Goal: Task Accomplishment & Management: Manage account settings

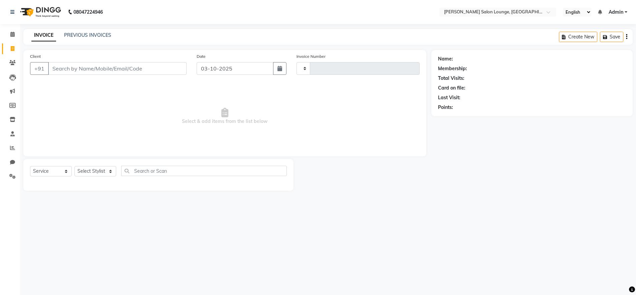
select select "service"
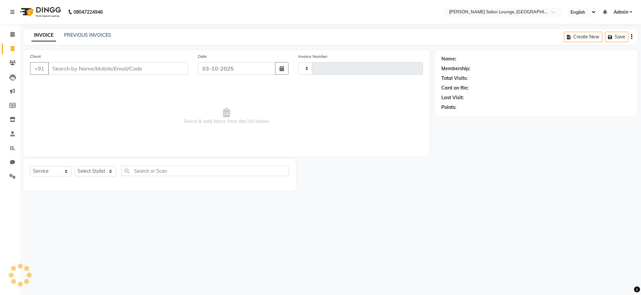
type input "0502"
select select "8909"
click at [107, 68] on input "Client" at bounding box center [118, 68] width 140 height 13
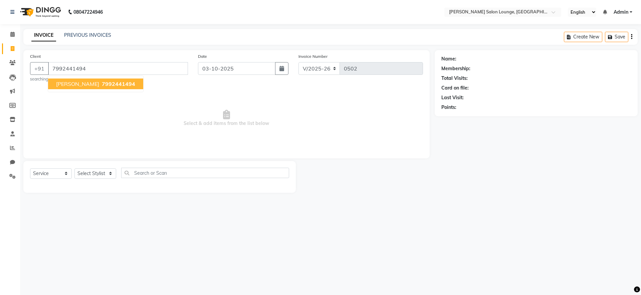
type input "7992441494"
click at [124, 82] on span "7992441494" at bounding box center [118, 83] width 33 height 7
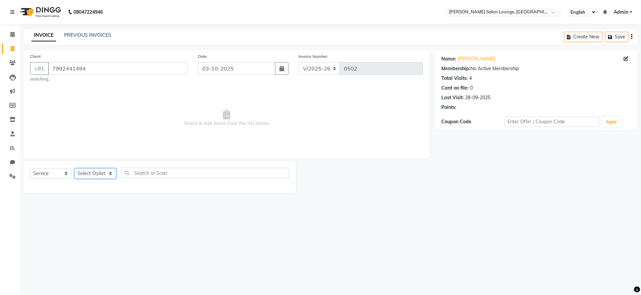
click at [100, 173] on select "Select Stylist [PERSON_NAME] Admin Ningma [PERSON_NAME] [PERSON_NAME][DATE]" at bounding box center [95, 173] width 42 height 10
select select "89949"
click at [74, 168] on select "Select Stylist [PERSON_NAME] Admin Ningma [PERSON_NAME] [PERSON_NAME][DATE]" at bounding box center [95, 173] width 42 height 10
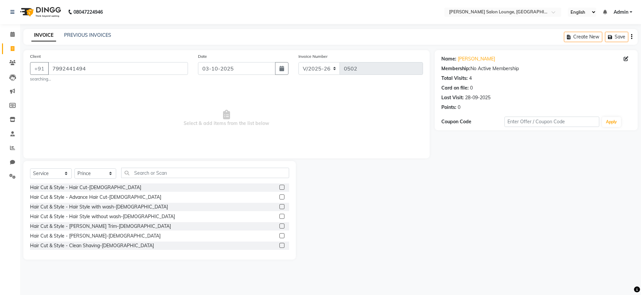
click at [280, 245] on label at bounding box center [282, 245] width 5 height 5
click at [280, 245] on input "checkbox" at bounding box center [282, 245] width 4 height 4
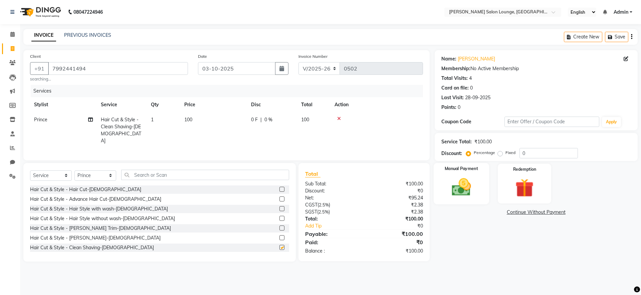
checkbox input "false"
click at [521, 155] on input "0" at bounding box center [549, 153] width 58 height 10
type input "30"
click at [467, 185] on img at bounding box center [461, 187] width 31 height 22
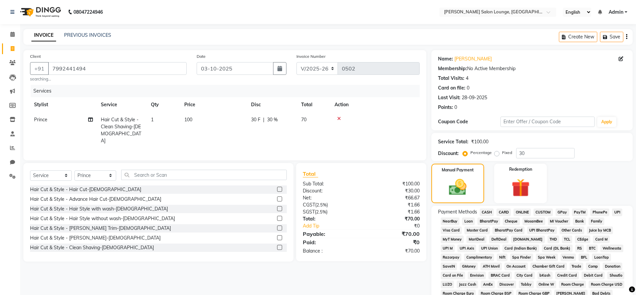
click at [490, 211] on span "CASH" at bounding box center [487, 212] width 14 height 8
click at [614, 212] on span "UPI" at bounding box center [617, 212] width 10 height 8
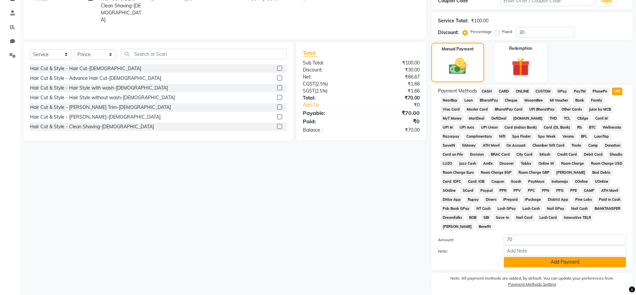
click at [519, 262] on button "Add Payment" at bounding box center [565, 262] width 122 height 10
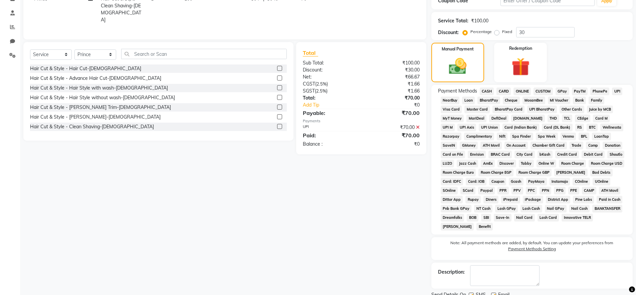
scroll to position [147, 0]
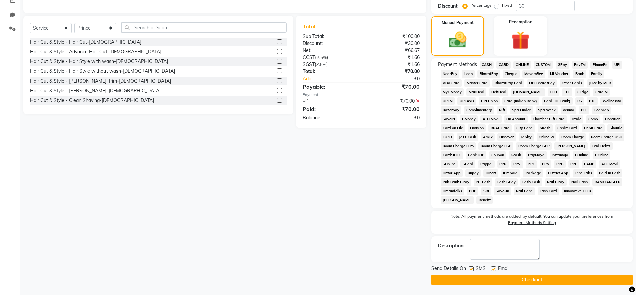
click at [506, 279] on button "Checkout" at bounding box center [532, 280] width 201 height 10
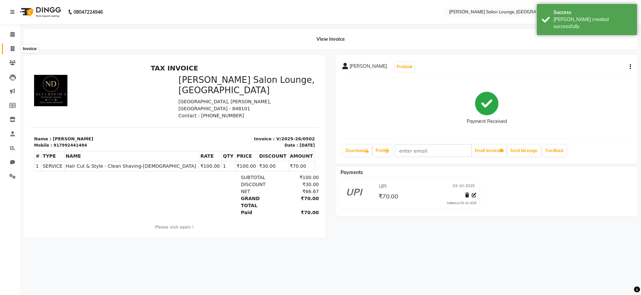
click at [12, 49] on icon at bounding box center [13, 48] width 4 height 5
select select "service"
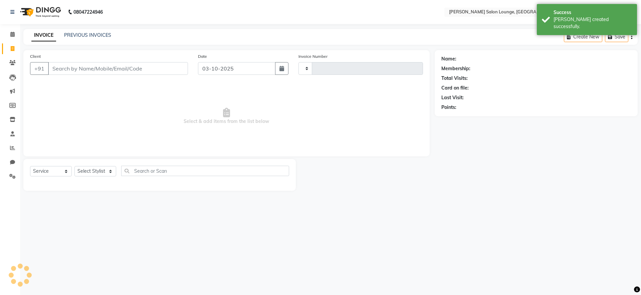
click at [9, 24] on nav "08047224946 Select Location × Neel David's Salon Lounge, Samastipur, Samastipur…" at bounding box center [320, 12] width 641 height 24
drag, startPoint x: 11, startPoint y: 33, endPoint x: 11, endPoint y: 38, distance: 4.7
click at [11, 33] on icon at bounding box center [12, 34] width 4 height 5
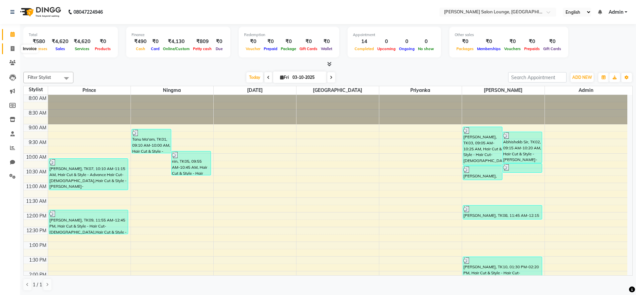
click at [11, 48] on icon at bounding box center [13, 48] width 4 height 5
select select "service"
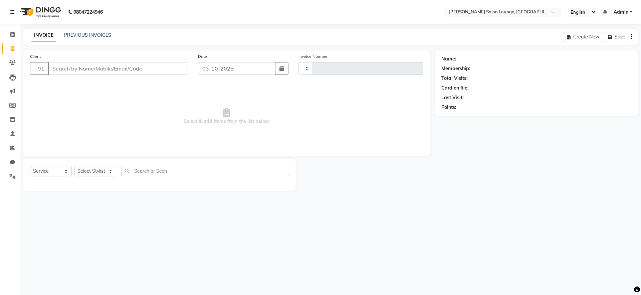
type input "0503"
select select "8909"
click at [169, 135] on span "Select & add items from the list below" at bounding box center [226, 116] width 393 height 67
click at [92, 70] on input "Client" at bounding box center [118, 68] width 140 height 13
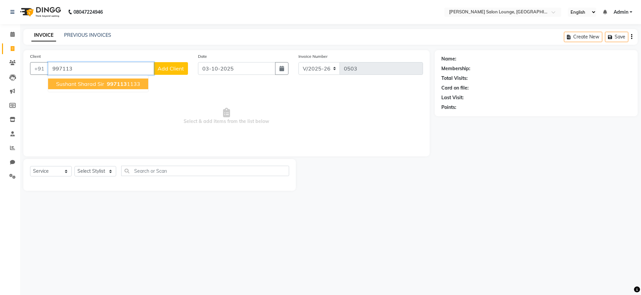
click at [134, 86] on ngb-highlight "997113 1133" at bounding box center [123, 83] width 35 height 7
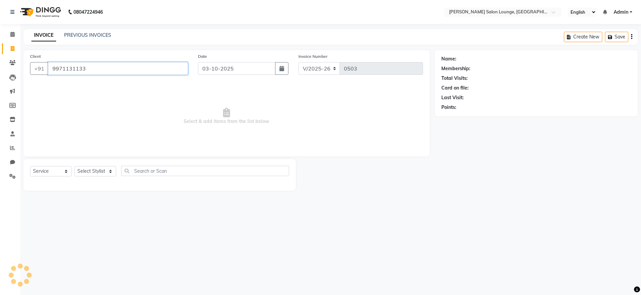
type input "9971131133"
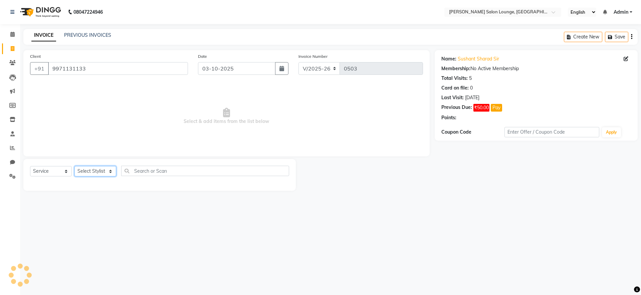
click at [109, 171] on select "Select Stylist [PERSON_NAME] Admin Ningma [PERSON_NAME] [PERSON_NAME][DATE]" at bounding box center [95, 171] width 42 height 10
select select "89950"
click at [74, 166] on select "Select Stylist [PERSON_NAME] Admin Ningma [PERSON_NAME] [PERSON_NAME][DATE]" at bounding box center [95, 171] width 42 height 10
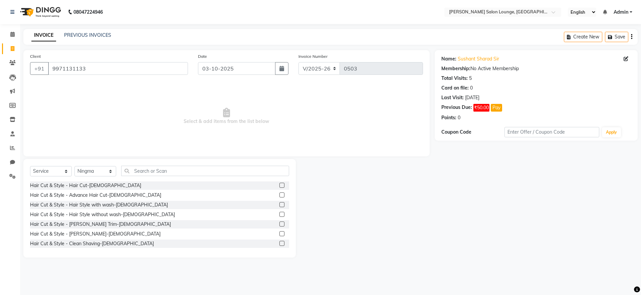
click at [280, 242] on label at bounding box center [282, 243] width 5 height 5
click at [280, 242] on input "checkbox" at bounding box center [282, 243] width 4 height 4
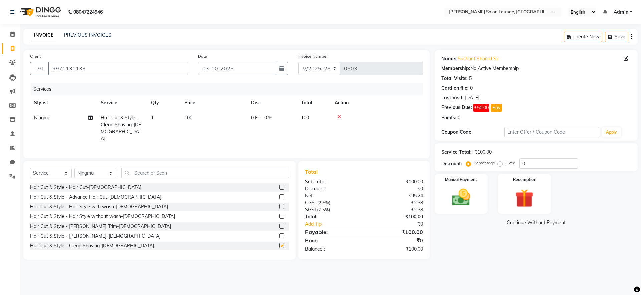
checkbox input "false"
click at [235, 168] on input "text" at bounding box center [205, 173] width 168 height 10
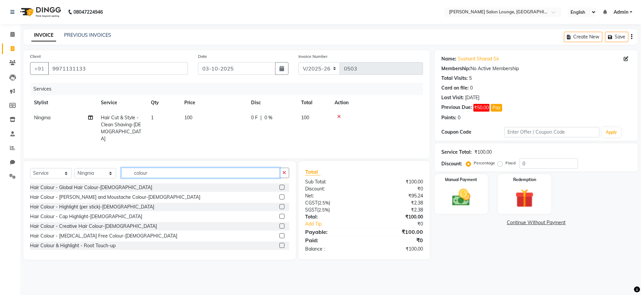
type input "colour"
click at [108, 172] on select "Select Stylist [PERSON_NAME] Admin Ningma [PERSON_NAME] [PERSON_NAME][DATE]" at bounding box center [95, 173] width 42 height 10
select select "91731"
click at [74, 168] on select "Select Stylist [PERSON_NAME] Admin Ningma [PERSON_NAME] [PERSON_NAME][DATE]" at bounding box center [95, 173] width 42 height 10
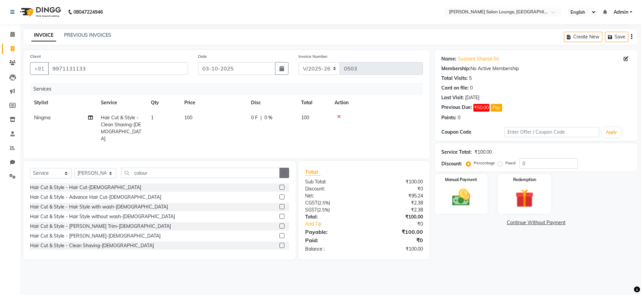
click at [285, 170] on icon "button" at bounding box center [285, 172] width 4 height 5
click at [341, 115] on div at bounding box center [377, 116] width 85 height 5
click at [340, 116] on icon at bounding box center [339, 116] width 4 height 5
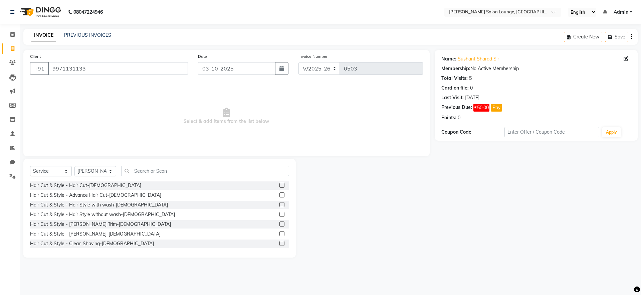
click at [280, 186] on label at bounding box center [282, 185] width 5 height 5
click at [280, 186] on input "checkbox" at bounding box center [282, 185] width 4 height 4
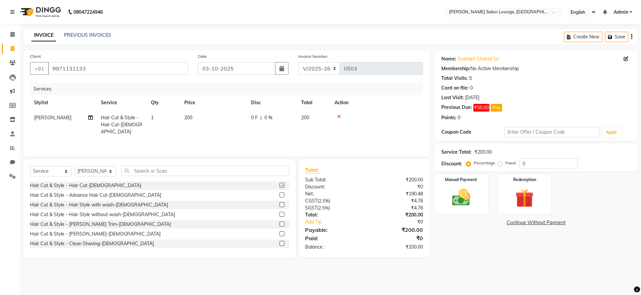
click at [280, 186] on label at bounding box center [282, 185] width 5 height 5
click at [280, 186] on input "checkbox" at bounding box center [282, 185] width 4 height 4
checkbox input "false"
click at [340, 116] on icon at bounding box center [339, 116] width 4 height 5
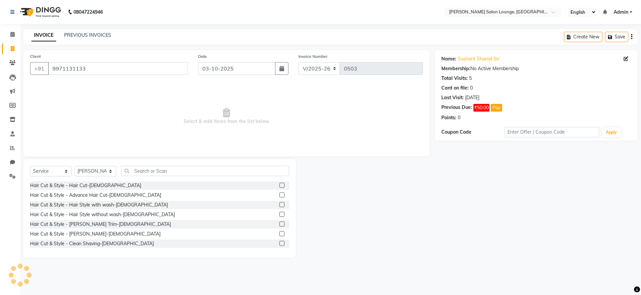
click at [280, 244] on label at bounding box center [282, 243] width 5 height 5
click at [280, 244] on input "checkbox" at bounding box center [282, 243] width 4 height 4
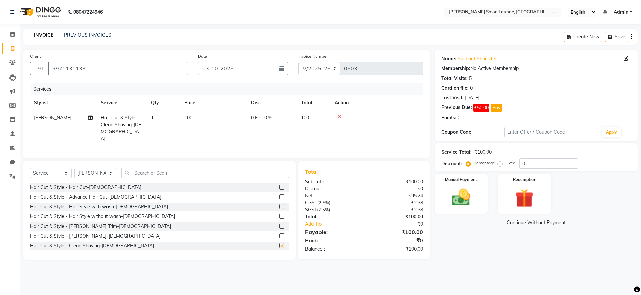
checkbox input "false"
click at [269, 173] on input "text" at bounding box center [205, 173] width 168 height 10
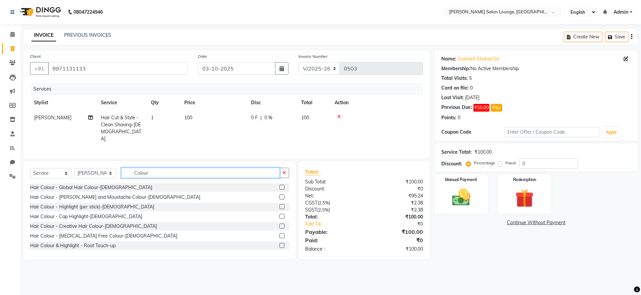
type input "Colour"
click at [280, 234] on label at bounding box center [282, 235] width 5 height 5
click at [280, 234] on input "checkbox" at bounding box center [282, 236] width 4 height 4
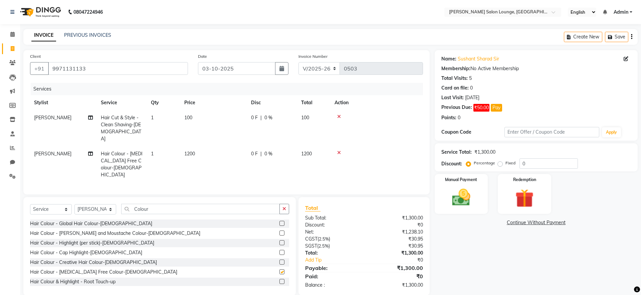
checkbox input "false"
click at [287, 204] on button "button" at bounding box center [285, 209] width 10 height 10
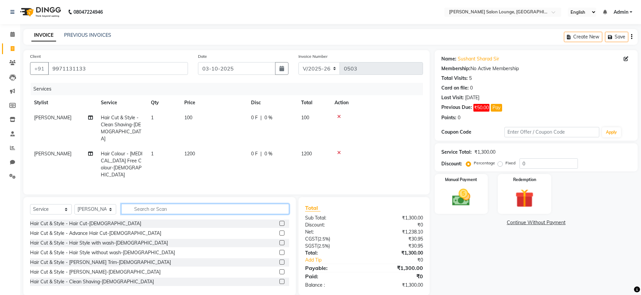
click at [265, 204] on input "text" at bounding box center [205, 209] width 168 height 10
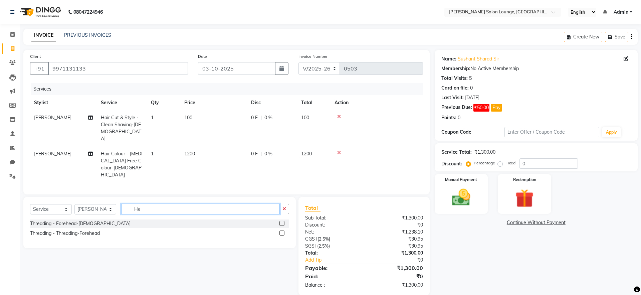
type input "H"
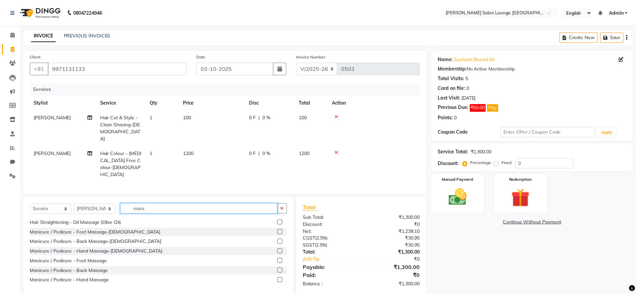
scroll to position [30, 0]
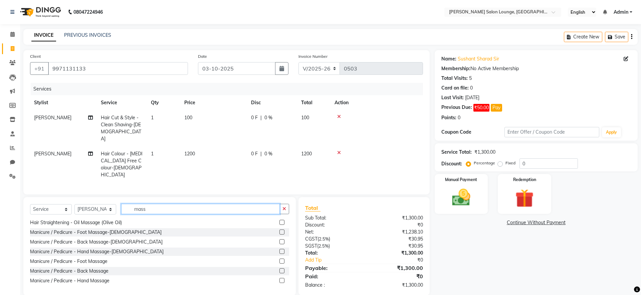
type input "mass"
click at [280, 278] on label at bounding box center [282, 280] width 5 height 5
click at [280, 279] on input "checkbox" at bounding box center [282, 281] width 4 height 4
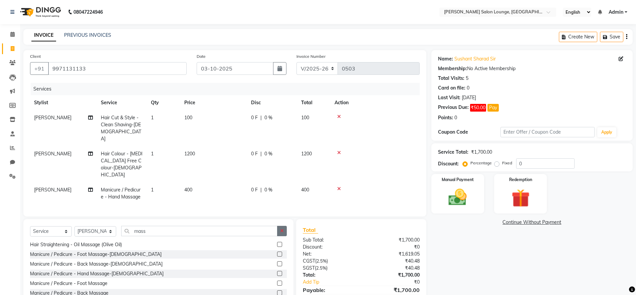
checkbox input "false"
click at [283, 228] on icon "button" at bounding box center [282, 230] width 4 height 5
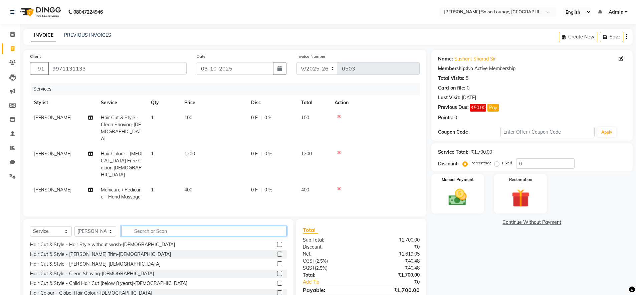
scroll to position [369, 0]
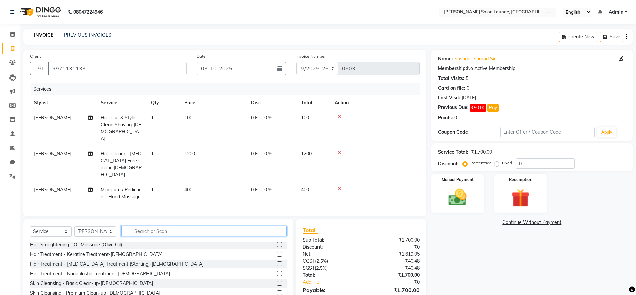
click at [262, 226] on input "text" at bounding box center [204, 231] width 166 height 10
click at [105, 226] on select "Select Stylist [PERSON_NAME] Admin Ningma [PERSON_NAME] [PERSON_NAME][DATE]" at bounding box center [95, 231] width 42 height 10
select select "89950"
click at [74, 226] on select "Select Stylist [PERSON_NAME] Admin Ningma [PERSON_NAME] [PERSON_NAME][DATE]" at bounding box center [95, 231] width 42 height 10
click at [163, 226] on input "text" at bounding box center [204, 231] width 166 height 10
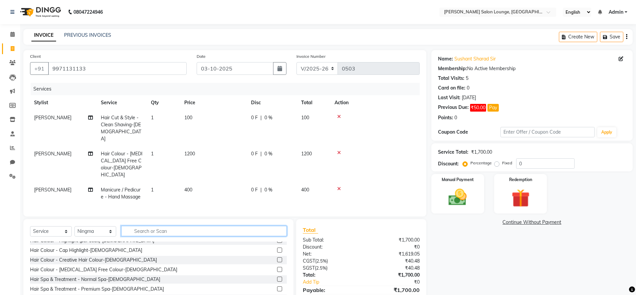
scroll to position [0, 0]
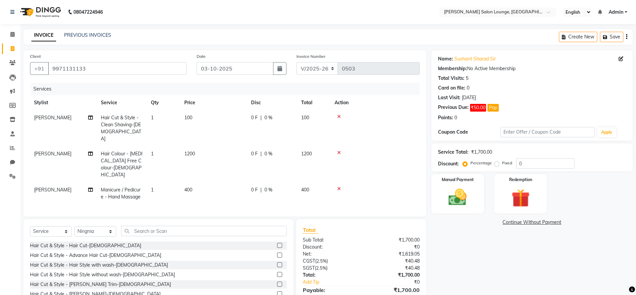
click at [277, 291] on label at bounding box center [279, 293] width 5 height 5
click at [277, 292] on input "checkbox" at bounding box center [279, 294] width 4 height 4
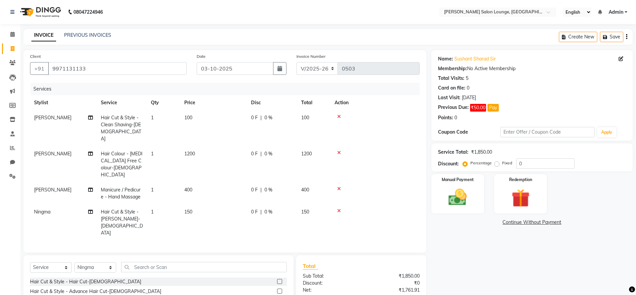
checkbox input "false"
click at [340, 186] on icon at bounding box center [339, 188] width 4 height 5
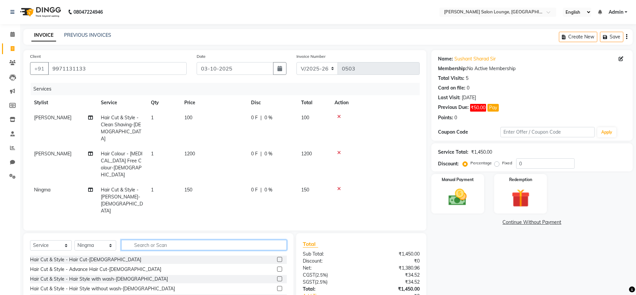
click at [163, 240] on input "text" at bounding box center [204, 245] width 166 height 10
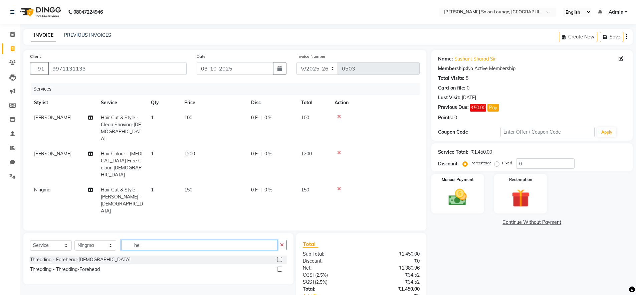
type input "h"
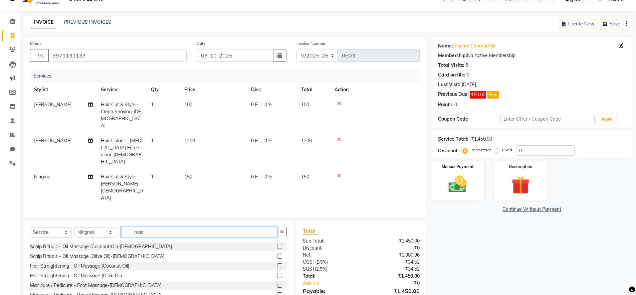
scroll to position [6, 0]
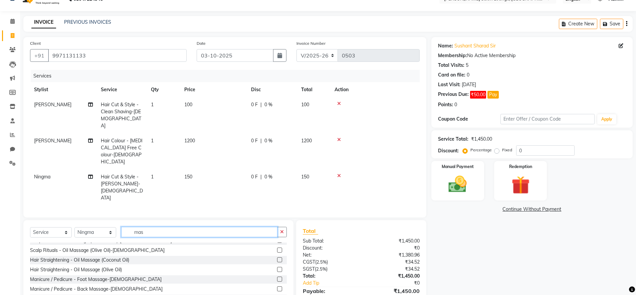
type input "mas"
click at [277, 286] on label at bounding box center [279, 288] width 5 height 5
click at [277, 287] on input "checkbox" at bounding box center [279, 289] width 4 height 4
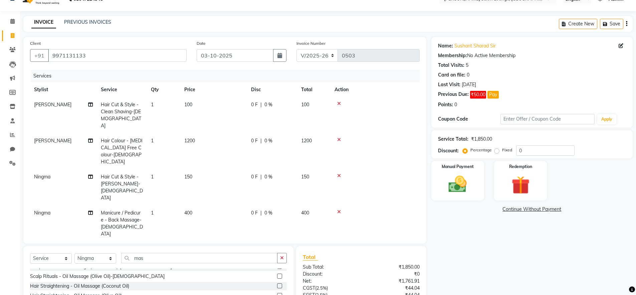
checkbox input "false"
click at [518, 149] on input "0" at bounding box center [545, 150] width 58 height 10
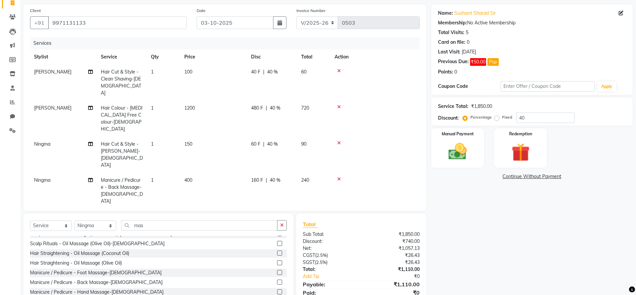
click at [485, 242] on div "Name: Sushant Sharad Sir Membership: No Active Membership Total Visits: 5 Card …" at bounding box center [535, 158] width 206 height 308
click at [521, 119] on input "40" at bounding box center [545, 118] width 58 height 10
type input "50"
click at [452, 154] on img at bounding box center [458, 152] width 31 height 22
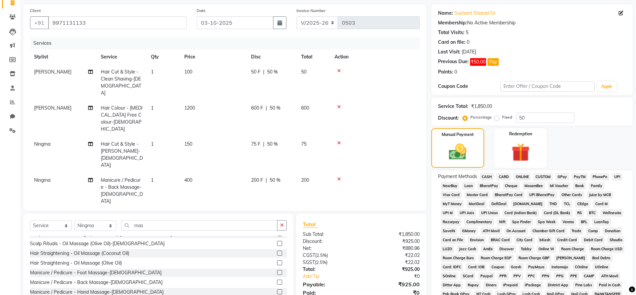
scroll to position [120, 0]
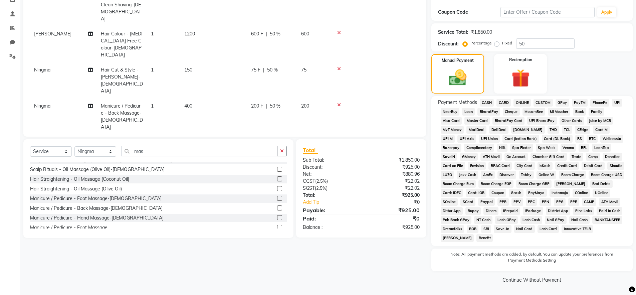
click at [489, 103] on span "CASH" at bounding box center [487, 103] width 14 height 8
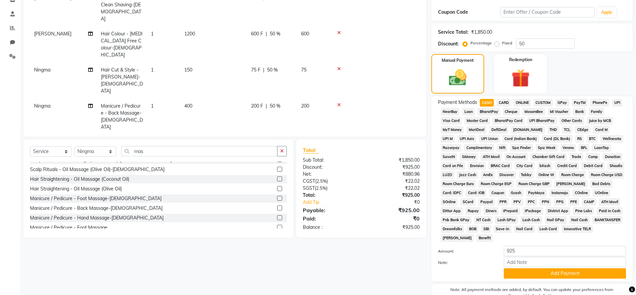
scroll to position [155, 0]
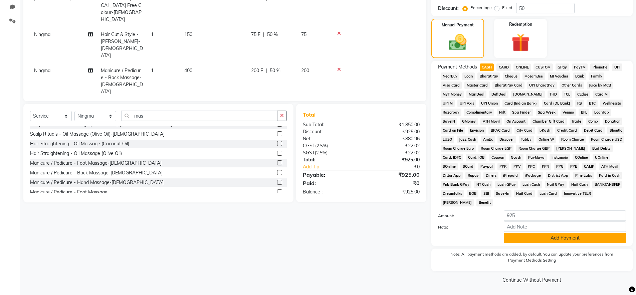
click at [529, 237] on button "Add Payment" at bounding box center [565, 238] width 122 height 10
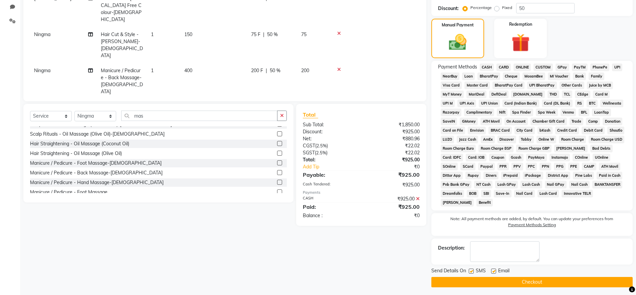
scroll to position [158, 0]
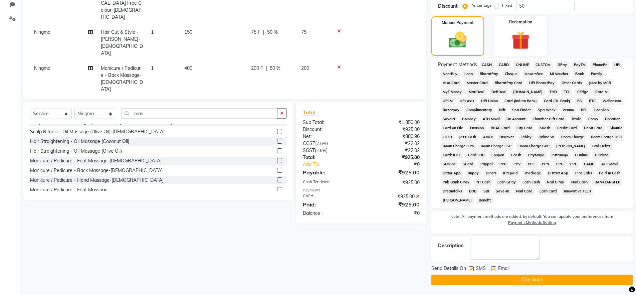
click at [529, 280] on button "Checkout" at bounding box center [532, 280] width 201 height 10
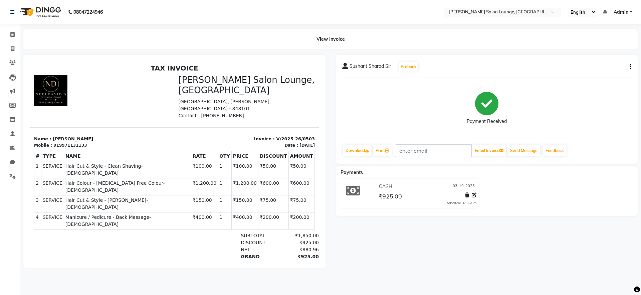
click at [127, 55] on div at bounding box center [174, 161] width 302 height 213
click at [471, 268] on div "Sushant Sharad Sir Prebook Payment Received Download Print Email Invoice Send M…" at bounding box center [487, 161] width 312 height 213
click at [9, 178] on icon at bounding box center [12, 176] width 6 height 5
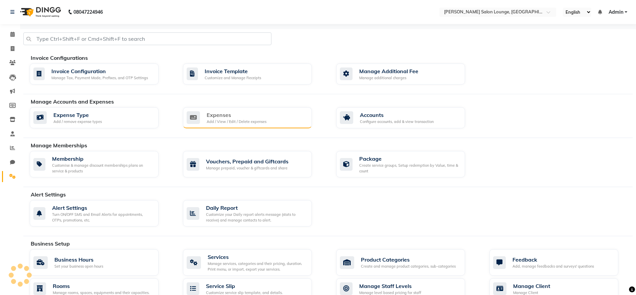
click at [214, 125] on div "Expenses Add / View / Edit / Delete expenses" at bounding box center [247, 117] width 129 height 21
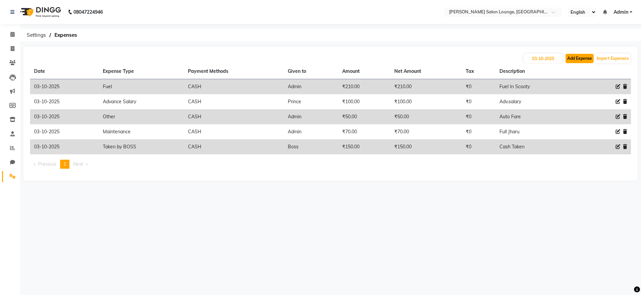
click at [575, 61] on button "Add Expense" at bounding box center [580, 58] width 28 height 9
select select "1"
select select "8135"
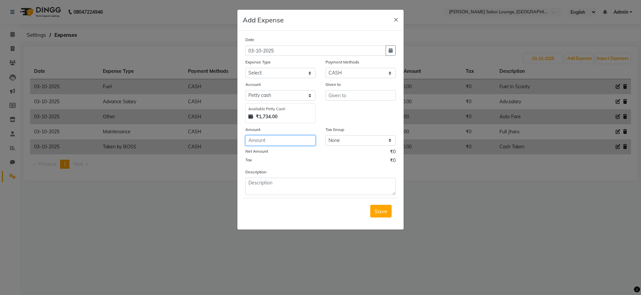
click at [289, 143] on input "number" at bounding box center [280, 140] width 70 height 10
type input "1000"
click at [292, 73] on select "Select Advance Salary Bank charges Car maintenance Cash transfer to bank Cash t…" at bounding box center [280, 73] width 70 height 10
select select "24431"
click at [245, 68] on select "Select Advance Salary Bank charges Car maintenance Cash transfer to bank Cash t…" at bounding box center [280, 73] width 70 height 10
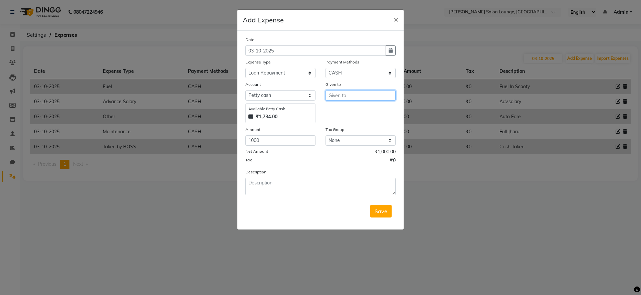
click at [357, 97] on input "text" at bounding box center [361, 95] width 70 height 10
click at [357, 98] on input "Vishal Jii" at bounding box center [361, 95] width 70 height 10
type input "Vishal Jii"
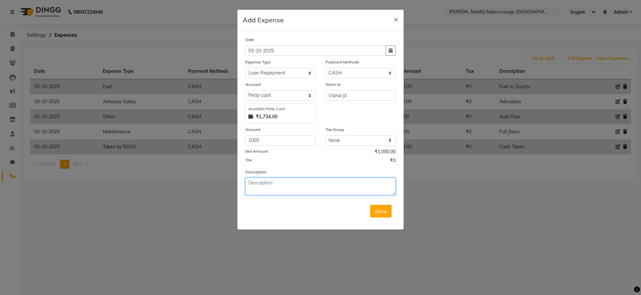
click at [319, 178] on textarea at bounding box center [320, 186] width 150 height 17
type textarea "Vishal JIi"
click at [387, 211] on span "Save" at bounding box center [381, 211] width 13 height 7
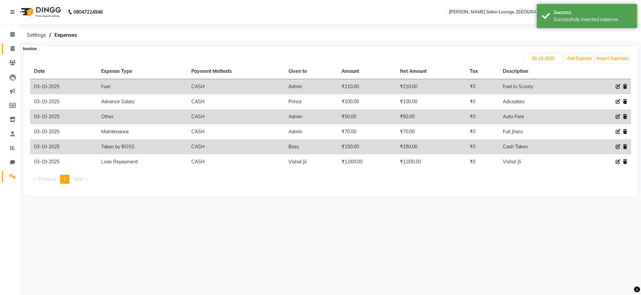
click at [12, 49] on icon at bounding box center [13, 48] width 4 height 5
select select "service"
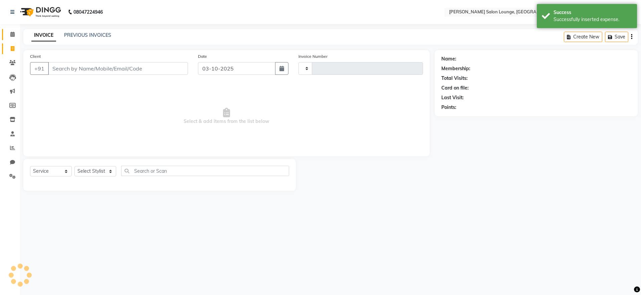
type input "0504"
select select "8909"
click at [15, 35] on span at bounding box center [13, 35] width 12 height 8
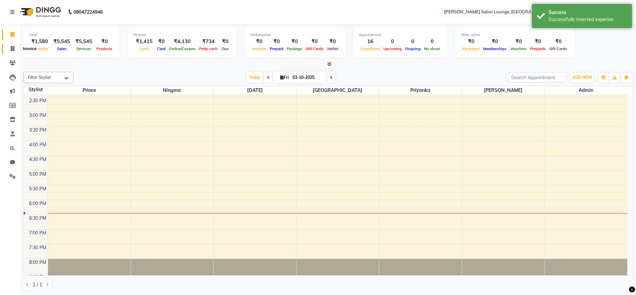
scroll to position [189, 0]
click at [14, 50] on icon at bounding box center [13, 48] width 4 height 5
select select "service"
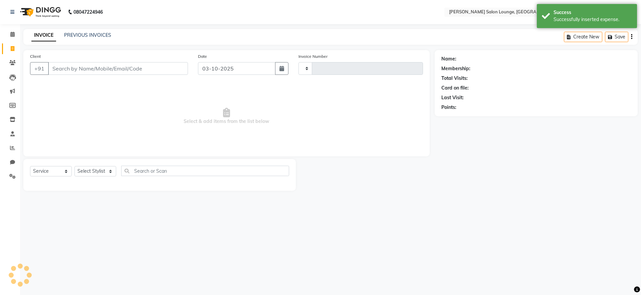
type input "0504"
select select "8909"
click at [128, 113] on span "Select & add items from the list below" at bounding box center [226, 116] width 393 height 67
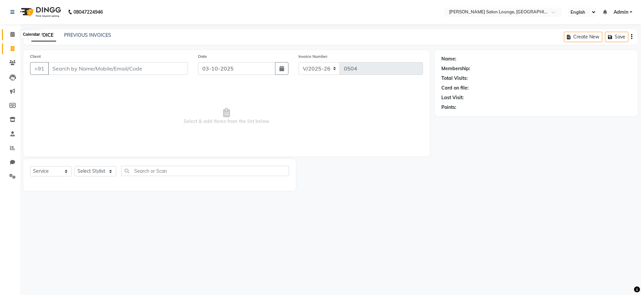
click at [14, 33] on icon at bounding box center [12, 34] width 4 height 5
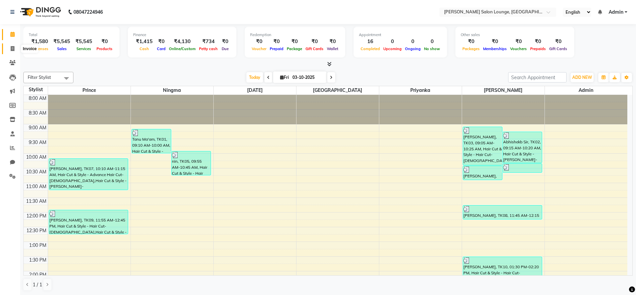
click at [15, 47] on span at bounding box center [13, 49] width 12 height 8
select select "service"
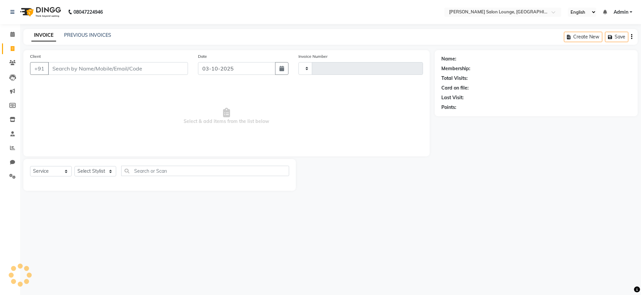
type input "0504"
select select "8909"
click at [100, 172] on select "Select Stylist [PERSON_NAME] Admin Ningma [PERSON_NAME] [PERSON_NAME][DATE]" at bounding box center [95, 171] width 42 height 10
click at [74, 166] on select "Select Stylist [PERSON_NAME] Admin Ningma [PERSON_NAME] [PERSON_NAME][DATE]" at bounding box center [95, 171] width 42 height 10
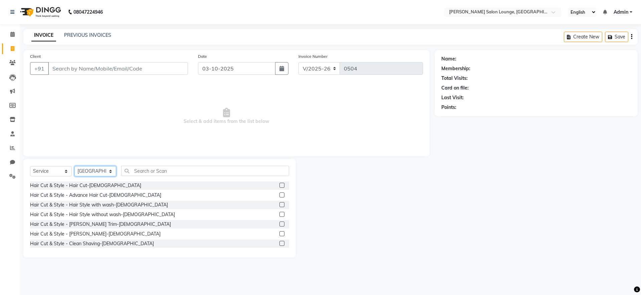
click at [110, 171] on select "Select Stylist [PERSON_NAME] Admin Ningma [PERSON_NAME] [PERSON_NAME][DATE]" at bounding box center [95, 171] width 42 height 10
select select "89950"
click at [74, 166] on select "Select Stylist [PERSON_NAME] Admin Ningma [PERSON_NAME] [PERSON_NAME][DATE]" at bounding box center [95, 171] width 42 height 10
click at [280, 184] on label at bounding box center [282, 185] width 5 height 5
click at [280, 184] on input "checkbox" at bounding box center [282, 185] width 4 height 4
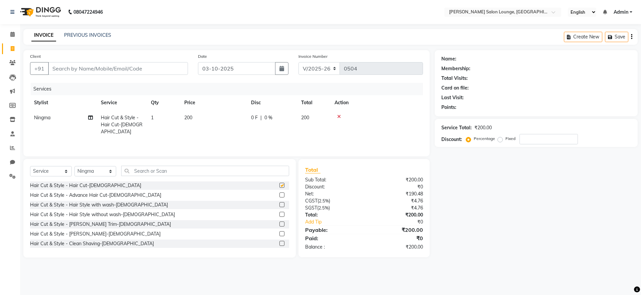
checkbox input "false"
click at [230, 173] on input "text" at bounding box center [205, 171] width 168 height 10
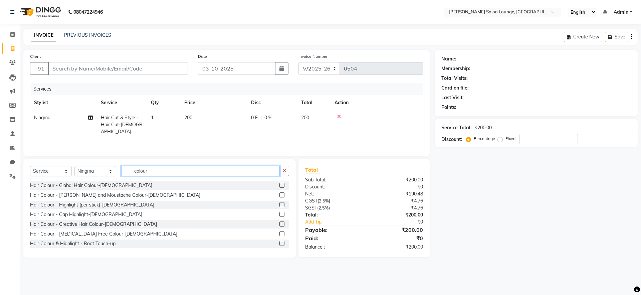
type input "colour"
click at [280, 233] on label at bounding box center [282, 233] width 5 height 5
click at [280, 233] on input "checkbox" at bounding box center [282, 234] width 4 height 4
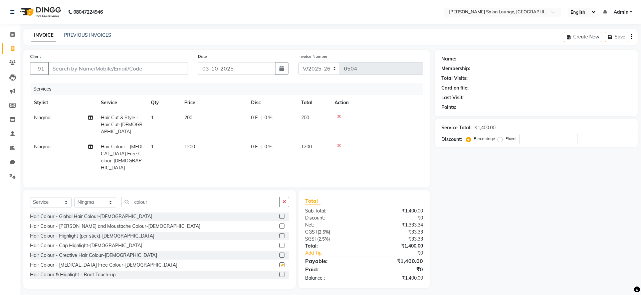
checkbox input "false"
click at [259, 197] on input "colour" at bounding box center [200, 202] width 159 height 10
type input "c"
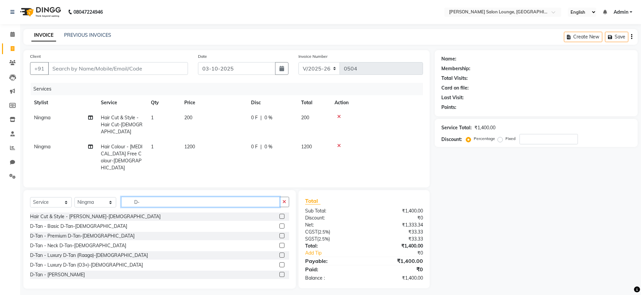
type input "D-"
click at [280, 262] on label at bounding box center [282, 264] width 5 height 5
click at [280, 263] on input "checkbox" at bounding box center [282, 265] width 4 height 4
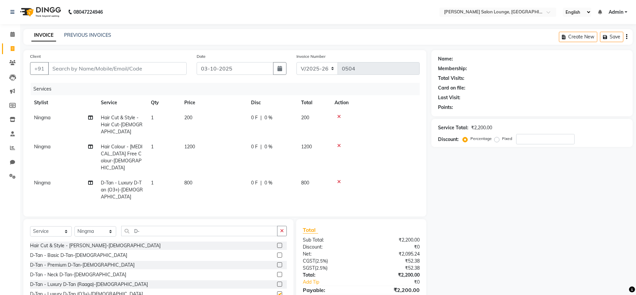
checkbox input "false"
click at [114, 226] on select "Select Stylist [PERSON_NAME] Admin Ningma [PERSON_NAME] [PERSON_NAME][DATE]" at bounding box center [95, 231] width 42 height 10
select select "89952"
click at [74, 226] on select "Select Stylist [PERSON_NAME] Admin Ningma [PERSON_NAME] [PERSON_NAME][DATE]" at bounding box center [95, 231] width 42 height 10
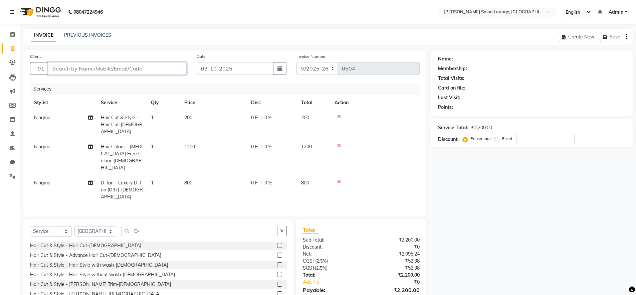
click at [100, 72] on input "Client" at bounding box center [117, 68] width 139 height 13
type input "7"
type input "0"
type input "7667941602"
click at [164, 67] on span "Add Client" at bounding box center [169, 68] width 26 height 7
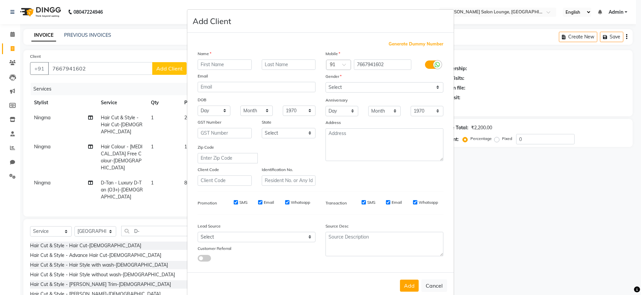
click at [213, 62] on input "text" at bounding box center [225, 64] width 54 height 10
type input "Sandeep Sir"
click at [360, 88] on select "Select [DEMOGRAPHIC_DATA] [DEMOGRAPHIC_DATA] Other Prefer Not To Say" at bounding box center [385, 87] width 118 height 10
select select "[DEMOGRAPHIC_DATA]"
click at [326, 82] on select "Select [DEMOGRAPHIC_DATA] [DEMOGRAPHIC_DATA] Other Prefer Not To Say" at bounding box center [385, 87] width 118 height 10
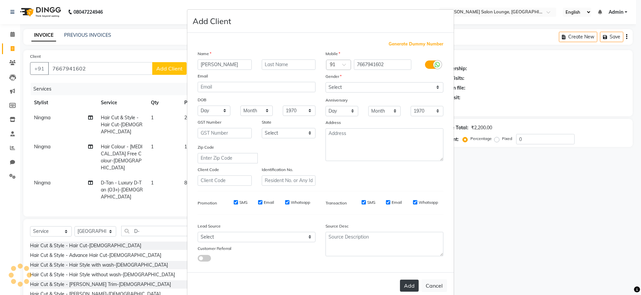
click at [401, 287] on button "Add" at bounding box center [409, 286] width 19 height 12
select select
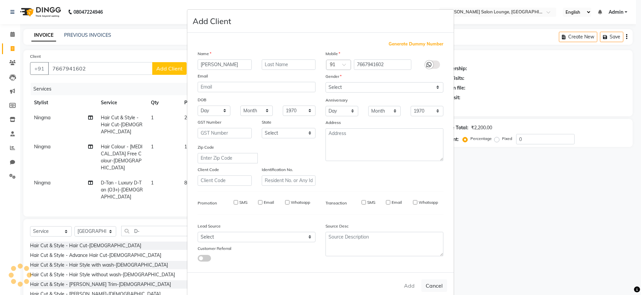
select select
checkbox input "false"
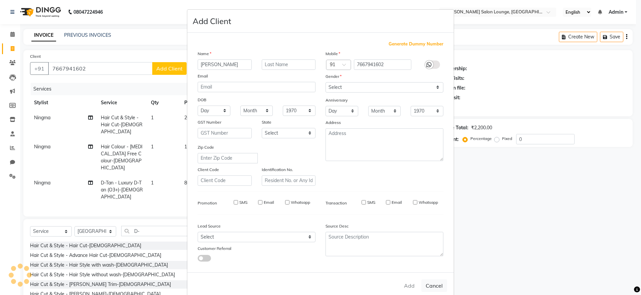
checkbox input "false"
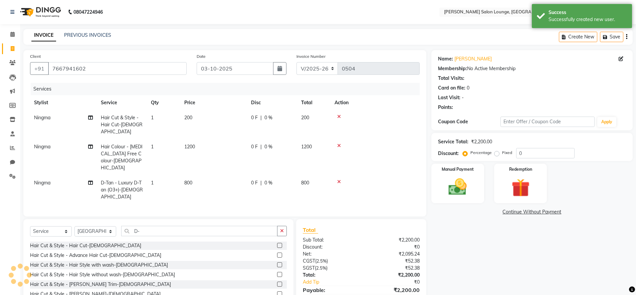
scroll to position [17, 0]
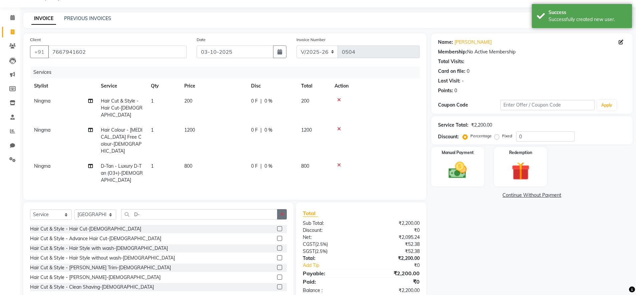
click at [282, 212] on icon "button" at bounding box center [282, 214] width 4 height 5
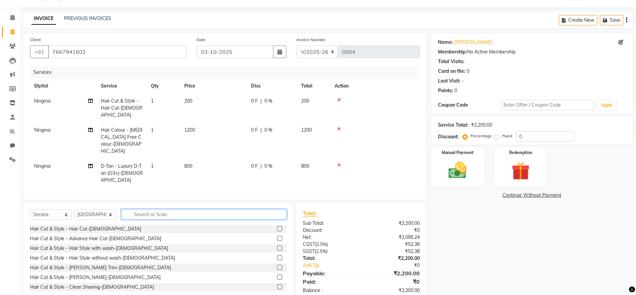
click at [209, 209] on input "text" at bounding box center [204, 214] width 166 height 10
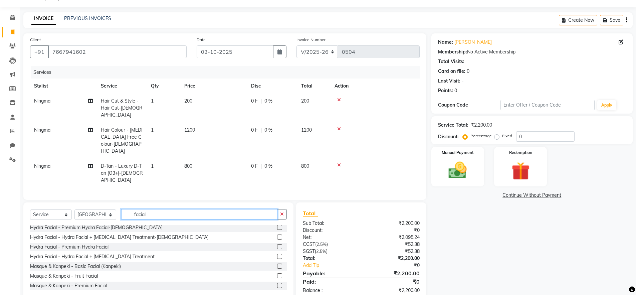
scroll to position [243, 0]
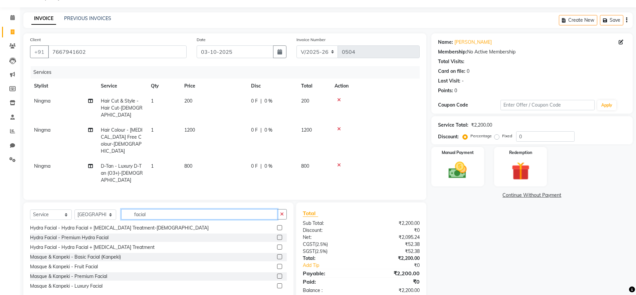
type input "facial"
click at [277, 283] on label at bounding box center [279, 285] width 5 height 5
click at [277, 284] on input "checkbox" at bounding box center [279, 286] width 4 height 4
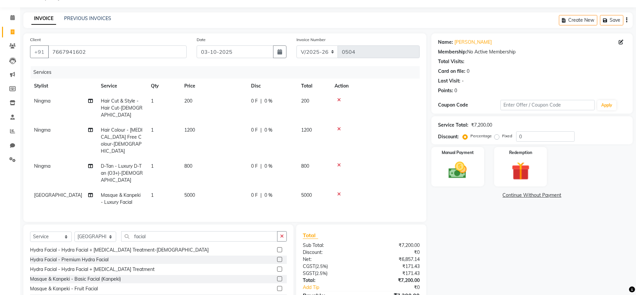
checkbox input "false"
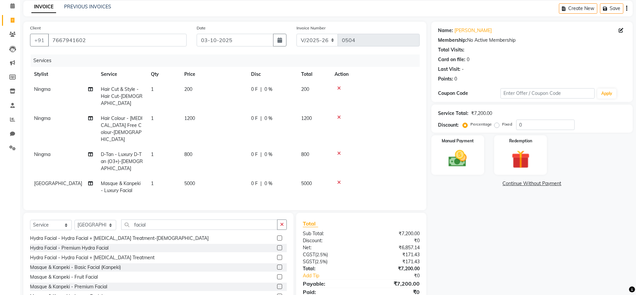
click at [277, 284] on label at bounding box center [279, 286] width 5 height 5
click at [277, 285] on input "checkbox" at bounding box center [279, 287] width 4 height 4
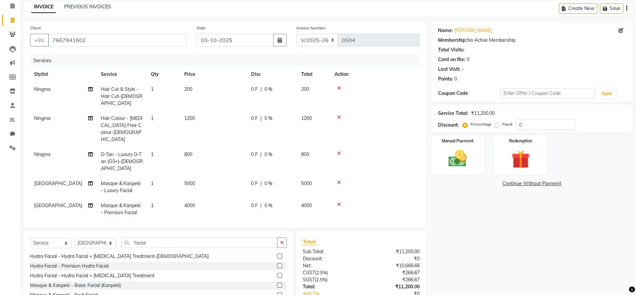
checkbox input "false"
click at [337, 180] on icon at bounding box center [339, 182] width 4 height 5
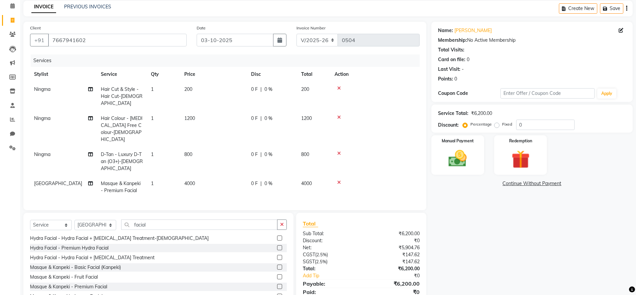
click at [187, 180] on span "4000" at bounding box center [189, 183] width 11 height 6
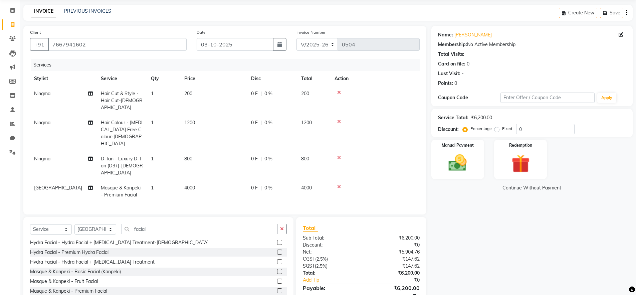
select select "89952"
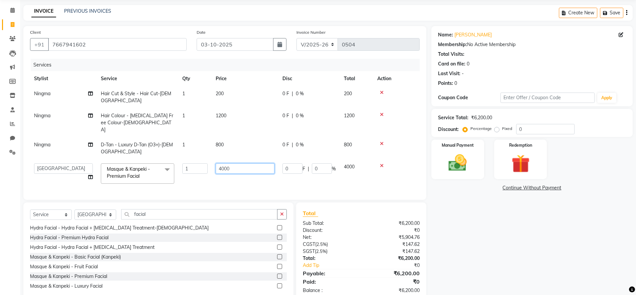
click at [222, 163] on input "4000" at bounding box center [245, 168] width 59 height 10
type input "3000"
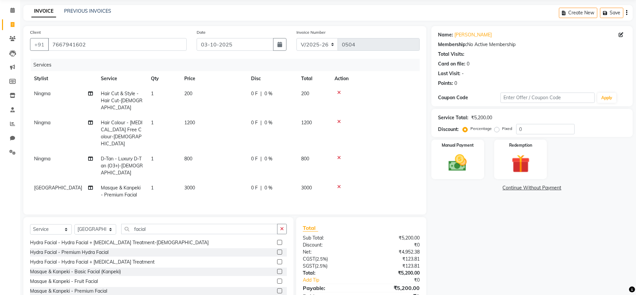
click at [232, 180] on td "3000" at bounding box center [213, 191] width 67 height 22
select select "89952"
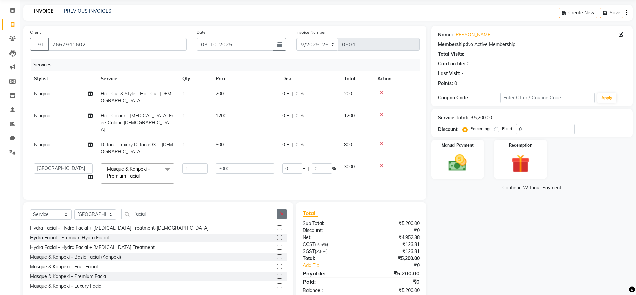
click at [281, 212] on icon "button" at bounding box center [282, 214] width 4 height 5
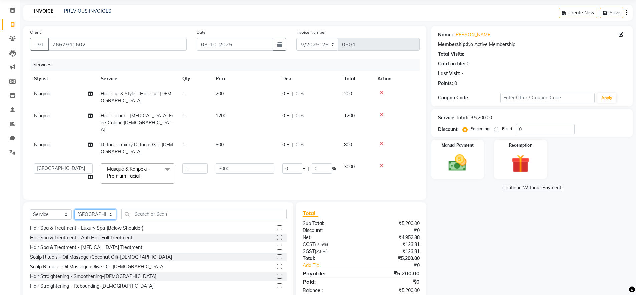
click at [113, 209] on select "Select Stylist [PERSON_NAME] Admin Ningma [PERSON_NAME] [PERSON_NAME][DATE]" at bounding box center [95, 214] width 42 height 10
select select "91731"
click at [74, 209] on select "Select Stylist [PERSON_NAME] Admin Ningma [PERSON_NAME] [PERSON_NAME][DATE]" at bounding box center [95, 214] width 42 height 10
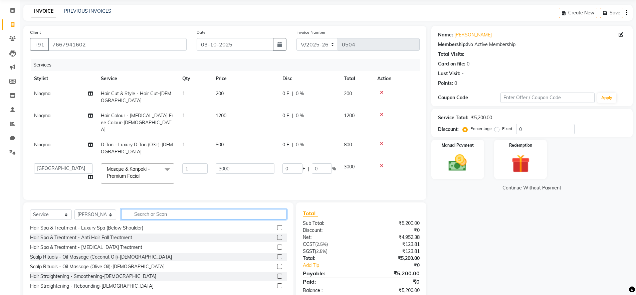
click at [207, 209] on input "text" at bounding box center [204, 214] width 166 height 10
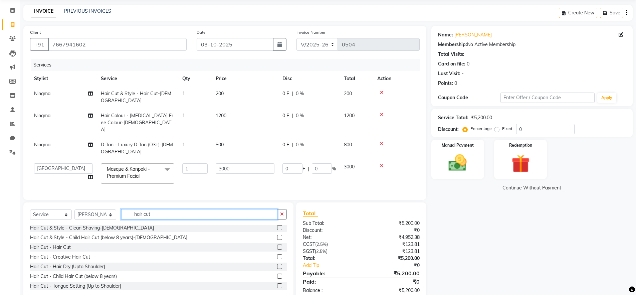
scroll to position [52, 0]
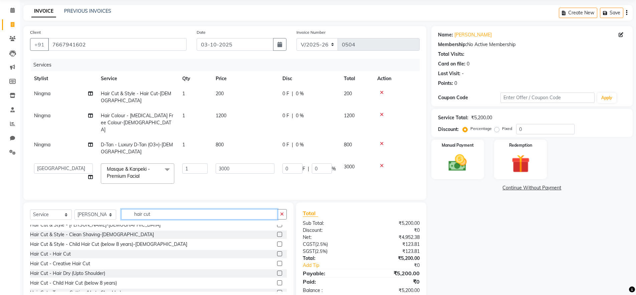
type input "hair cut"
click at [277, 251] on label at bounding box center [279, 253] width 5 height 5
click at [277, 252] on input "checkbox" at bounding box center [279, 254] width 4 height 4
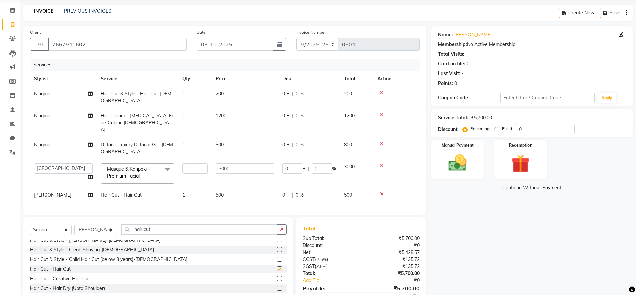
checkbox input "false"
click at [325, 185] on div "Services Stylist Service Qty Price Disc Total Action Ningma Hair Cut & Style - …" at bounding box center [225, 133] width 390 height 149
click at [218, 192] on span "500" at bounding box center [220, 195] width 8 height 6
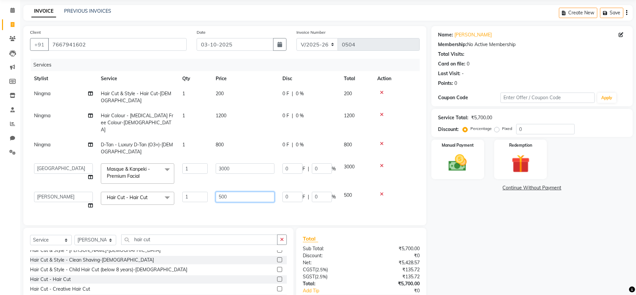
click at [222, 192] on input "500" at bounding box center [245, 197] width 59 height 10
type input "300"
click at [246, 192] on div "Services Stylist Service Qty Price Disc Total Action Ningma Hair Cut & Style - …" at bounding box center [225, 139] width 390 height 160
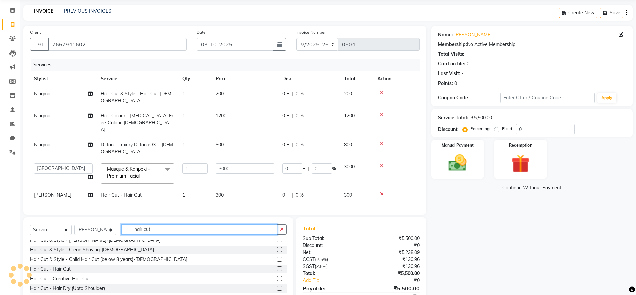
click at [181, 224] on input "hair cut" at bounding box center [199, 229] width 156 height 10
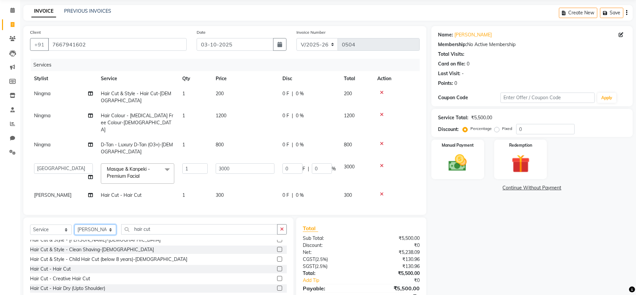
click at [91, 224] on select "Select Stylist [PERSON_NAME] Admin Ningma [PERSON_NAME] [PERSON_NAME][DATE]" at bounding box center [95, 229] width 42 height 10
click at [74, 224] on select "Select Stylist [PERSON_NAME] Admin Ningma [PERSON_NAME] [PERSON_NAME][DATE]" at bounding box center [95, 229] width 42 height 10
click at [90, 224] on select "Select Stylist [PERSON_NAME] Admin Ningma [PERSON_NAME] [PERSON_NAME][DATE]" at bounding box center [95, 229] width 42 height 10
select select "89953"
click at [74, 224] on select "Select Stylist [PERSON_NAME] Admin Ningma [PERSON_NAME] [PERSON_NAME][DATE]" at bounding box center [95, 229] width 42 height 10
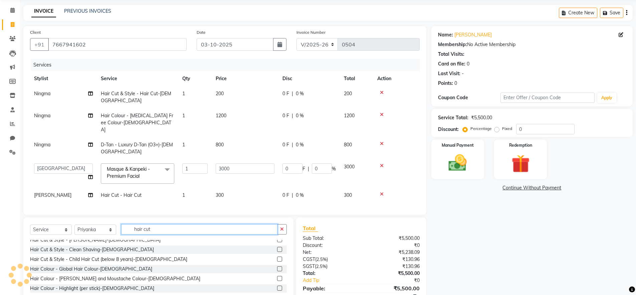
click at [180, 224] on input "hair cut" at bounding box center [199, 229] width 156 height 10
type input "h"
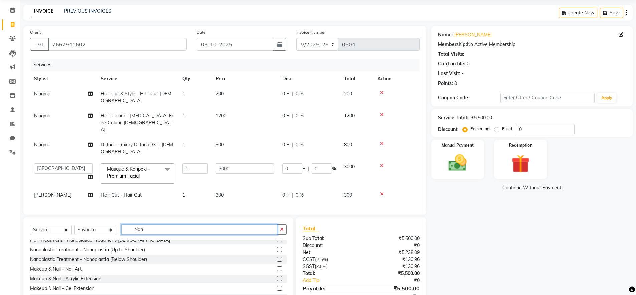
scroll to position [0, 0]
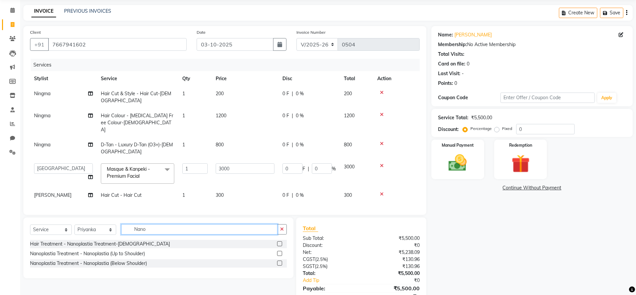
type input "Nano"
click at [279, 261] on label at bounding box center [279, 263] width 5 height 5
click at [279, 261] on input "checkbox" at bounding box center [279, 263] width 4 height 4
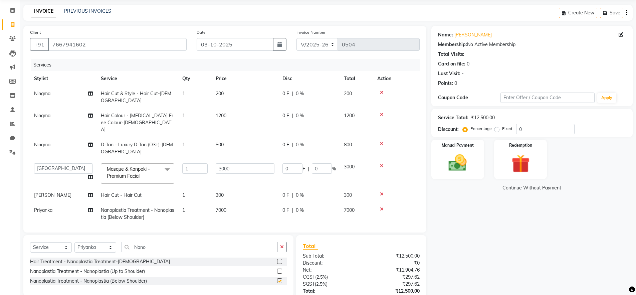
checkbox input "false"
click at [220, 207] on span "7000" at bounding box center [221, 210] width 11 height 6
select select "89953"
click at [220, 207] on input "7000" at bounding box center [245, 212] width 59 height 10
type input "12000"
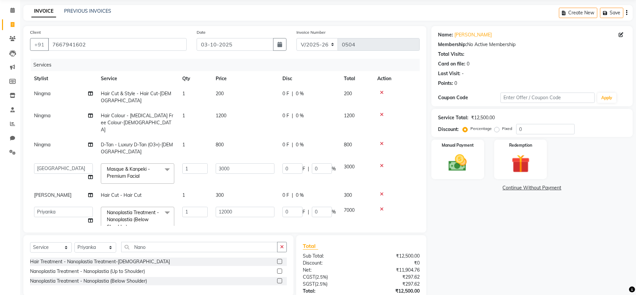
click at [262, 206] on div "Services Stylist Service Qty Price Disc Total Action Ningma Hair Cut & Style - …" at bounding box center [225, 142] width 390 height 167
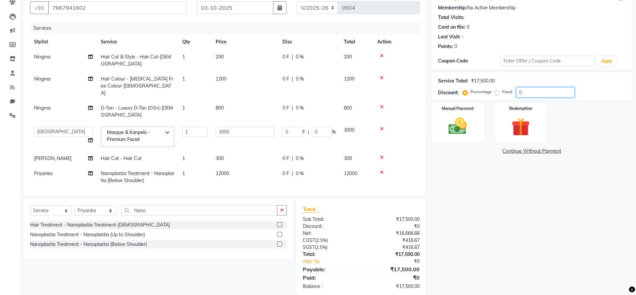
click at [520, 92] on input "0" at bounding box center [545, 92] width 58 height 10
type input "50"
type input "1500"
type input "50"
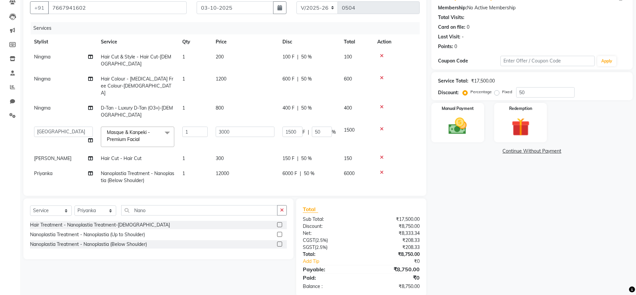
click at [473, 179] on div "Name: Sandeep Sir Membership: No Active Membership Total Visits: Card on file: …" at bounding box center [535, 142] width 206 height 307
click at [62, 205] on select "Select Service Product Membership Package Voucher Prepaid Gift Card" at bounding box center [51, 210] width 42 height 10
select select "product"
click at [30, 205] on select "Select Service Product Membership Package Voucher Prepaid Gift Card" at bounding box center [51, 210] width 42 height 10
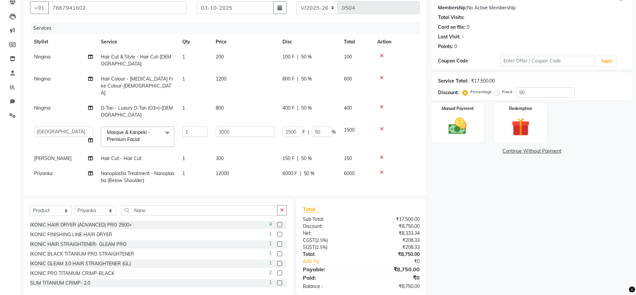
click at [549, 215] on div "Name: Sandeep Sir Membership: No Active Membership Total Visits: Card on file: …" at bounding box center [535, 143] width 206 height 308
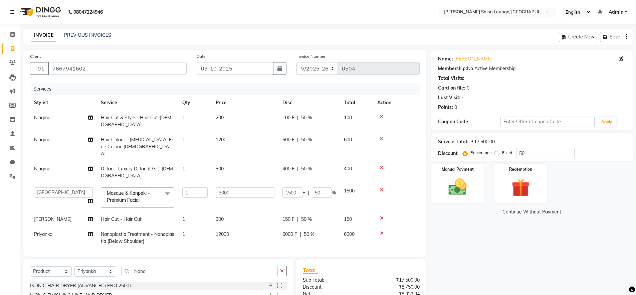
scroll to position [47, 0]
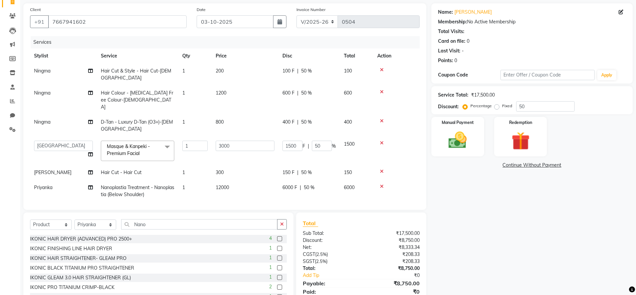
click at [382, 169] on icon at bounding box center [382, 171] width 4 height 5
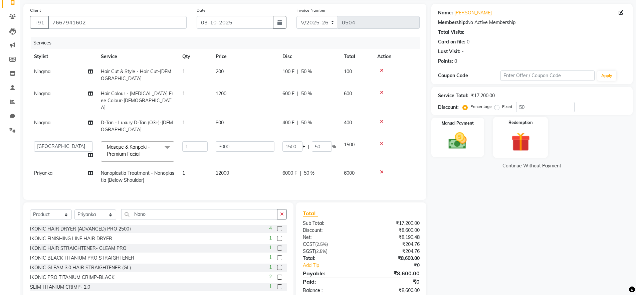
click at [514, 137] on img at bounding box center [520, 142] width 31 height 24
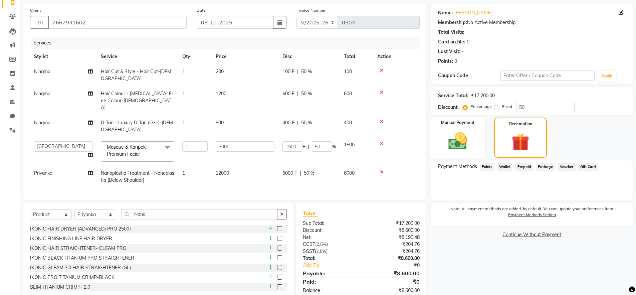
click at [458, 142] on img at bounding box center [458, 141] width 31 height 22
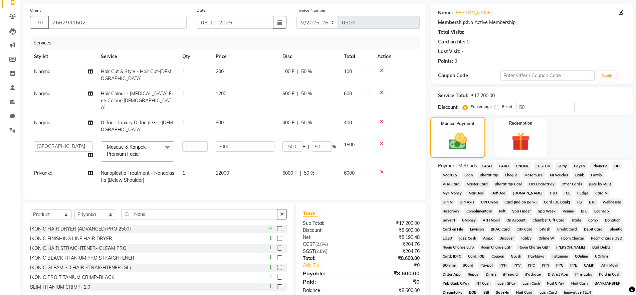
scroll to position [47, 0]
click at [488, 166] on span "CASH" at bounding box center [487, 166] width 14 height 8
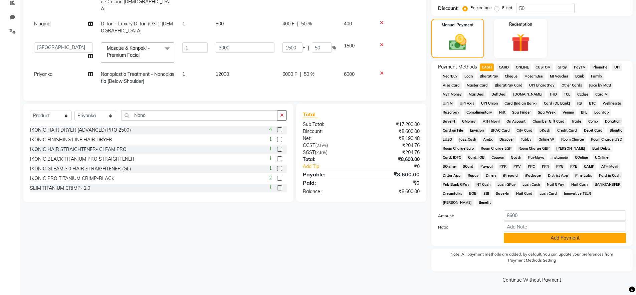
click at [554, 238] on button "Add Payment" at bounding box center [565, 238] width 122 height 10
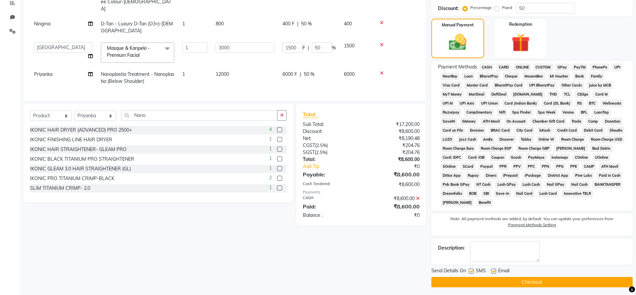
click at [513, 281] on button "Checkout" at bounding box center [532, 282] width 201 height 10
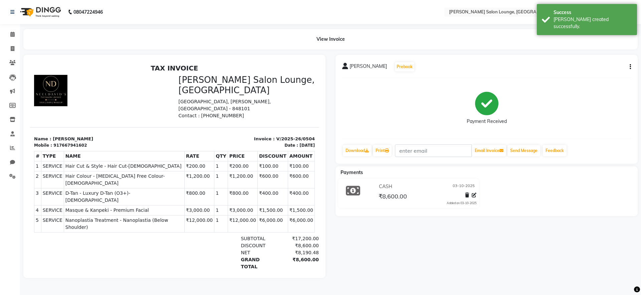
select select "service"
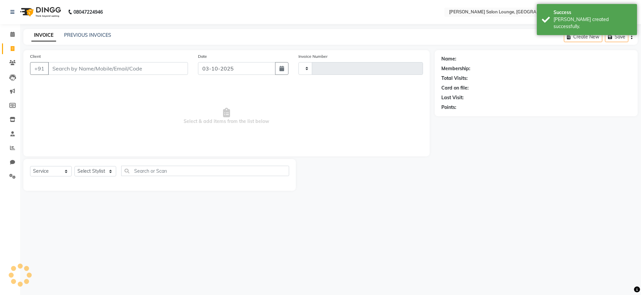
type input "0505"
select select "8909"
click at [94, 69] on input "Client" at bounding box center [118, 68] width 140 height 13
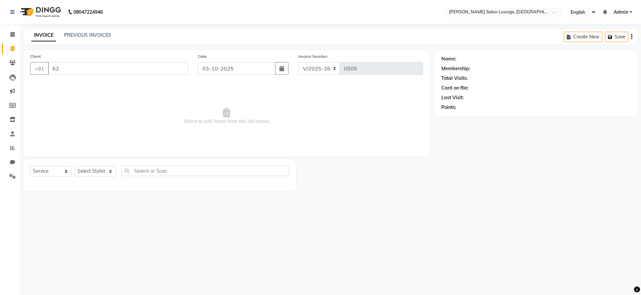
type input "6"
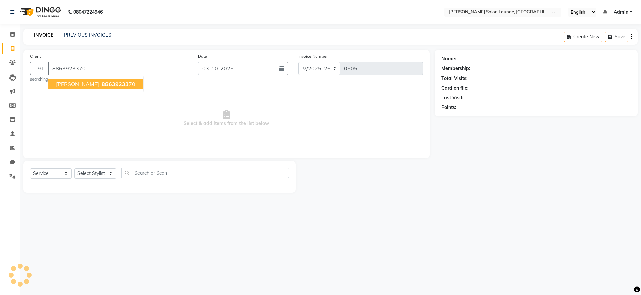
type input "8863923370"
click at [107, 85] on span "88639233" at bounding box center [115, 83] width 27 height 7
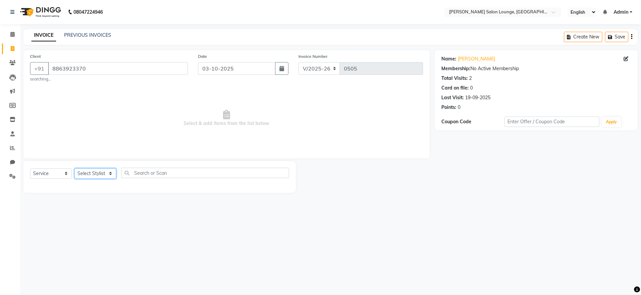
click at [109, 173] on select "Select Stylist [PERSON_NAME] Admin Ningma [PERSON_NAME] [PERSON_NAME][DATE]" at bounding box center [95, 173] width 42 height 10
select select "89949"
click at [74, 168] on select "Select Stylist [PERSON_NAME] Admin Ningma [PERSON_NAME] [PERSON_NAME][DATE]" at bounding box center [95, 173] width 42 height 10
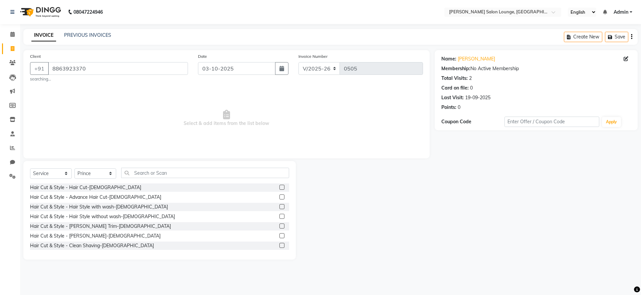
click at [280, 246] on label at bounding box center [282, 245] width 5 height 5
click at [280, 246] on input "checkbox" at bounding box center [282, 245] width 4 height 4
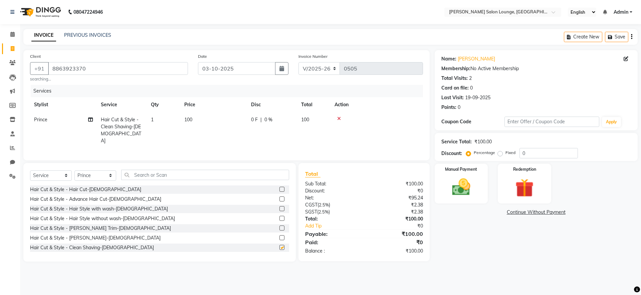
checkbox input "false"
click at [520, 153] on input "0" at bounding box center [549, 153] width 58 height 10
type input "30"
click at [461, 187] on img at bounding box center [461, 187] width 31 height 22
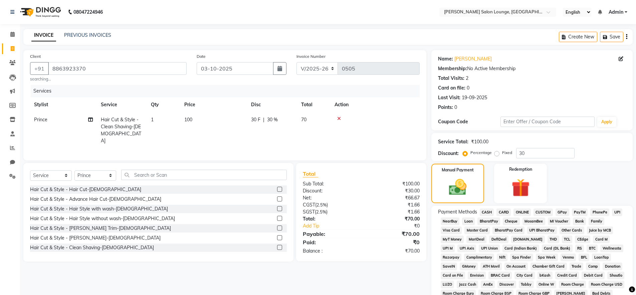
click at [616, 212] on span "UPI" at bounding box center [617, 212] width 10 height 8
click at [634, 264] on div "Name: Amrendra Kumar Membership: No Active Membership Total Visits: 2 Card on f…" at bounding box center [535, 240] width 206 height 380
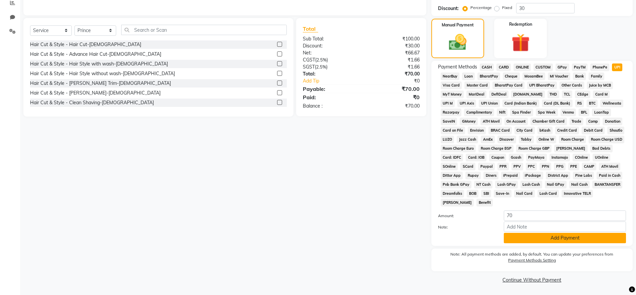
click at [562, 239] on button "Add Payment" at bounding box center [565, 238] width 122 height 10
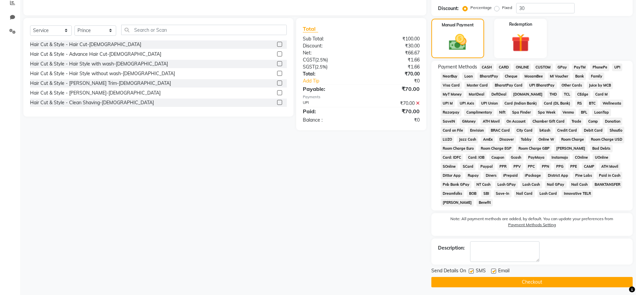
click at [539, 282] on button "Checkout" at bounding box center [532, 282] width 201 height 10
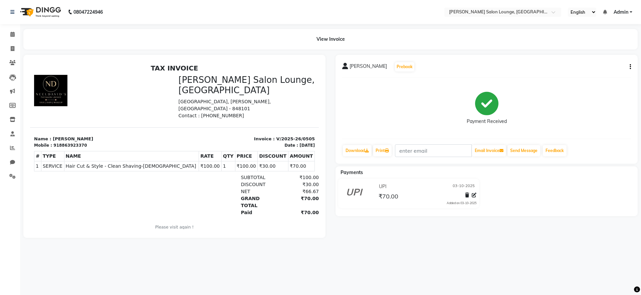
select select "service"
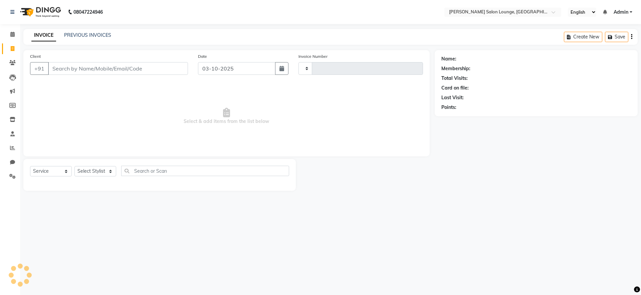
type input "0506"
select select "8909"
click at [88, 72] on input "Client" at bounding box center [118, 68] width 140 height 13
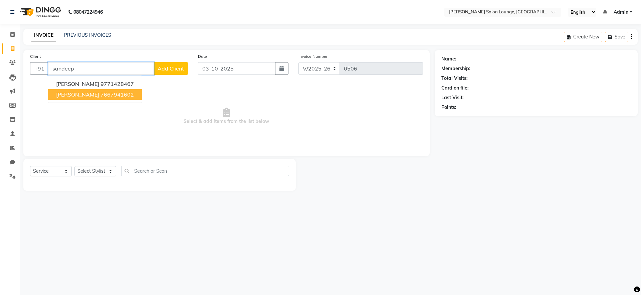
click at [113, 97] on ngb-highlight "7667941602" at bounding box center [117, 94] width 33 height 7
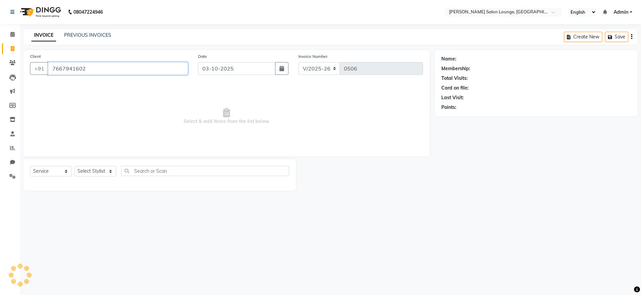
type input "7667941602"
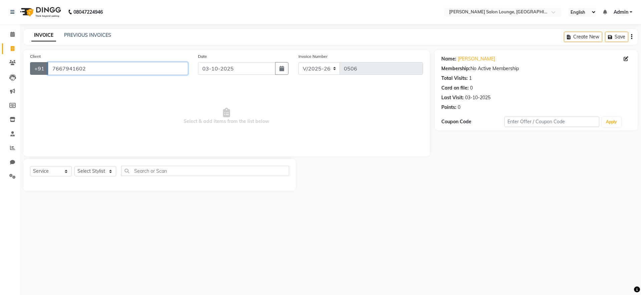
drag, startPoint x: 90, startPoint y: 67, endPoint x: 36, endPoint y: 62, distance: 54.4
click at [36, 62] on div "+91 7667941602" at bounding box center [109, 68] width 158 height 13
click at [11, 65] on span at bounding box center [13, 63] width 12 height 8
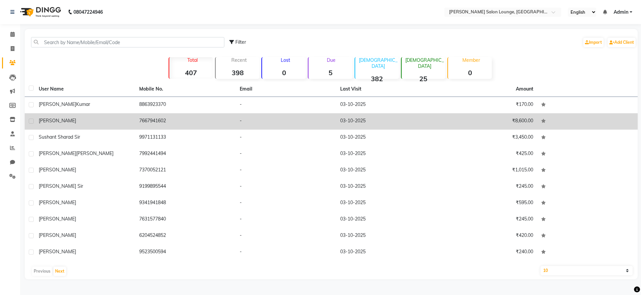
click at [493, 125] on td "₹8,600.00" at bounding box center [487, 121] width 101 height 16
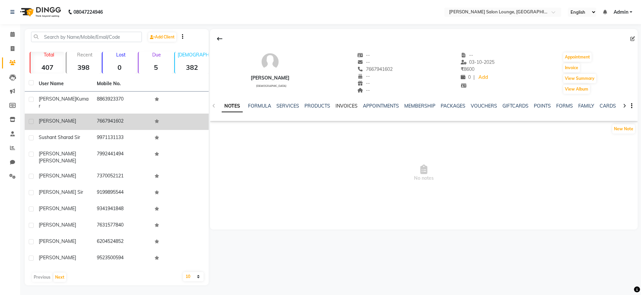
click at [343, 107] on link "INVOICES" at bounding box center [347, 106] width 22 height 6
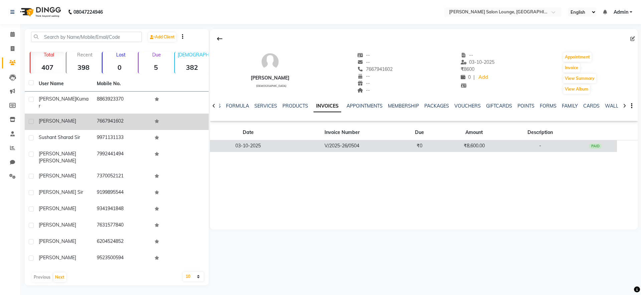
click at [501, 150] on td "₹8,600.00" at bounding box center [474, 146] width 65 height 12
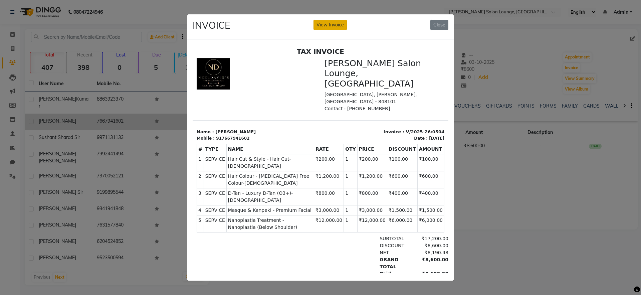
click at [335, 20] on button "View Invoice" at bounding box center [330, 25] width 33 height 10
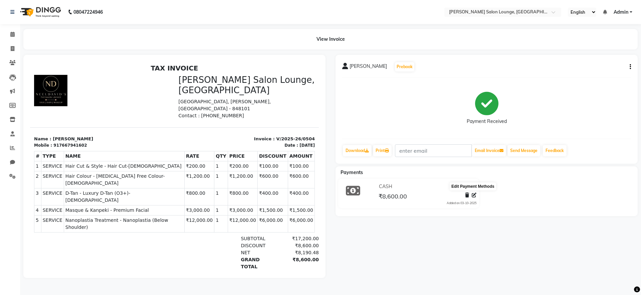
click at [474, 194] on icon at bounding box center [474, 195] width 5 height 5
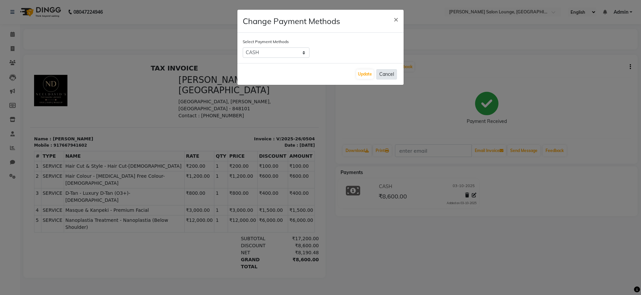
click at [393, 76] on button "Cancel" at bounding box center [386, 74] width 21 height 10
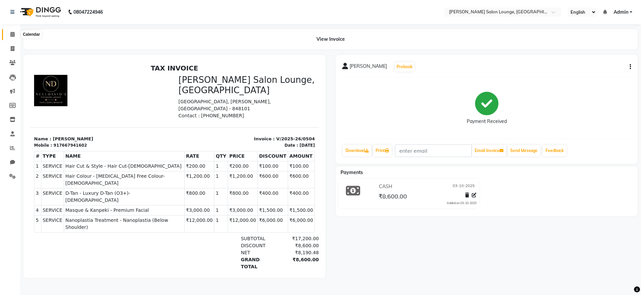
click at [15, 33] on span at bounding box center [13, 35] width 12 height 8
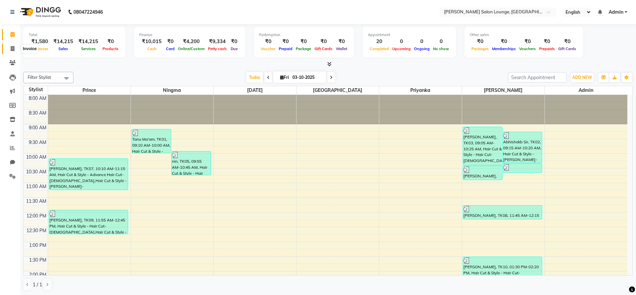
drag, startPoint x: 14, startPoint y: 50, endPoint x: 18, endPoint y: 52, distance: 4.0
click at [14, 50] on icon at bounding box center [13, 48] width 4 height 5
select select "service"
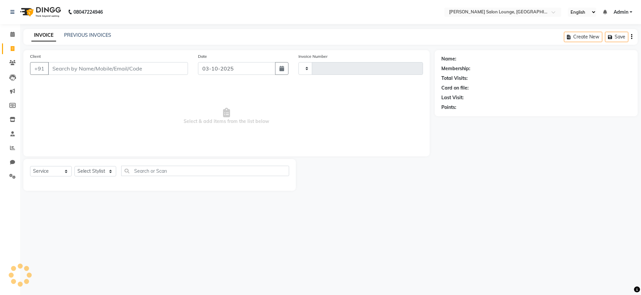
type input "0506"
select select "8909"
click at [12, 63] on icon at bounding box center [12, 62] width 6 height 5
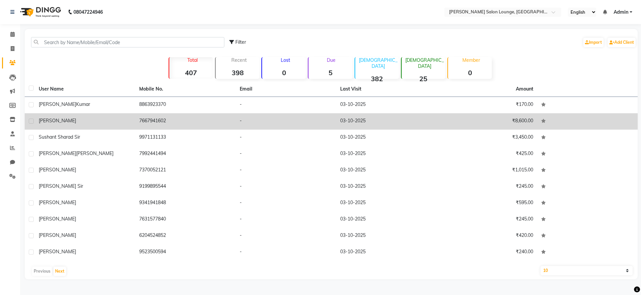
click at [96, 120] on div "Sandeep Sir" at bounding box center [85, 120] width 93 height 7
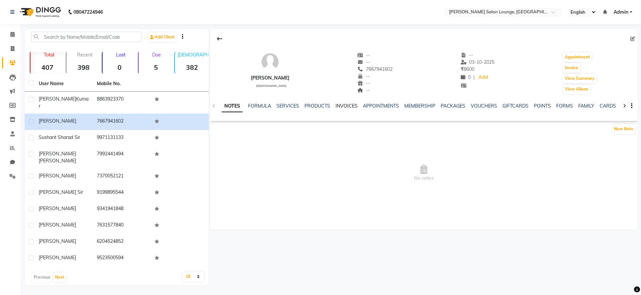
click at [353, 107] on link "INVOICES" at bounding box center [347, 106] width 22 height 6
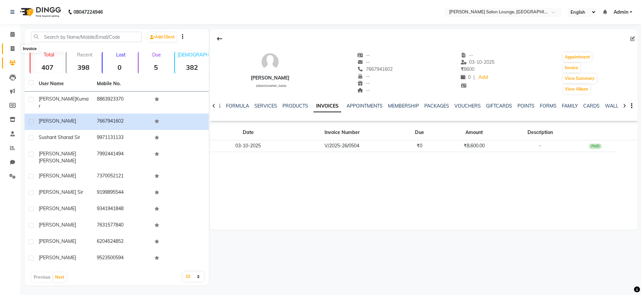
click at [12, 47] on icon at bounding box center [13, 48] width 4 height 5
select select "service"
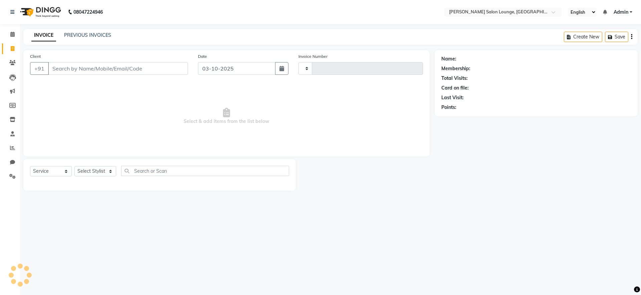
type input "0506"
select select "8909"
click at [13, 37] on span at bounding box center [13, 35] width 12 height 8
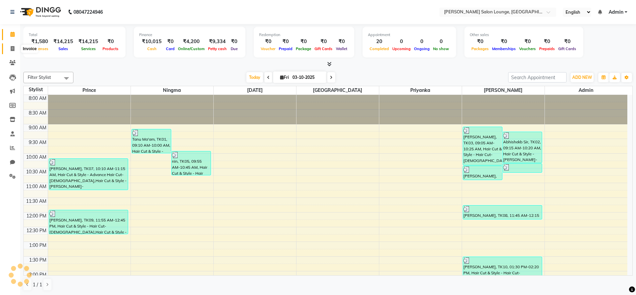
click at [11, 49] on icon at bounding box center [13, 48] width 4 height 5
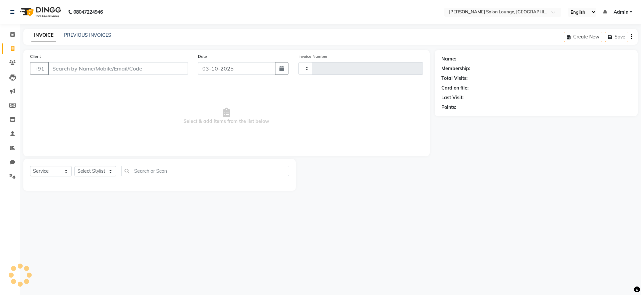
type input "0506"
select select "8909"
click at [15, 175] on icon at bounding box center [12, 176] width 6 height 5
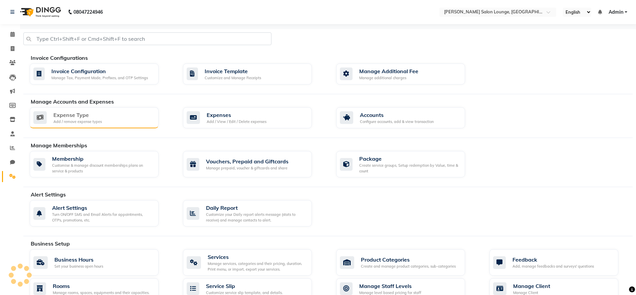
click at [124, 117] on div "Expense Type Add / remove expense types" at bounding box center [93, 118] width 120 height 14
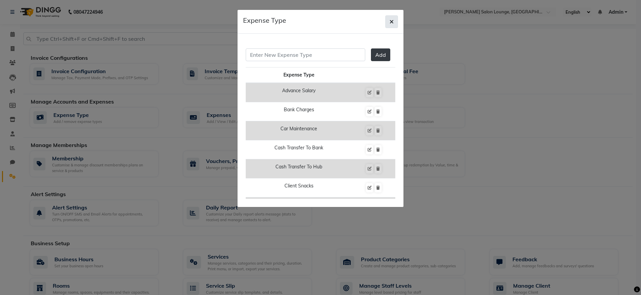
click at [396, 22] on button "button" at bounding box center [391, 21] width 13 height 13
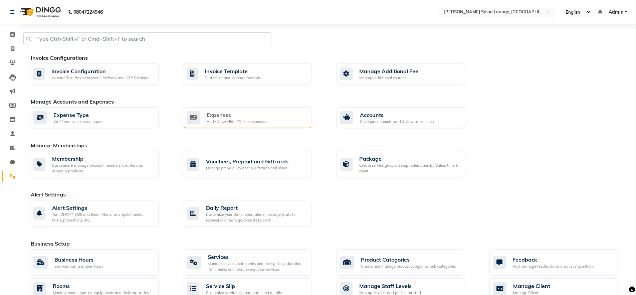
click at [248, 121] on div "Add / View / Edit / Delete expenses" at bounding box center [237, 122] width 60 height 6
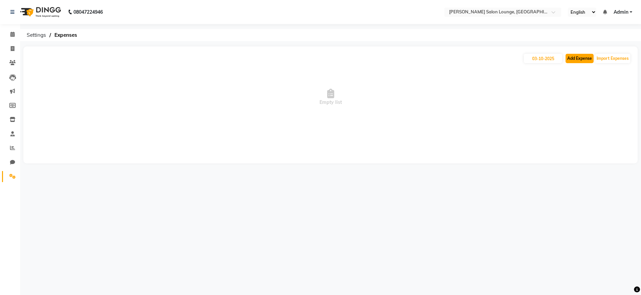
click at [579, 57] on button "Add Expense" at bounding box center [580, 58] width 28 height 9
select select "1"
select select "8135"
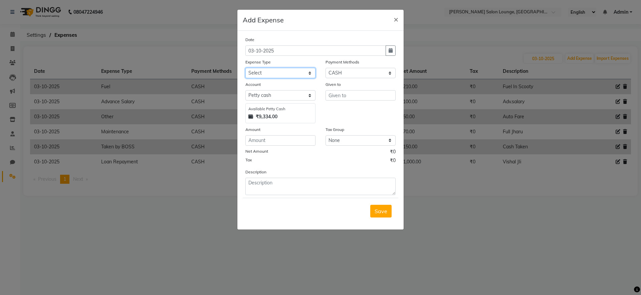
click at [307, 74] on select "Select Advance Salary Bank charges Car maintenance Cash transfer to bank Cash t…" at bounding box center [280, 73] width 70 height 10
select select "24433"
click at [245, 68] on select "Select Advance Salary Bank charges Car maintenance Cash transfer to bank Cash t…" at bounding box center [280, 73] width 70 height 10
click at [348, 97] on input "text" at bounding box center [361, 95] width 70 height 10
type input "Boss"
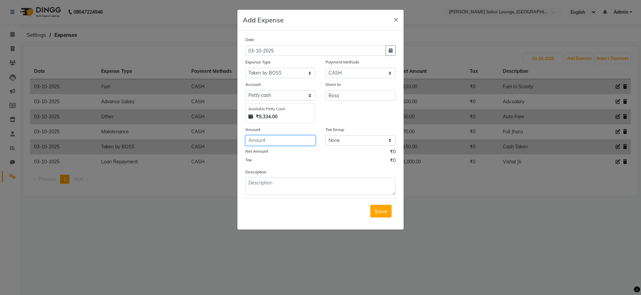
click at [283, 139] on input "number" at bounding box center [280, 140] width 70 height 10
type input "6500"
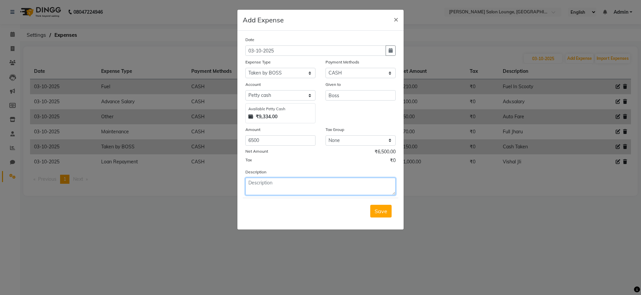
click at [322, 184] on textarea at bounding box center [320, 186] width 150 height 17
type textarea "Cash Taken"
click at [388, 207] on button "Save" at bounding box center [380, 211] width 21 height 13
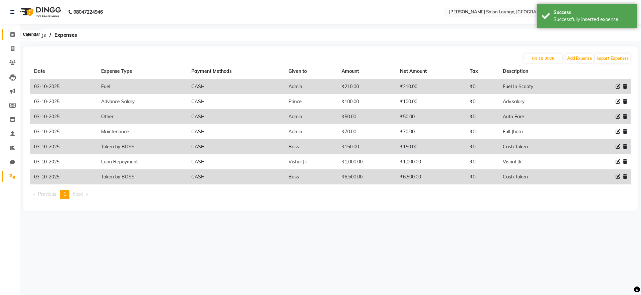
click at [12, 36] on icon at bounding box center [12, 34] width 4 height 5
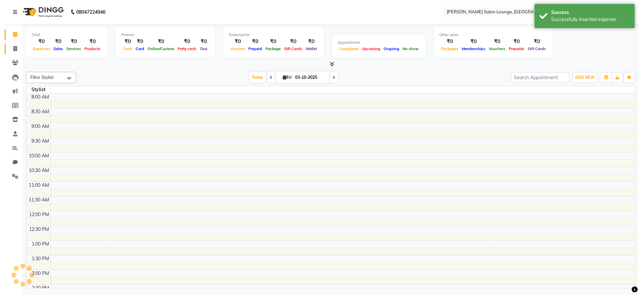
scroll to position [189, 0]
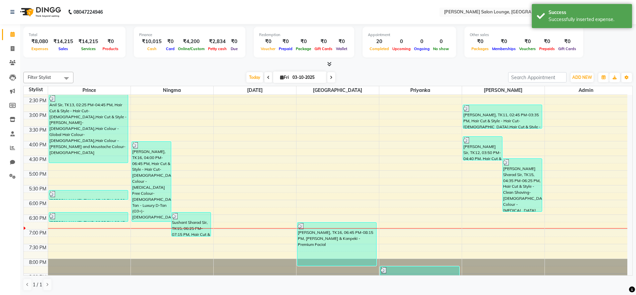
click at [31, 42] on div "₹8,080" at bounding box center [40, 42] width 22 height 8
drag, startPoint x: 37, startPoint y: 42, endPoint x: 57, endPoint y: 46, distance: 20.4
click at [57, 46] on div "₹8,080 Expenses ₹14,215 Sales ₹14,215 Services ₹0 Products" at bounding box center [75, 45] width 92 height 15
click at [185, 58] on div "Total ₹8,080 Expenses ₹14,215 Sales ₹14,215 Services ₹0 Products Finance ₹10,01…" at bounding box center [328, 43] width 610 height 33
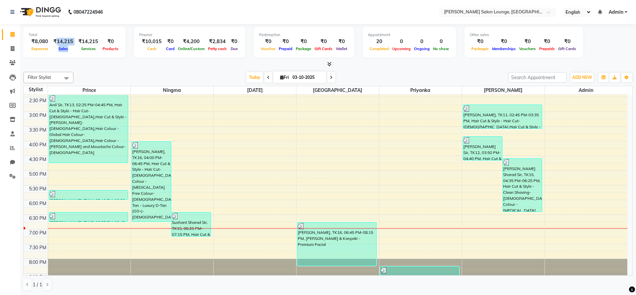
drag, startPoint x: 63, startPoint y: 40, endPoint x: 75, endPoint y: 38, distance: 12.2
click at [75, 38] on div "₹8,080 Expenses ₹14,215 Sales ₹14,215 Services ₹0 Products" at bounding box center [75, 45] width 92 height 15
drag, startPoint x: 182, startPoint y: 40, endPoint x: 202, endPoint y: 42, distance: 20.2
click at [202, 42] on div "₹4,200" at bounding box center [191, 42] width 30 height 8
click at [186, 72] on div "Filter Stylist Select All Abishek Kumar Admin Ningma Pragya Prince Priyanka Raj…" at bounding box center [328, 77] width 610 height 11
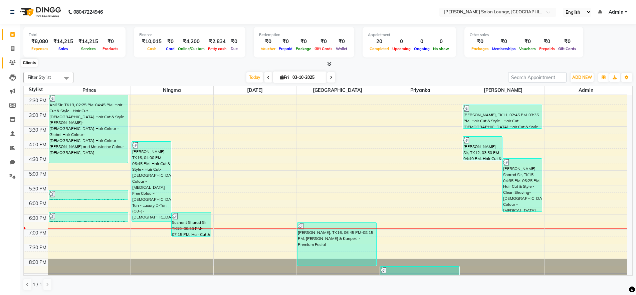
click at [10, 61] on icon at bounding box center [12, 62] width 6 height 5
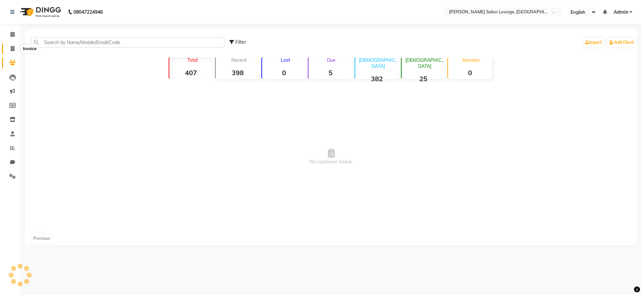
click at [12, 51] on icon at bounding box center [13, 48] width 4 height 5
select select "service"
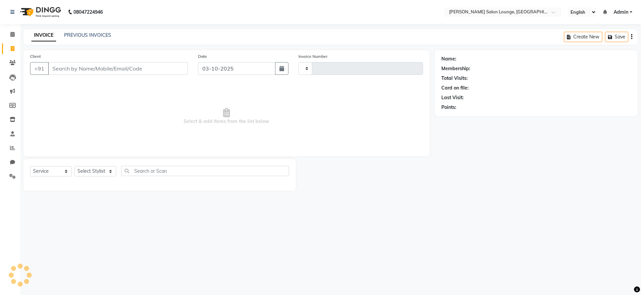
type input "0506"
select select "8909"
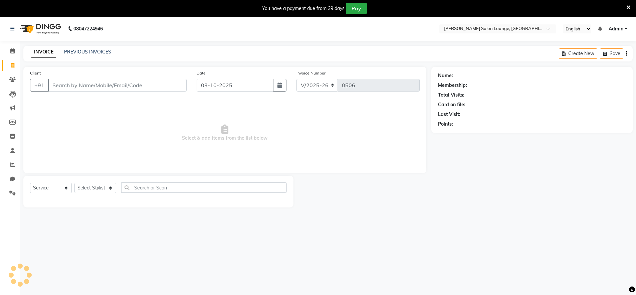
select select "8909"
select select "service"
click at [12, 52] on icon at bounding box center [12, 50] width 4 height 5
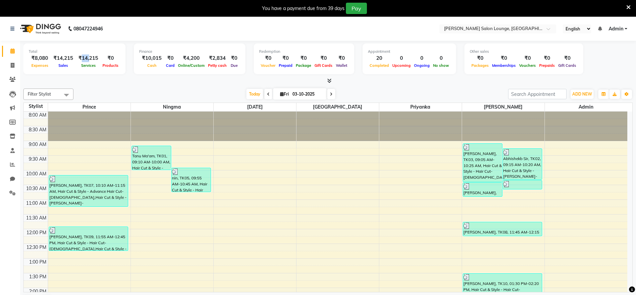
drag, startPoint x: 81, startPoint y: 57, endPoint x: 92, endPoint y: 57, distance: 11.0
click at [91, 57] on div "₹14,215" at bounding box center [88, 58] width 25 height 8
click at [94, 58] on div "₹14,215" at bounding box center [88, 58] width 25 height 8
click at [101, 69] on div "Total ₹8,080 Expenses ₹14,215 Sales ₹14,215 Services ₹0 Products" at bounding box center [74, 58] width 102 height 31
click at [12, 68] on span at bounding box center [13, 66] width 12 height 8
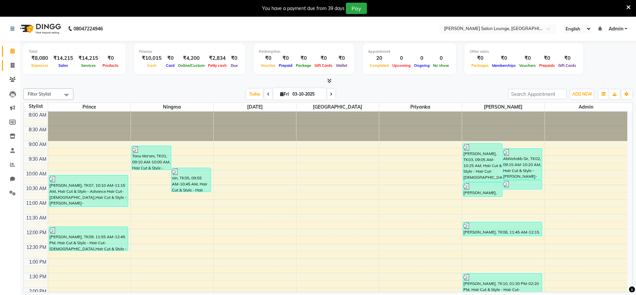
select select "service"
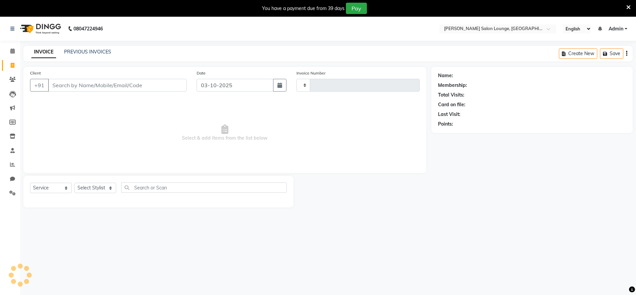
type input "0506"
select select "8909"
click at [629, 7] on icon at bounding box center [629, 7] width 4 height 6
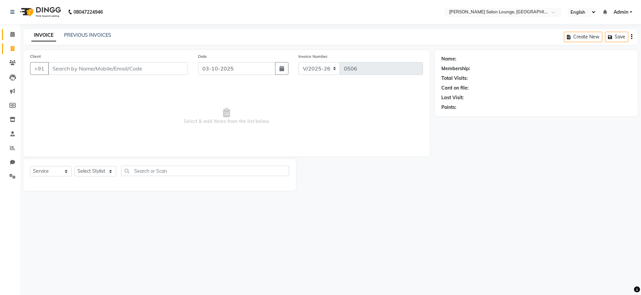
click at [10, 38] on link "Calendar" at bounding box center [10, 34] width 16 height 11
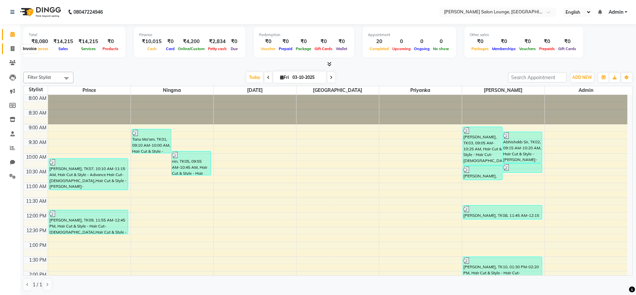
click at [12, 50] on icon at bounding box center [13, 48] width 4 height 5
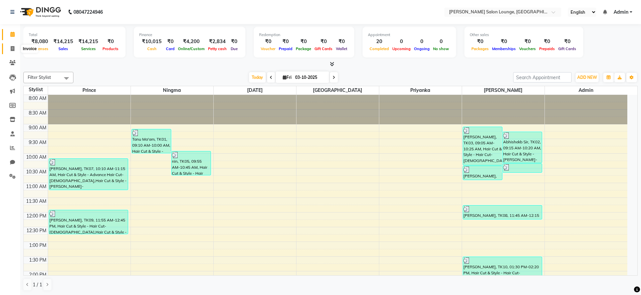
select select "service"
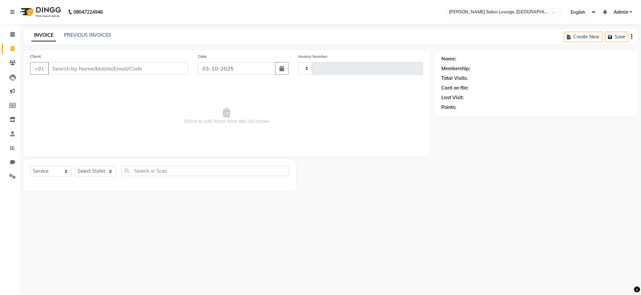
type input "0506"
select select "8909"
click at [83, 69] on input "Client" at bounding box center [118, 68] width 140 height 13
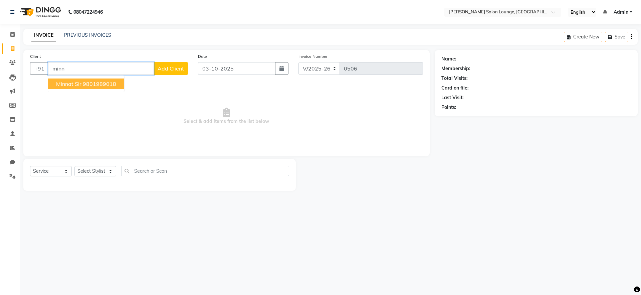
click at [81, 81] on button "Minnat Sir 9801989018" at bounding box center [86, 83] width 76 height 11
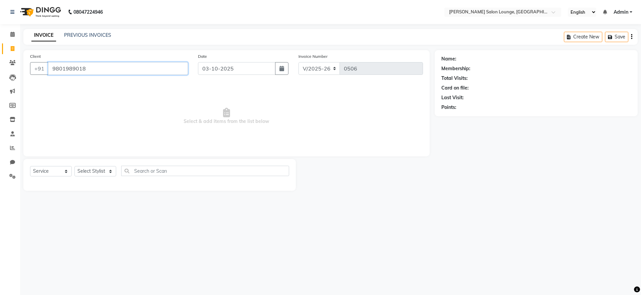
type input "9801989018"
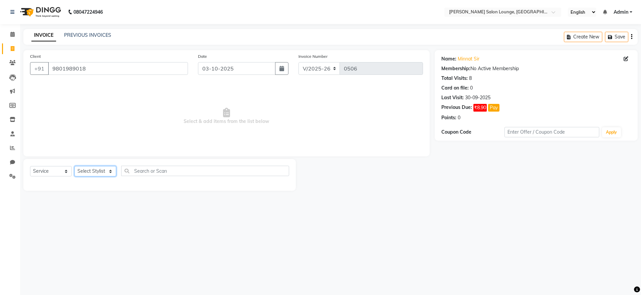
click at [107, 175] on select "Select Stylist [PERSON_NAME] Admin Ningma [PERSON_NAME] [PERSON_NAME][DATE]" at bounding box center [95, 171] width 42 height 10
select select "91731"
click at [74, 166] on select "Select Stylist [PERSON_NAME] Admin Ningma [PERSON_NAME] [PERSON_NAME][DATE]" at bounding box center [95, 171] width 42 height 10
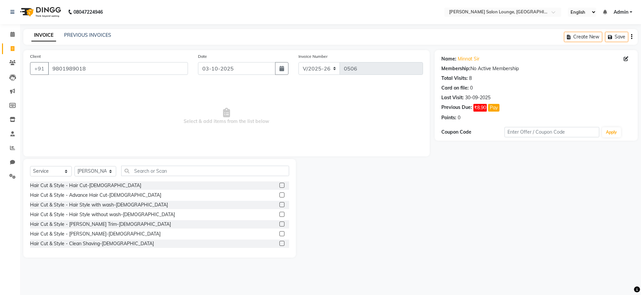
click at [280, 185] on label at bounding box center [282, 185] width 5 height 5
click at [280, 185] on input "checkbox" at bounding box center [282, 185] width 4 height 4
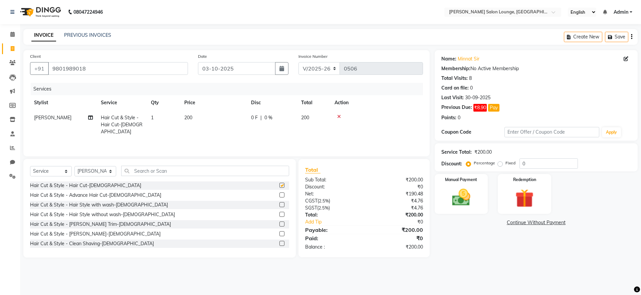
checkbox input "false"
click at [280, 233] on label at bounding box center [282, 233] width 5 height 5
click at [280, 233] on input "checkbox" at bounding box center [282, 234] width 4 height 4
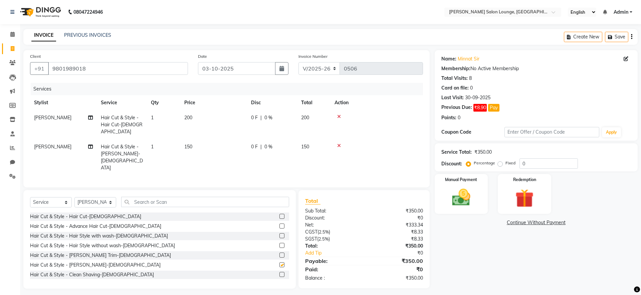
checkbox input "false"
click at [198, 197] on input "text" at bounding box center [205, 202] width 168 height 10
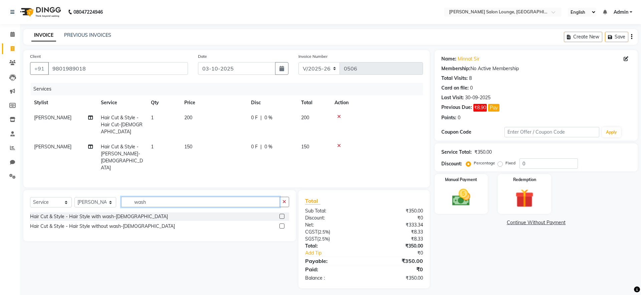
type input "wash"
click at [189, 190] on div "Select Service Product Membership Package Voucher Prepaid Gift Card Select Styl…" at bounding box center [159, 215] width 273 height 51
click at [282, 223] on label at bounding box center [282, 225] width 5 height 5
click at [282, 224] on input "checkbox" at bounding box center [282, 226] width 4 height 4
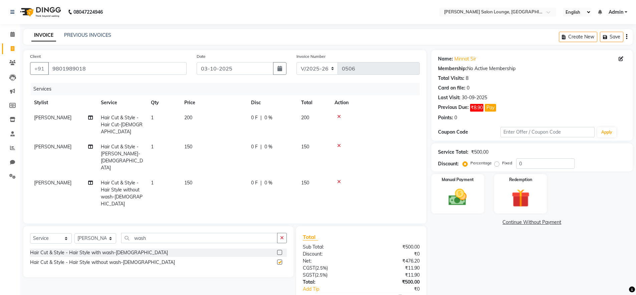
checkbox input "false"
click at [280, 250] on label at bounding box center [279, 252] width 5 height 5
click at [280, 251] on input "checkbox" at bounding box center [279, 253] width 4 height 4
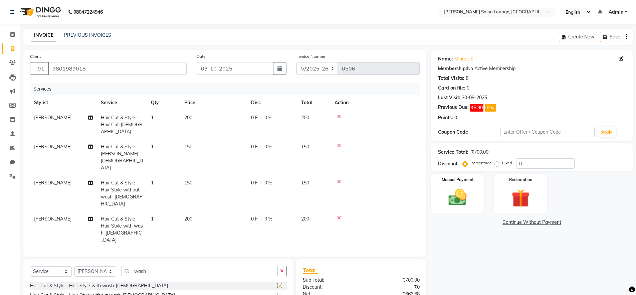
checkbox input "false"
click at [337, 215] on div at bounding box center [375, 217] width 81 height 5
click at [338, 215] on icon at bounding box center [339, 217] width 4 height 5
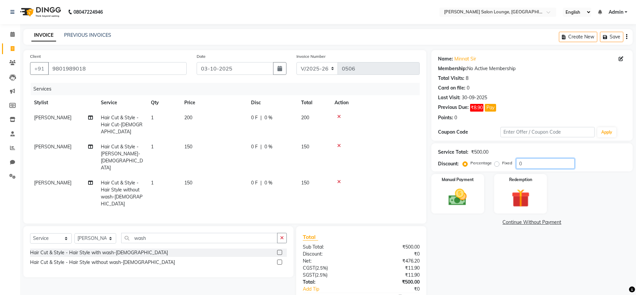
click at [520, 163] on input "0" at bounding box center [545, 163] width 58 height 10
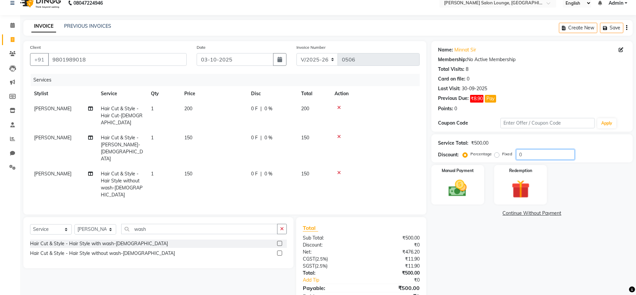
scroll to position [16, 0]
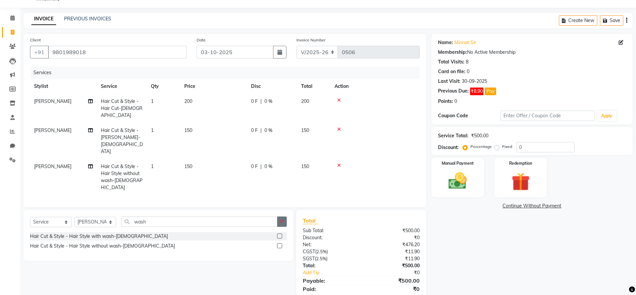
click at [282, 219] on icon "button" at bounding box center [282, 221] width 4 height 5
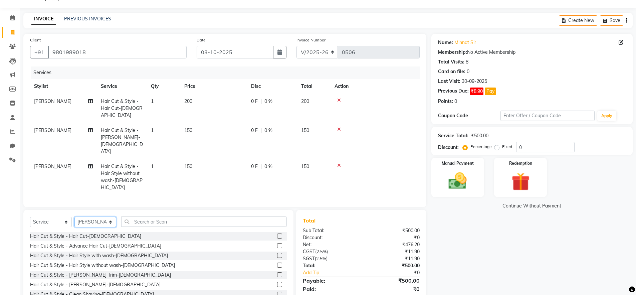
click at [102, 217] on select "Select Stylist [PERSON_NAME] Admin Ningma [PERSON_NAME] [PERSON_NAME][DATE]" at bounding box center [95, 222] width 42 height 10
select select "89949"
click at [74, 217] on select "Select Stylist [PERSON_NAME] Admin Ningma [PERSON_NAME] [PERSON_NAME][DATE]" at bounding box center [95, 222] width 42 height 10
click at [277, 233] on label at bounding box center [279, 235] width 5 height 5
click at [277, 234] on input "checkbox" at bounding box center [279, 236] width 4 height 4
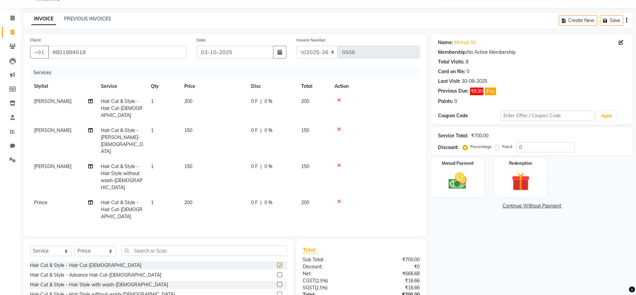
checkbox input "false"
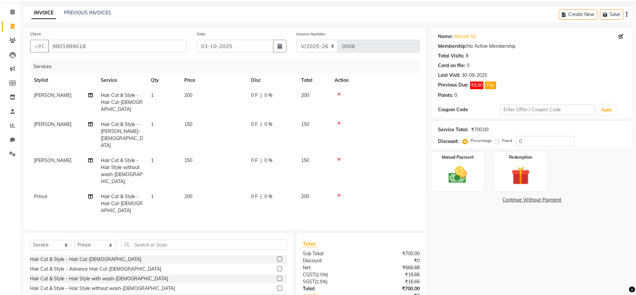
scroll to position [39, 0]
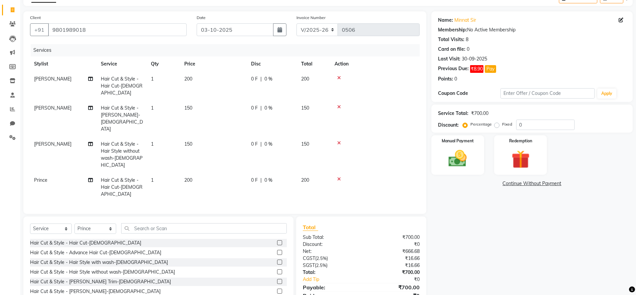
drag, startPoint x: 103, startPoint y: 138, endPoint x: 138, endPoint y: 142, distance: 35.3
click at [138, 142] on td "Hair Cut & Style - Hair Style without wash-[DEMOGRAPHIC_DATA]" at bounding box center [122, 155] width 50 height 36
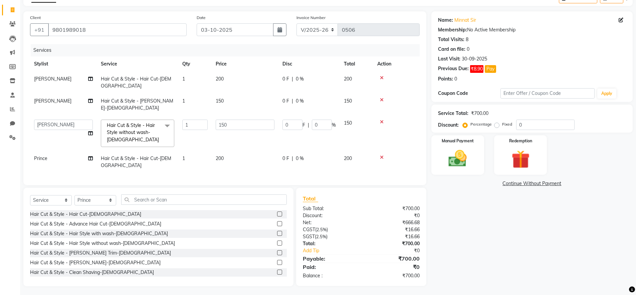
scroll to position [24, 0]
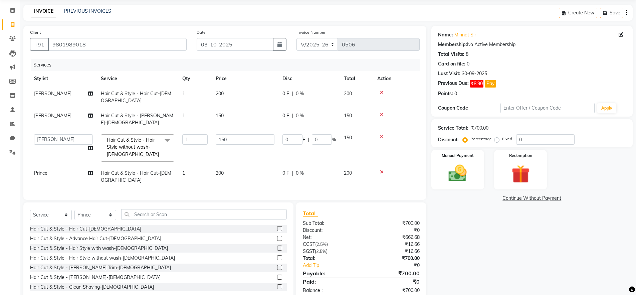
click at [217, 145] on td "150" at bounding box center [245, 147] width 67 height 35
click at [205, 145] on td "1" at bounding box center [194, 147] width 33 height 35
click at [277, 275] on label at bounding box center [279, 277] width 5 height 5
click at [277, 275] on input "checkbox" at bounding box center [279, 277] width 4 height 4
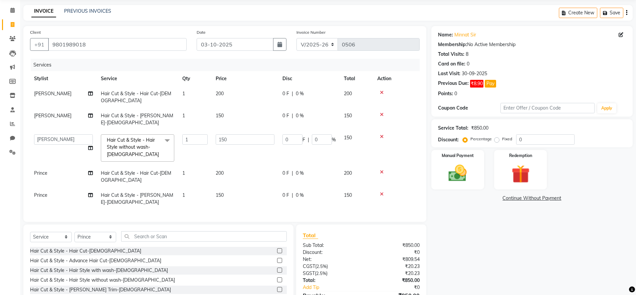
scroll to position [39, 0]
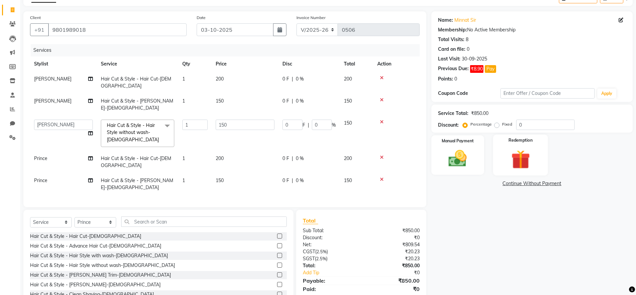
checkbox input "false"
click at [518, 124] on input "0" at bounding box center [545, 125] width 58 height 10
type input "50"
type input "75"
type input "50"
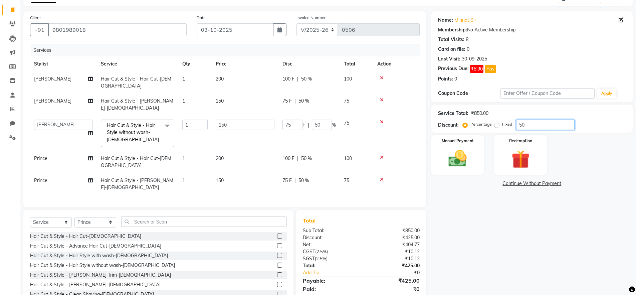
type input "50"
click at [277, 253] on label at bounding box center [279, 255] width 5 height 5
click at [277, 254] on input "checkbox" at bounding box center [279, 256] width 4 height 4
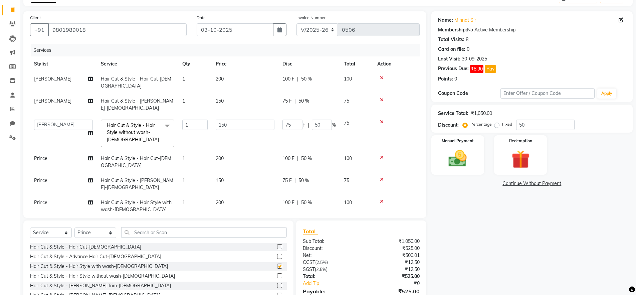
checkbox input "false"
click at [383, 120] on icon at bounding box center [382, 122] width 4 height 5
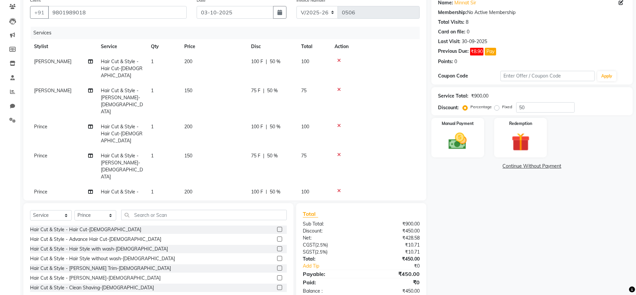
scroll to position [60, 0]
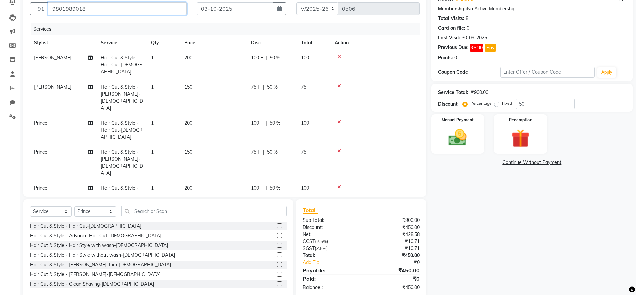
click at [87, 10] on input "9801989018" at bounding box center [117, 8] width 139 height 13
click at [87, 9] on input "9801989018" at bounding box center [117, 8] width 139 height 13
type input "9"
type input "0"
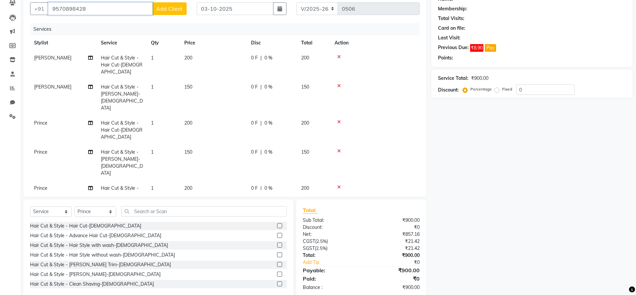
type input "9570898428"
click at [163, 12] on button "Add Client" at bounding box center [169, 8] width 34 height 13
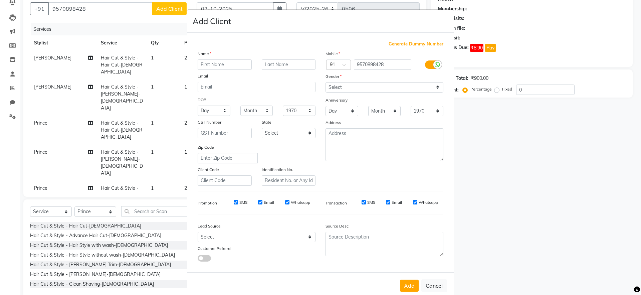
click at [224, 63] on input "text" at bounding box center [225, 64] width 54 height 10
type input "[PERSON_NAME]"
click at [400, 87] on select "Select [DEMOGRAPHIC_DATA] [DEMOGRAPHIC_DATA] Other Prefer Not To Say" at bounding box center [385, 87] width 118 height 10
select select "[DEMOGRAPHIC_DATA]"
click at [326, 82] on select "Select [DEMOGRAPHIC_DATA] [DEMOGRAPHIC_DATA] Other Prefer Not To Say" at bounding box center [385, 87] width 118 height 10
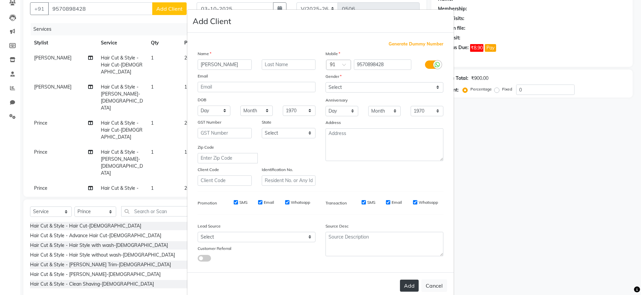
click at [408, 288] on button "Add" at bounding box center [409, 286] width 19 height 12
select select
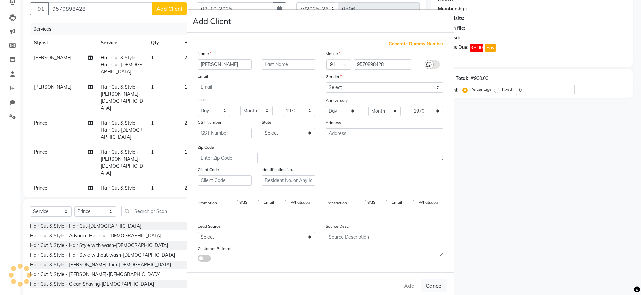
select select
checkbox input "false"
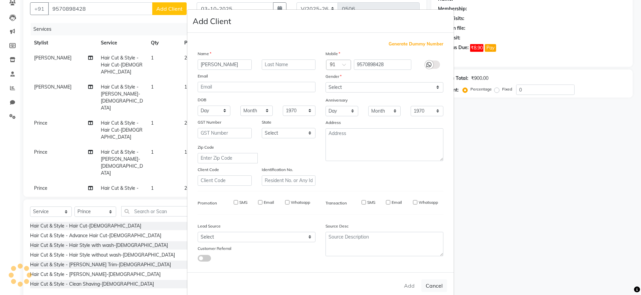
checkbox input "false"
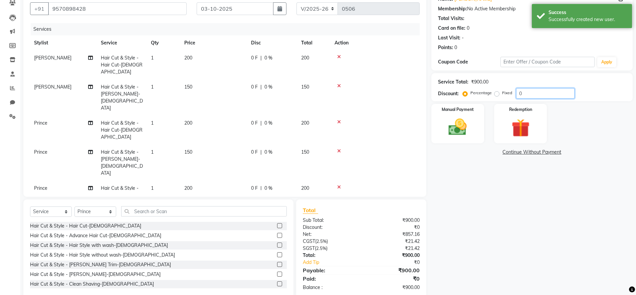
click at [520, 94] on input "0" at bounding box center [545, 93] width 58 height 10
type input "50"
click at [462, 128] on img at bounding box center [458, 126] width 31 height 22
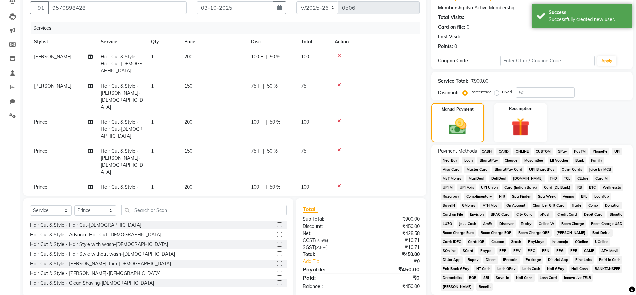
click at [620, 152] on span "UPI" at bounding box center [617, 152] width 10 height 8
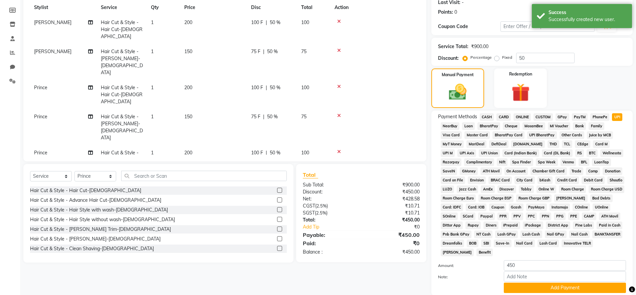
scroll to position [145, 0]
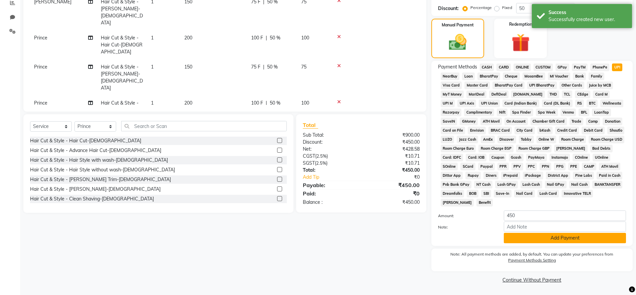
click at [517, 234] on button "Add Payment" at bounding box center [565, 238] width 122 height 10
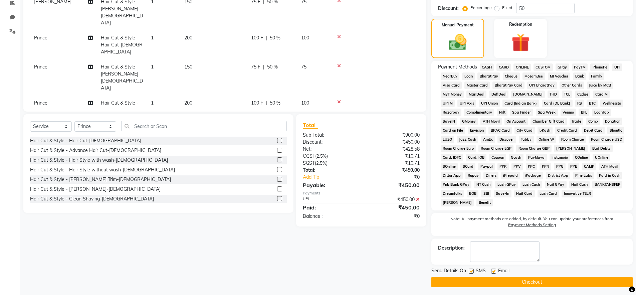
click at [535, 278] on button "Checkout" at bounding box center [532, 282] width 201 height 10
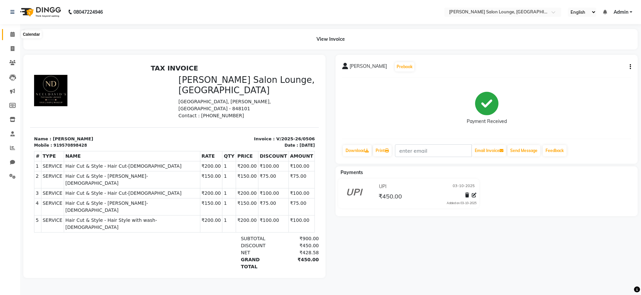
click at [13, 34] on icon at bounding box center [12, 34] width 4 height 5
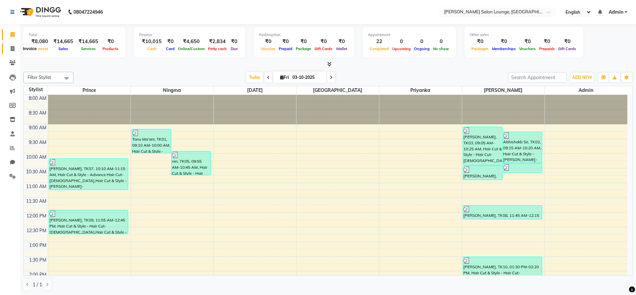
click at [14, 50] on icon at bounding box center [13, 48] width 4 height 5
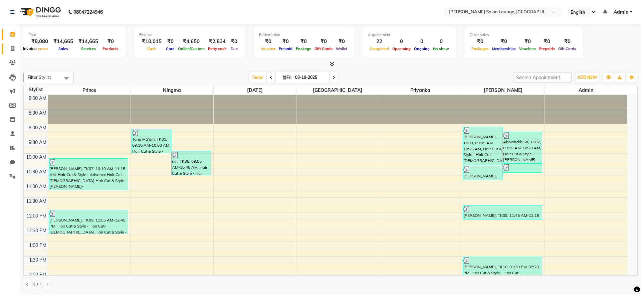
select select "service"
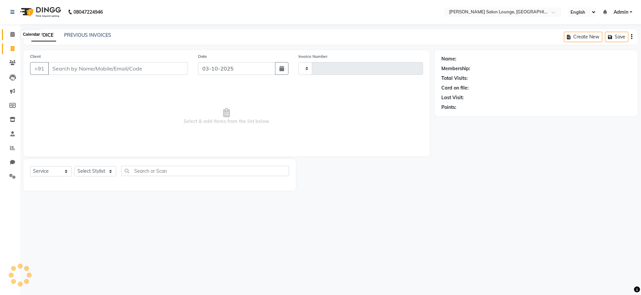
click at [12, 37] on span at bounding box center [13, 35] width 12 height 8
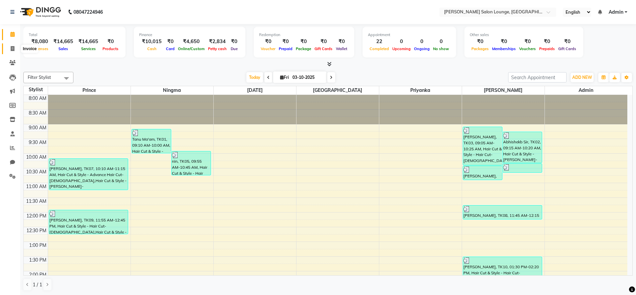
click at [11, 51] on span at bounding box center [13, 49] width 12 height 8
select select "service"
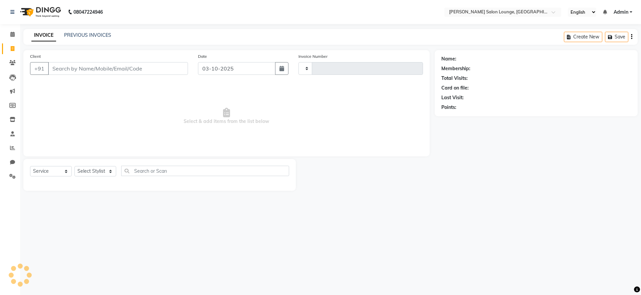
type input "0507"
select select "8909"
click at [13, 177] on icon at bounding box center [12, 176] width 6 height 5
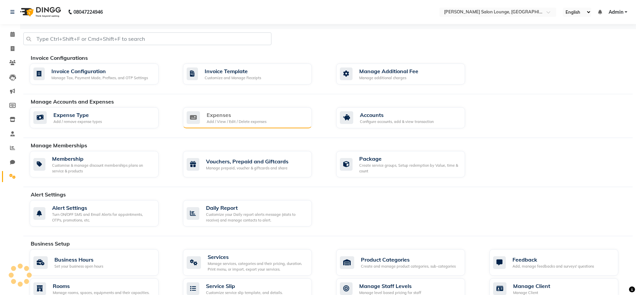
click at [226, 117] on div "Expenses" at bounding box center [237, 115] width 60 height 8
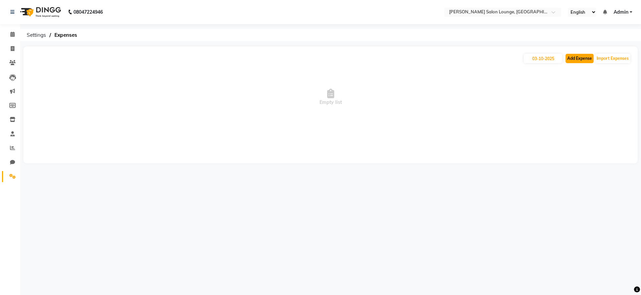
click at [574, 60] on button "Add Expense" at bounding box center [580, 58] width 28 height 9
select select "1"
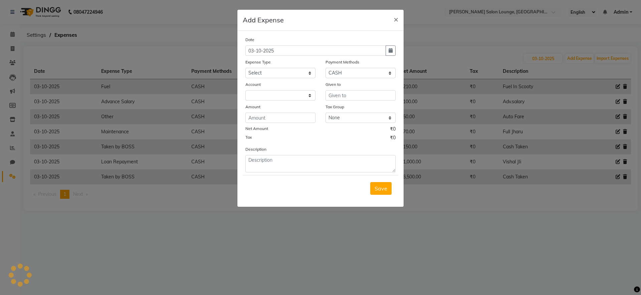
select select "8135"
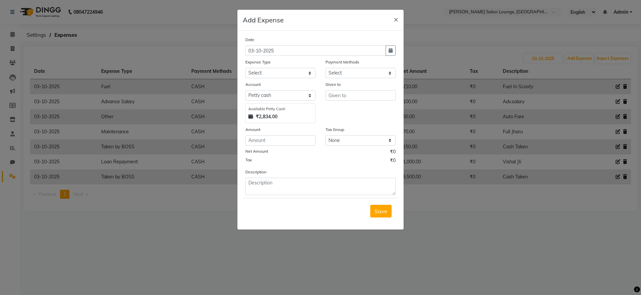
click at [294, 78] on div "Date [DATE] Expense Type Select Advance Salary Bank charges Car maintenance Cas…" at bounding box center [320, 115] width 150 height 159
click at [295, 76] on select "Select Advance Salary Bank charges Car maintenance Cash transfer to bank Cash t…" at bounding box center [280, 73] width 70 height 10
select select "24414"
click at [245, 68] on select "Select Advance Salary Bank charges Car maintenance Cash transfer to bank Cash t…" at bounding box center [280, 73] width 70 height 10
click at [351, 97] on input "text" at bounding box center [361, 95] width 70 height 10
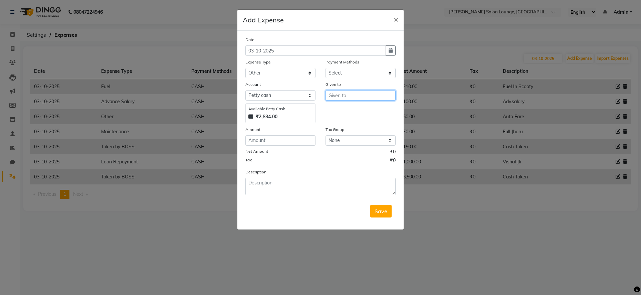
click at [352, 97] on input "text" at bounding box center [361, 95] width 70 height 10
type input "Parcel"
click at [307, 140] on input "number" at bounding box center [280, 140] width 70 height 10
type input "350"
click at [385, 212] on span "Save" at bounding box center [381, 211] width 13 height 7
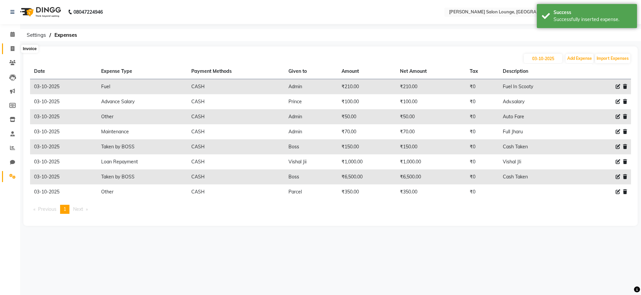
click at [17, 49] on span at bounding box center [13, 49] width 12 height 8
select select "service"
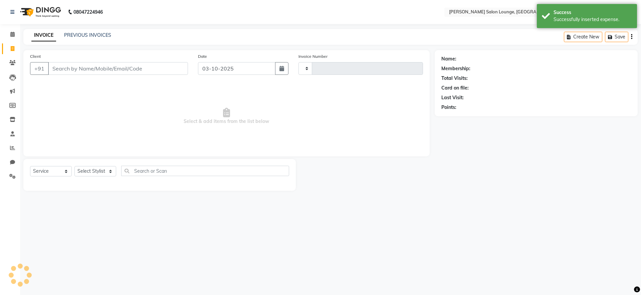
type input "0507"
select select "8909"
click at [9, 31] on span at bounding box center [13, 35] width 12 height 8
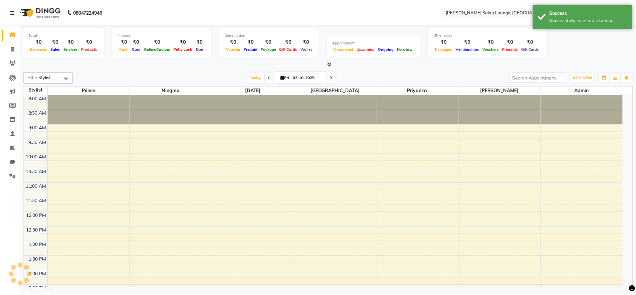
scroll to position [189, 0]
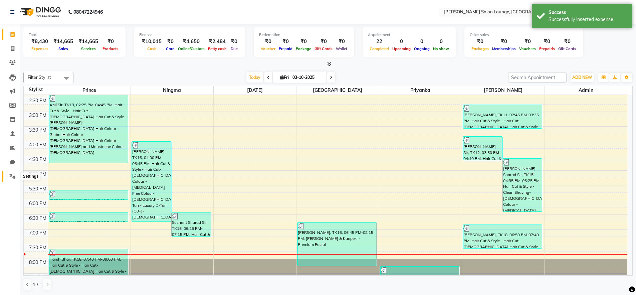
click at [12, 175] on icon at bounding box center [12, 176] width 6 height 5
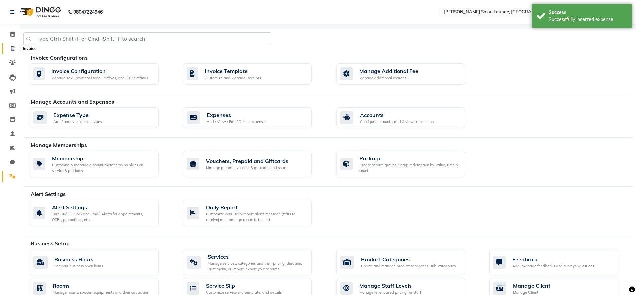
click at [14, 49] on icon at bounding box center [13, 48] width 4 height 5
select select "service"
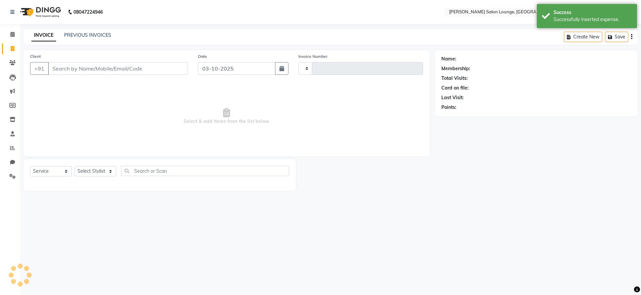
type input "0507"
select select "8909"
click at [13, 35] on icon at bounding box center [12, 34] width 4 height 5
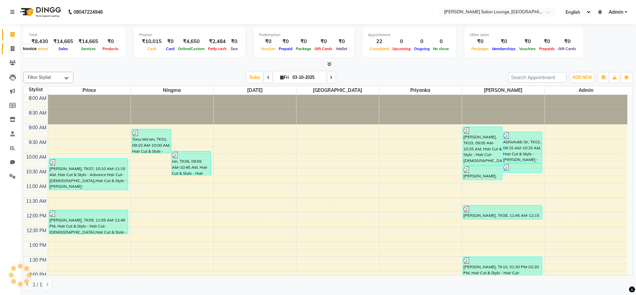
click at [14, 47] on icon at bounding box center [13, 48] width 4 height 5
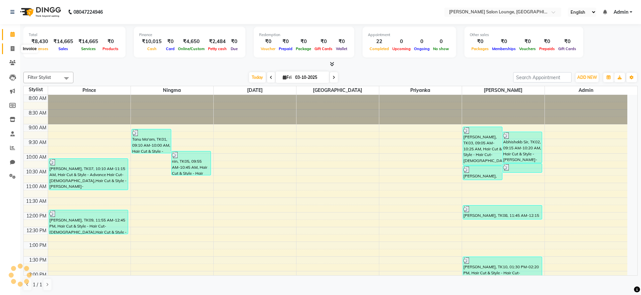
select select "service"
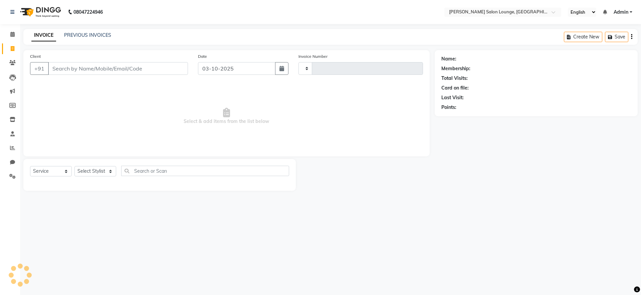
type input "0507"
select select "8909"
click at [152, 68] on input "Client" at bounding box center [118, 68] width 140 height 13
type input "7010307447"
click at [174, 65] on span "Add Client" at bounding box center [171, 68] width 26 height 7
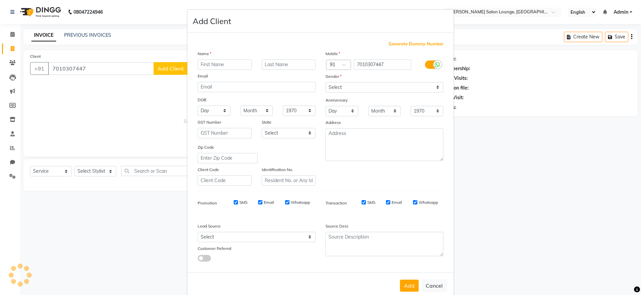
click at [202, 66] on input "text" at bounding box center [225, 64] width 54 height 10
type input "[PERSON_NAME]"
click at [348, 81] on div "Gender" at bounding box center [385, 77] width 128 height 9
click at [348, 85] on select "Select [DEMOGRAPHIC_DATA] [DEMOGRAPHIC_DATA] Other Prefer Not To Say" at bounding box center [385, 87] width 118 height 10
select select "[DEMOGRAPHIC_DATA]"
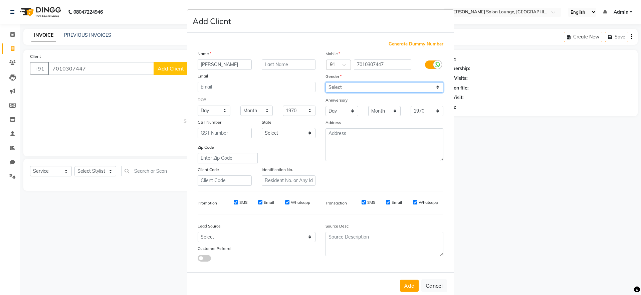
click at [326, 82] on select "Select [DEMOGRAPHIC_DATA] [DEMOGRAPHIC_DATA] Other Prefer Not To Say" at bounding box center [385, 87] width 118 height 10
click at [414, 289] on button "Add" at bounding box center [409, 286] width 19 height 12
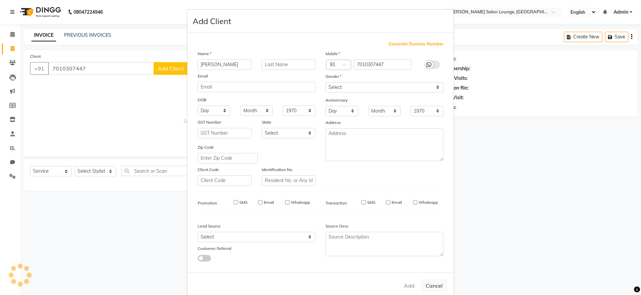
select select
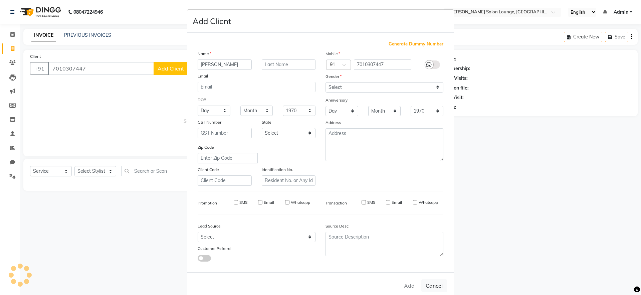
select select
checkbox input "false"
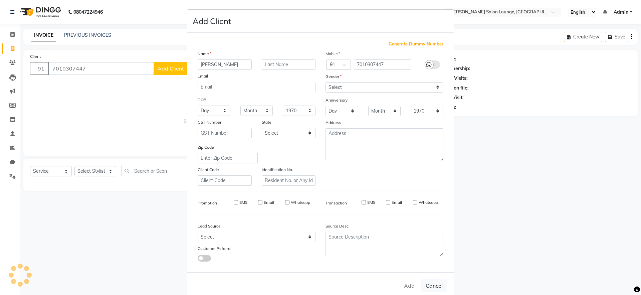
checkbox input "false"
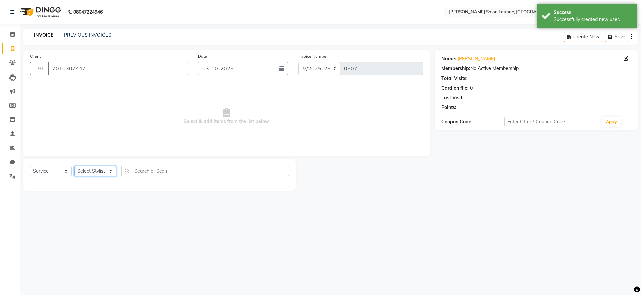
click at [104, 171] on select "Select Stylist [PERSON_NAME] Admin Ningma [PERSON_NAME] [PERSON_NAME][DATE]" at bounding box center [95, 171] width 42 height 10
select select "91731"
click at [74, 166] on select "Select Stylist [PERSON_NAME] Admin Ningma [PERSON_NAME] [PERSON_NAME][DATE]" at bounding box center [95, 171] width 42 height 10
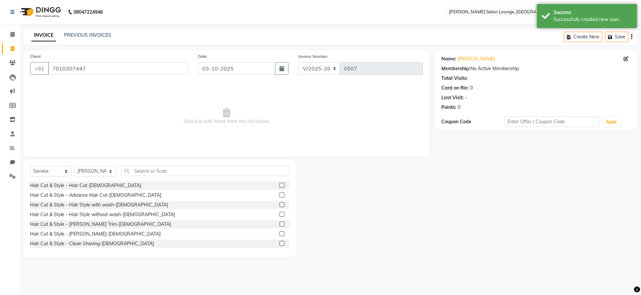
click at [280, 233] on label at bounding box center [282, 233] width 5 height 5
click at [280, 233] on input "checkbox" at bounding box center [282, 234] width 4 height 4
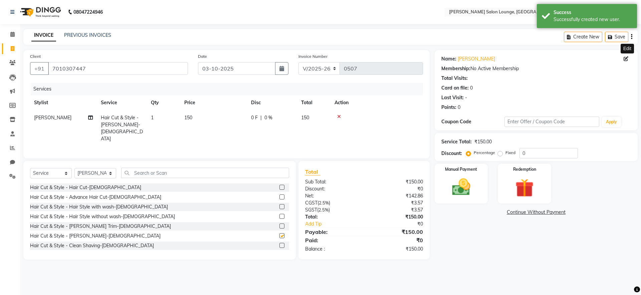
checkbox input "false"
click at [523, 153] on input "0" at bounding box center [549, 153] width 58 height 10
type input "30"
click at [449, 195] on img at bounding box center [461, 187] width 31 height 22
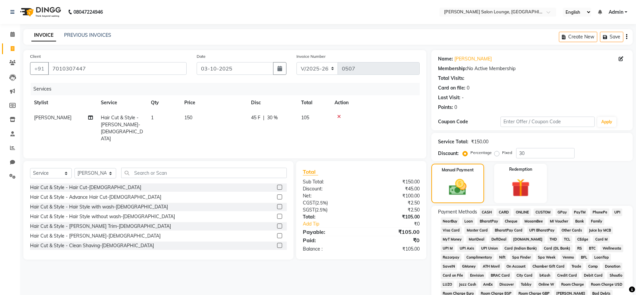
drag, startPoint x: 488, startPoint y: 213, endPoint x: 487, endPoint y: 219, distance: 6.0
click at [488, 212] on span "CASH" at bounding box center [487, 212] width 14 height 8
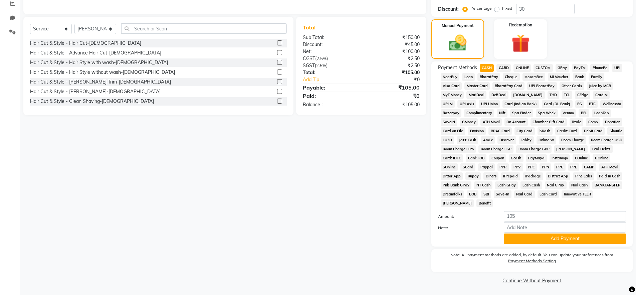
scroll to position [145, 0]
click at [528, 241] on button "Add Payment" at bounding box center [565, 238] width 122 height 10
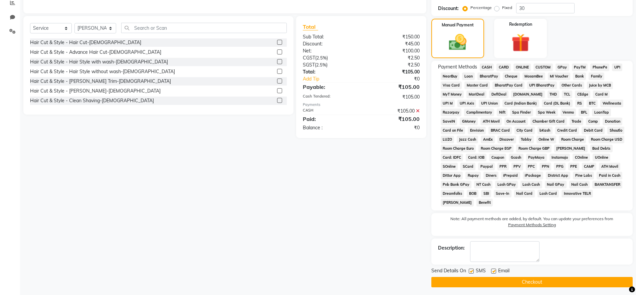
click at [535, 280] on button "Checkout" at bounding box center [532, 282] width 201 height 10
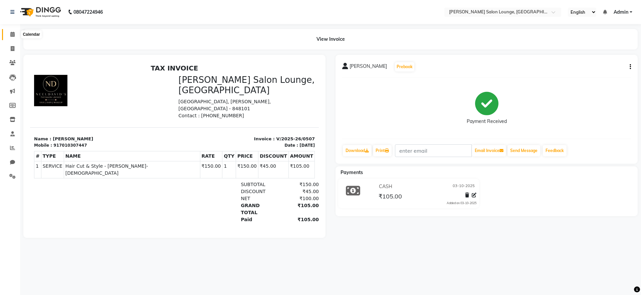
click at [14, 33] on icon at bounding box center [12, 34] width 4 height 5
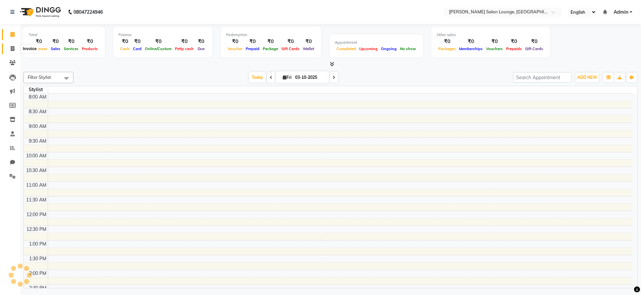
click at [15, 50] on span at bounding box center [13, 49] width 12 height 8
select select "service"
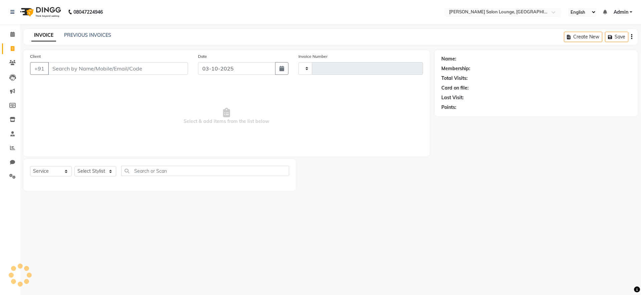
type input "0508"
select select "8909"
click at [66, 70] on input "Client" at bounding box center [118, 68] width 140 height 13
type input "8709694103"
click at [165, 74] on button "Add Client" at bounding box center [171, 68] width 34 height 13
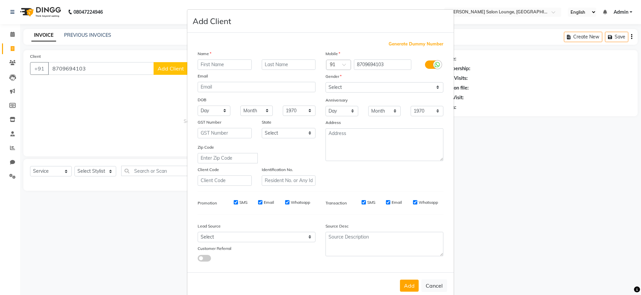
click at [203, 65] on input "text" at bounding box center [225, 64] width 54 height 10
type input "Bhaskar Sir"
click at [380, 85] on select "Select [DEMOGRAPHIC_DATA] [DEMOGRAPHIC_DATA] Other Prefer Not To Say" at bounding box center [385, 87] width 118 height 10
select select "[DEMOGRAPHIC_DATA]"
click at [326, 82] on select "Select [DEMOGRAPHIC_DATA] [DEMOGRAPHIC_DATA] Other Prefer Not To Say" at bounding box center [385, 87] width 118 height 10
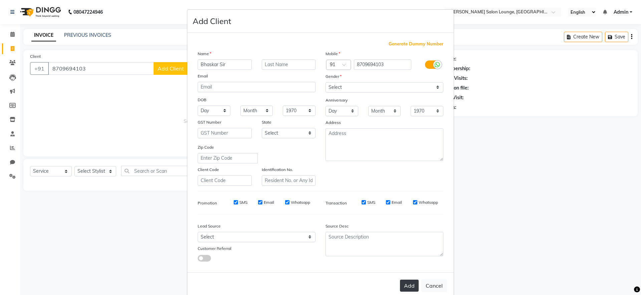
click at [406, 287] on button "Add" at bounding box center [409, 286] width 19 height 12
select select
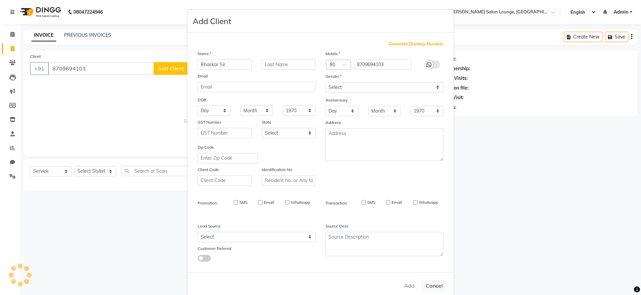
select select
checkbox input "false"
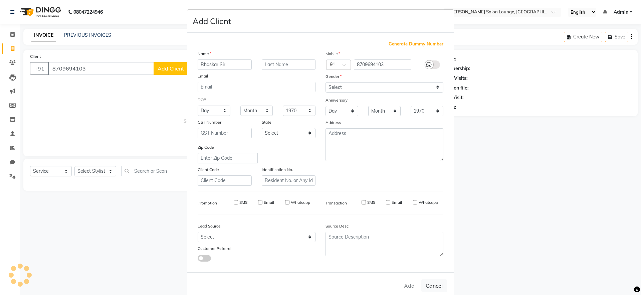
checkbox input "false"
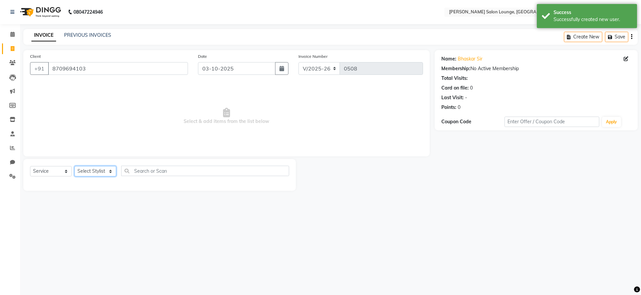
click at [103, 174] on select "Select Stylist [PERSON_NAME] Admin Ningma [PERSON_NAME] [PERSON_NAME][DATE]" at bounding box center [95, 171] width 42 height 10
select select "89950"
click at [74, 166] on select "Select Stylist [PERSON_NAME] Admin Ningma [PERSON_NAME] [PERSON_NAME][DATE]" at bounding box center [95, 171] width 42 height 10
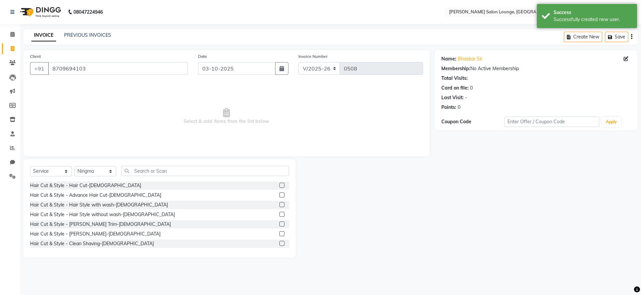
click at [280, 186] on label at bounding box center [282, 185] width 5 height 5
click at [280, 186] on input "checkbox" at bounding box center [282, 185] width 4 height 4
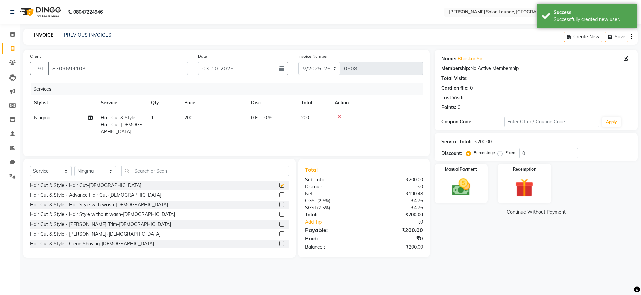
checkbox input "false"
click at [280, 234] on label at bounding box center [282, 233] width 5 height 5
click at [280, 234] on input "checkbox" at bounding box center [282, 234] width 4 height 4
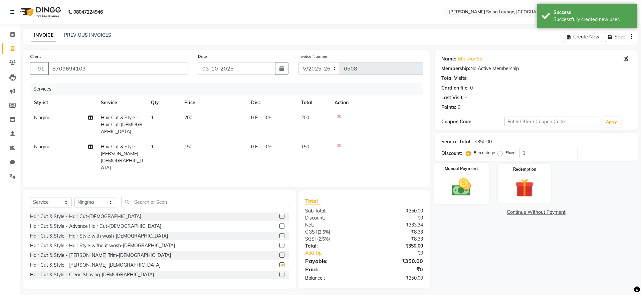
checkbox input "false"
click at [522, 153] on input "0" at bounding box center [549, 153] width 58 height 10
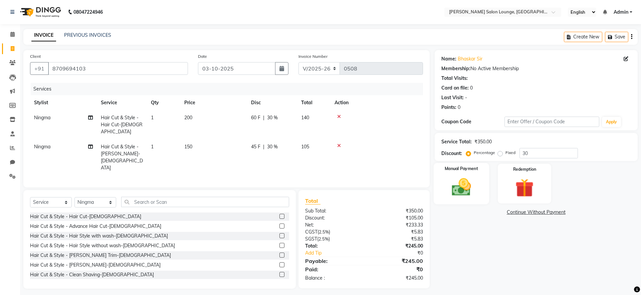
click at [458, 196] on img at bounding box center [461, 187] width 31 height 22
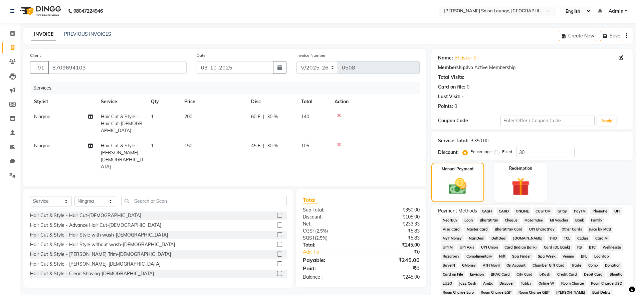
scroll to position [1, 0]
click at [534, 151] on input "30" at bounding box center [545, 152] width 58 height 10
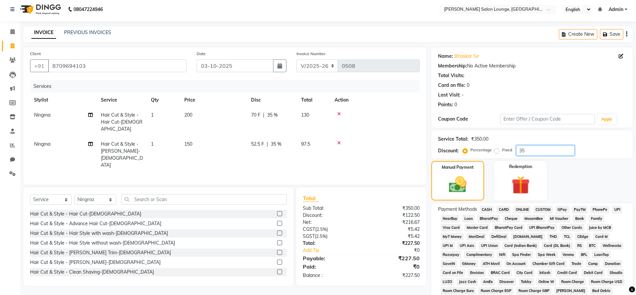
type input "35"
click at [579, 177] on div "Manual Payment Redemption" at bounding box center [532, 180] width 211 height 39
click at [619, 208] on span "UPI" at bounding box center [617, 210] width 10 height 8
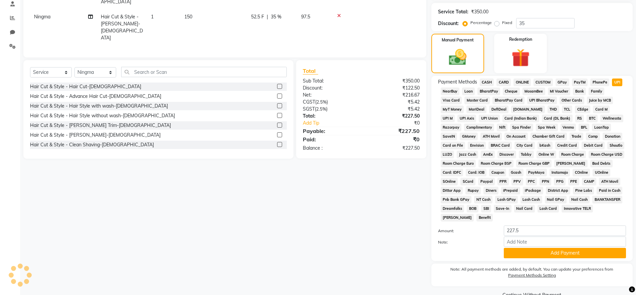
scroll to position [145, 0]
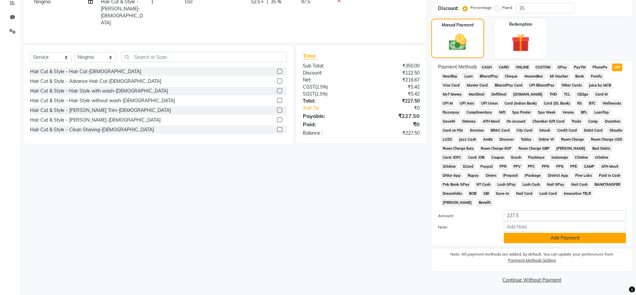
click at [596, 240] on button "Add Payment" at bounding box center [565, 238] width 122 height 10
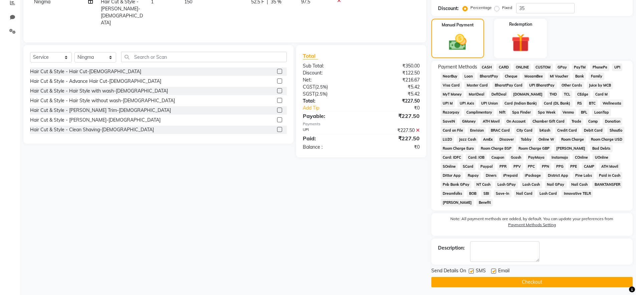
scroll to position [147, 0]
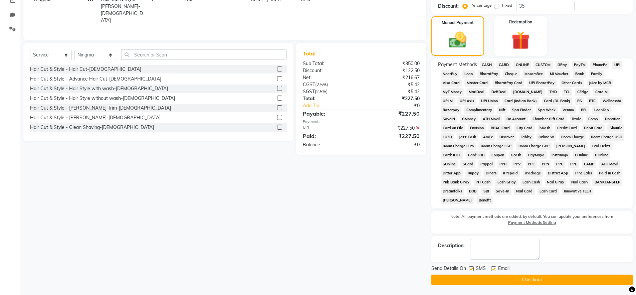
click at [463, 283] on button "Checkout" at bounding box center [532, 280] width 201 height 10
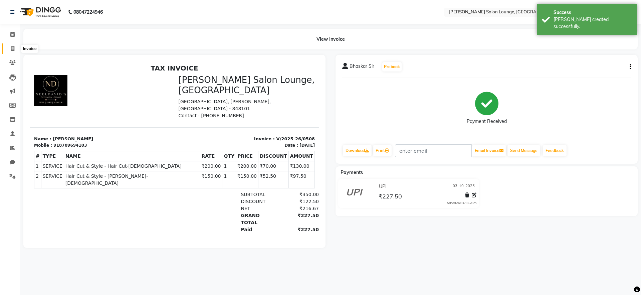
click at [10, 49] on span at bounding box center [13, 49] width 12 height 8
select select "service"
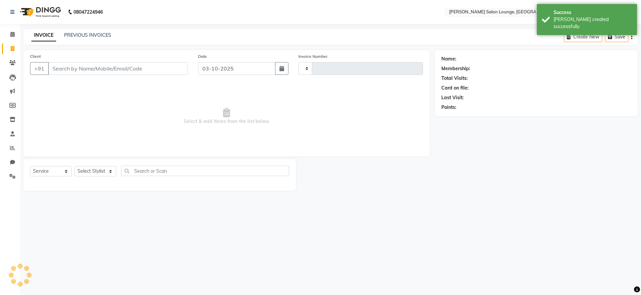
type input "0509"
select select "8909"
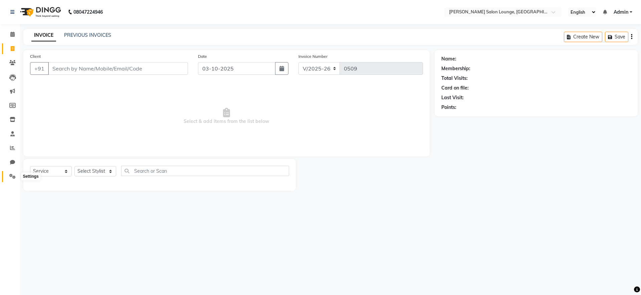
click at [12, 174] on icon at bounding box center [12, 176] width 6 height 5
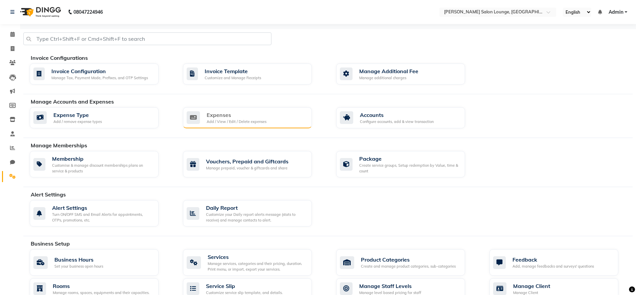
click at [249, 113] on div "Expenses" at bounding box center [237, 115] width 60 height 8
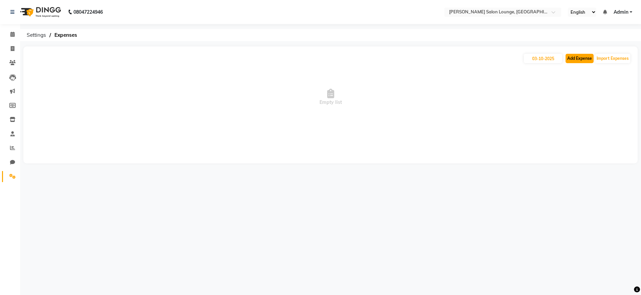
click at [575, 58] on button "Add Expense" at bounding box center [580, 58] width 28 height 9
select select "1"
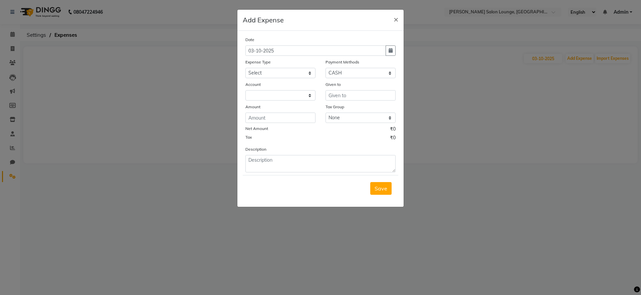
select select "8135"
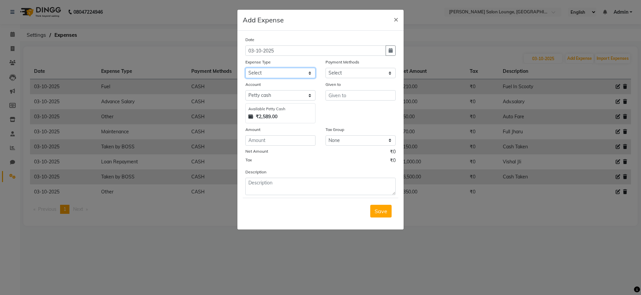
click at [273, 73] on select "Select Advance Salary Bank charges Car maintenance Cash transfer to bank Cash t…" at bounding box center [280, 73] width 70 height 10
select select "24420"
click at [245, 68] on select "Select Advance Salary Bank charges Car maintenance Cash transfer to bank Cash t…" at bounding box center [280, 73] width 70 height 10
click at [364, 94] on input "text" at bounding box center [361, 95] width 70 height 10
type input "Aunty"
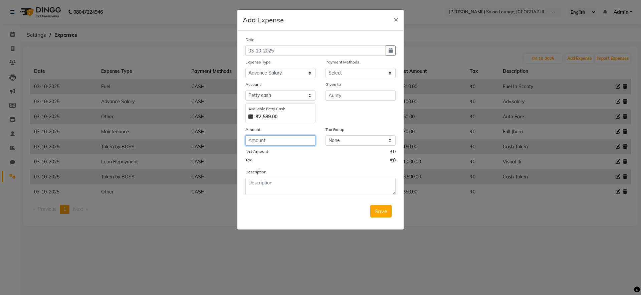
click at [271, 143] on input "number" at bounding box center [280, 140] width 70 height 10
type input "200"
click at [364, 97] on input "Aunty" at bounding box center [361, 95] width 70 height 10
type input "Aunty ji"
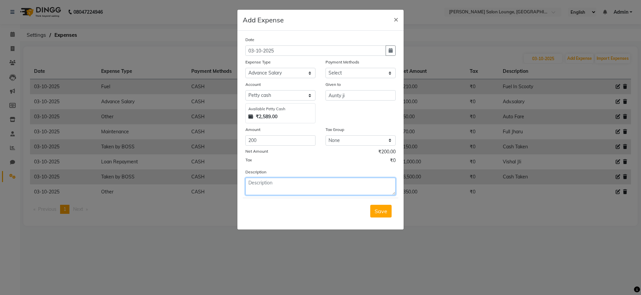
click at [256, 182] on textarea at bounding box center [320, 186] width 150 height 17
type textarea "Adv.salary"
click at [387, 209] on span "Save" at bounding box center [381, 211] width 13 height 7
click at [387, 209] on div "Save" at bounding box center [321, 211] width 156 height 26
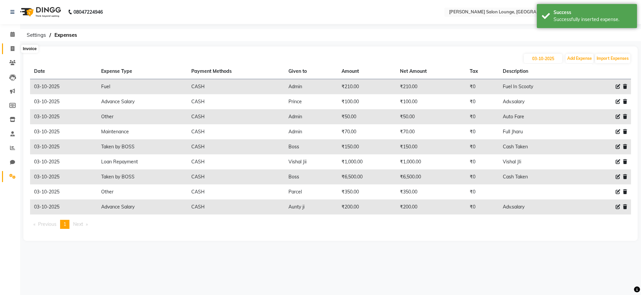
click at [13, 46] on icon at bounding box center [13, 48] width 4 height 5
select select "service"
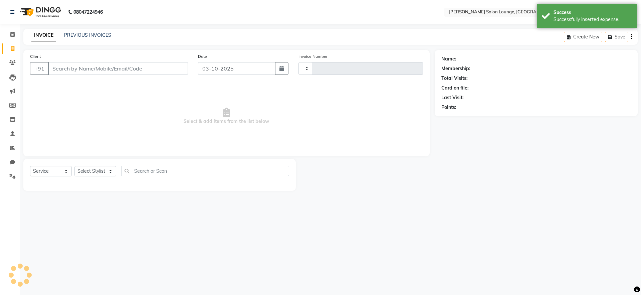
type input "0509"
select select "8909"
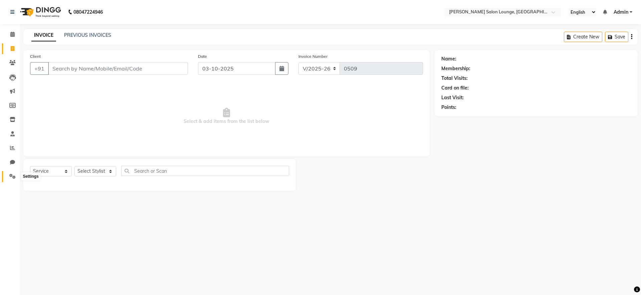
click at [15, 176] on icon at bounding box center [12, 176] width 6 height 5
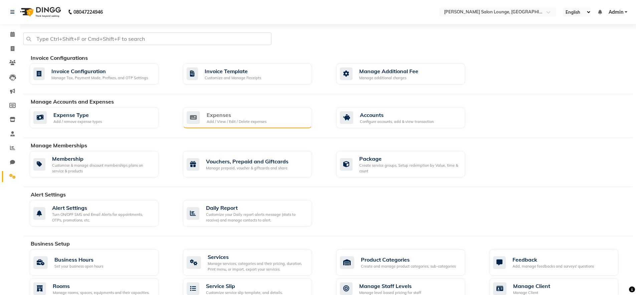
click at [236, 114] on div "Expenses" at bounding box center [237, 115] width 60 height 8
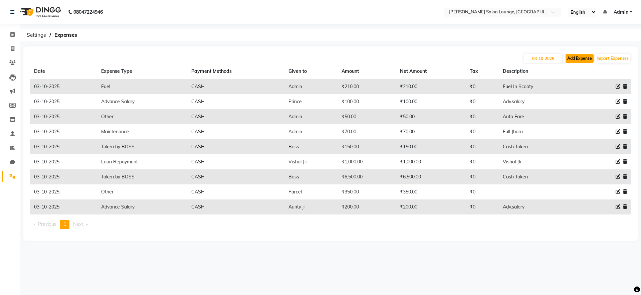
click at [571, 56] on button "Add Expense" at bounding box center [580, 58] width 28 height 9
select select "1"
select select "8135"
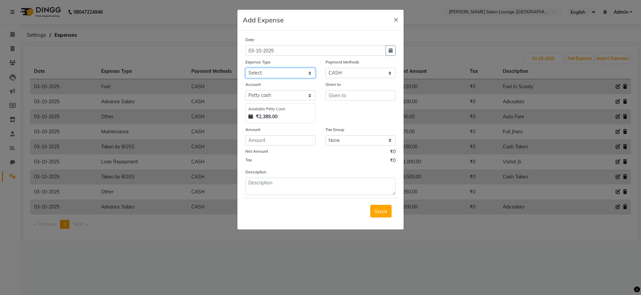
click at [287, 76] on select "Select Advance Salary Bank charges Car maintenance Cash transfer to bank Cash t…" at bounding box center [280, 73] width 70 height 10
select select "24422"
click at [245, 68] on select "Select Advance Salary Bank charges Car maintenance Cash transfer to bank Cash t…" at bounding box center [280, 73] width 70 height 10
click at [367, 96] on input "text" at bounding box center [361, 95] width 70 height 10
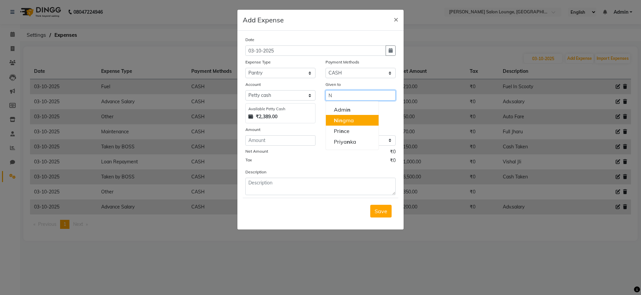
click at [365, 119] on button "N i n gma" at bounding box center [352, 120] width 53 height 11
type input "Ningma"
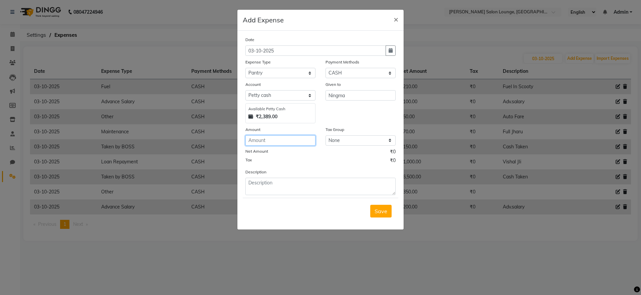
click at [265, 144] on input "number" at bounding box center [280, 140] width 70 height 10
type input "100"
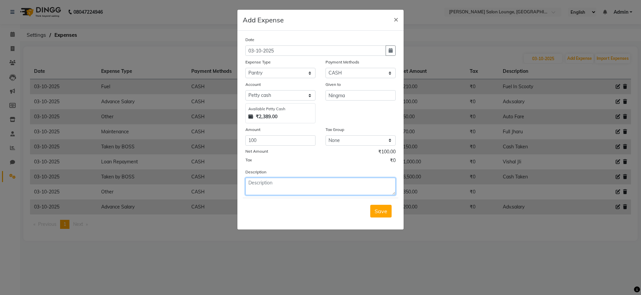
click at [277, 189] on textarea at bounding box center [320, 186] width 150 height 17
type textarea "Milk & Sugar"
click at [388, 209] on button "Save" at bounding box center [380, 211] width 21 height 13
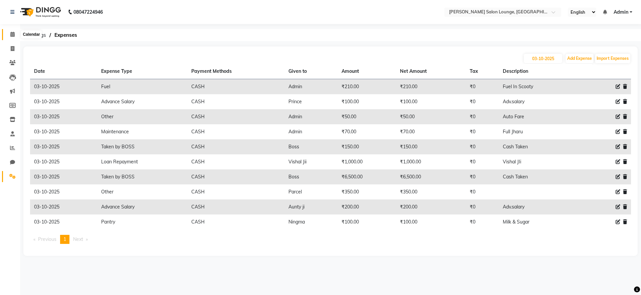
click at [13, 32] on icon at bounding box center [12, 34] width 4 height 5
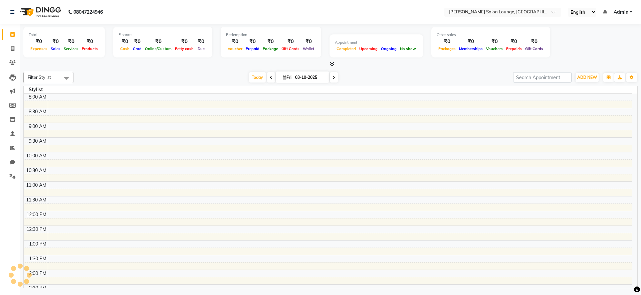
click at [13, 56] on li "Clients" at bounding box center [10, 63] width 20 height 14
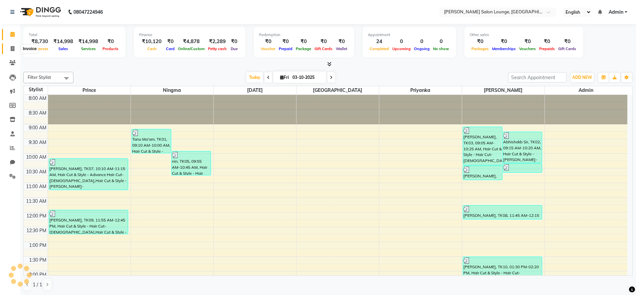
click at [14, 47] on icon at bounding box center [13, 48] width 4 height 5
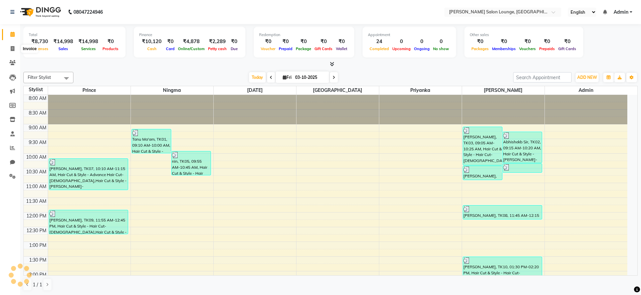
select select "service"
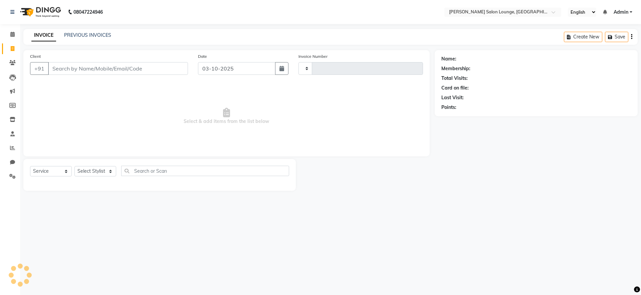
type input "0509"
select select "8909"
click at [128, 72] on input "Client" at bounding box center [118, 68] width 140 height 13
type input "9661010088"
click at [182, 69] on span "Add Client" at bounding box center [171, 68] width 26 height 7
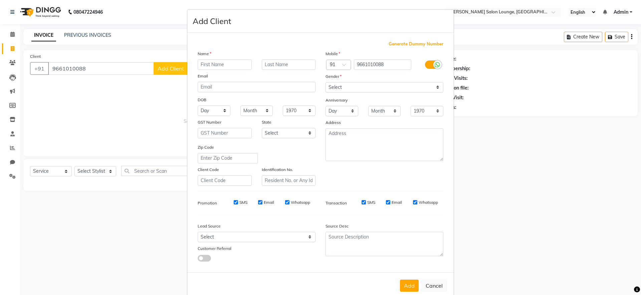
click at [226, 64] on input "text" at bounding box center [225, 64] width 54 height 10
type input "[PERSON_NAME]"
click at [432, 89] on select "Select [DEMOGRAPHIC_DATA] [DEMOGRAPHIC_DATA] Other Prefer Not To Say" at bounding box center [385, 87] width 118 height 10
select select "[DEMOGRAPHIC_DATA]"
click at [326, 82] on select "Select [DEMOGRAPHIC_DATA] [DEMOGRAPHIC_DATA] Other Prefer Not To Say" at bounding box center [385, 87] width 118 height 10
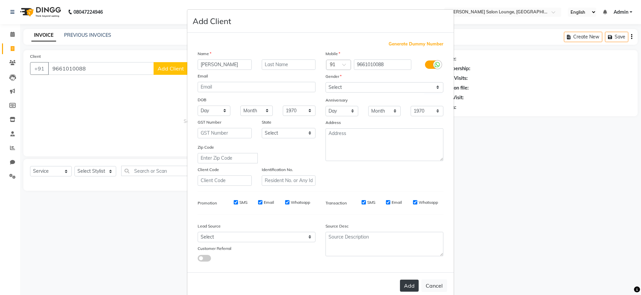
click at [413, 281] on button "Add" at bounding box center [409, 286] width 19 height 12
select select
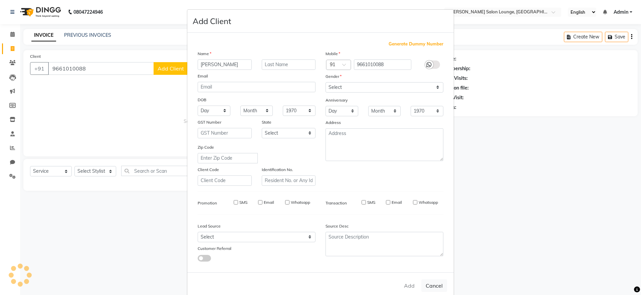
select select
checkbox input "false"
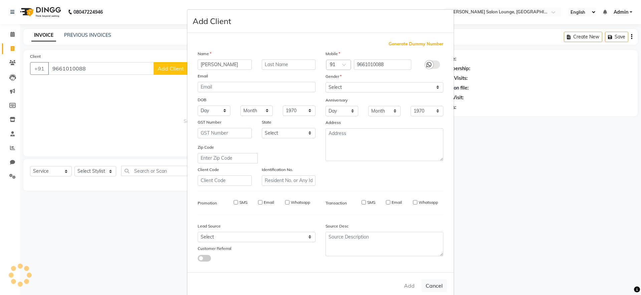
checkbox input "false"
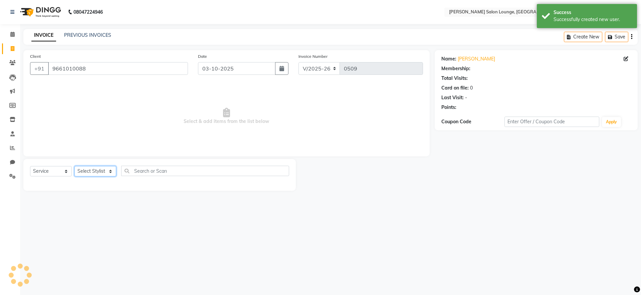
click at [95, 170] on select "Select Stylist [PERSON_NAME] Admin Ningma [PERSON_NAME] [PERSON_NAME][DATE]" at bounding box center [95, 171] width 42 height 10
select select "89949"
click at [74, 166] on select "Select Stylist [PERSON_NAME] Admin Ningma [PERSON_NAME] [PERSON_NAME][DATE]" at bounding box center [95, 171] width 42 height 10
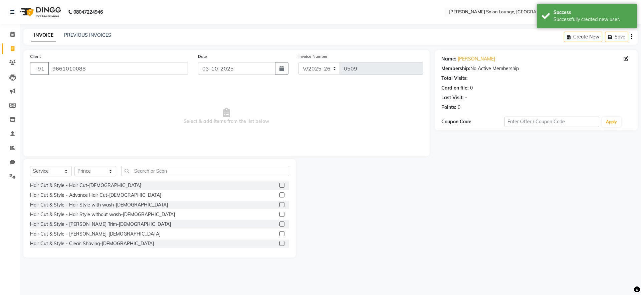
click at [280, 188] on div at bounding box center [282, 186] width 4 height 7
click at [280, 186] on label at bounding box center [282, 185] width 5 height 5
click at [280, 186] on input "checkbox" at bounding box center [282, 185] width 4 height 4
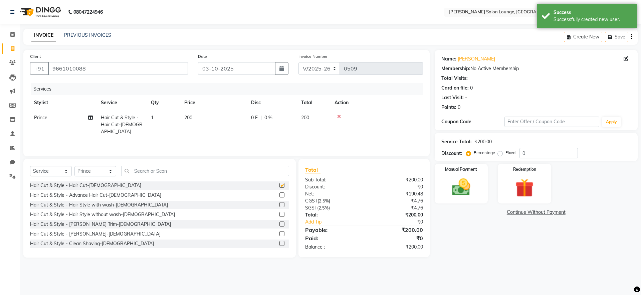
checkbox input "false"
click at [280, 196] on label at bounding box center [282, 194] width 5 height 5
click at [280, 196] on input "checkbox" at bounding box center [282, 195] width 4 height 4
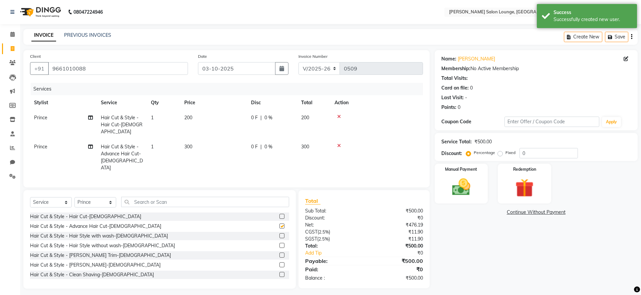
checkbox input "false"
click at [339, 116] on icon at bounding box center [339, 116] width 4 height 5
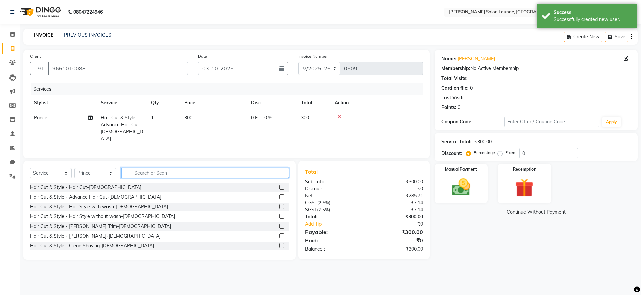
click at [258, 170] on input "text" at bounding box center [205, 173] width 168 height 10
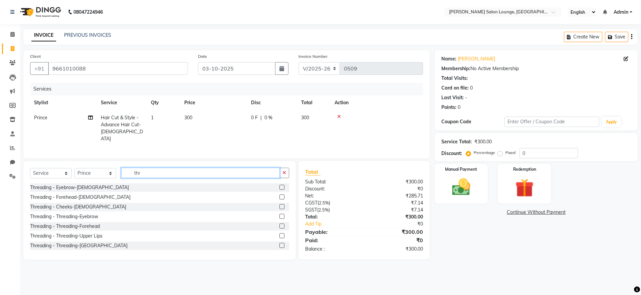
type input "thr"
click at [280, 186] on label at bounding box center [282, 187] width 5 height 5
click at [280, 186] on input "checkbox" at bounding box center [282, 187] width 4 height 4
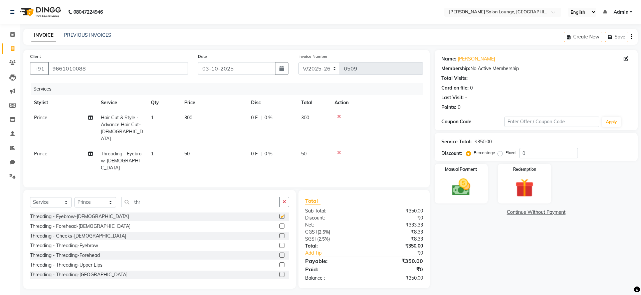
checkbox input "false"
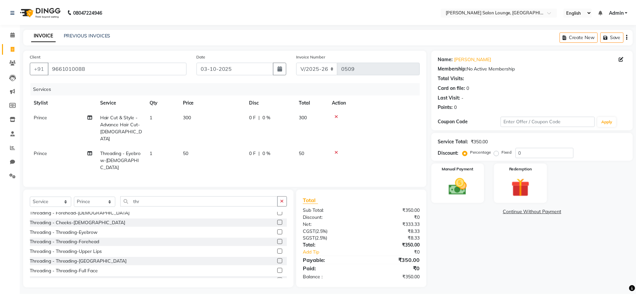
scroll to position [14, 0]
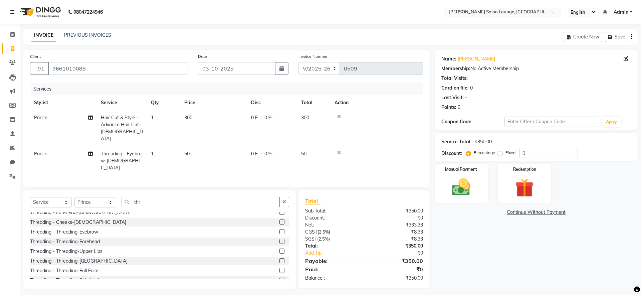
click at [280, 219] on label at bounding box center [282, 221] width 5 height 5
click at [280, 220] on input "checkbox" at bounding box center [282, 222] width 4 height 4
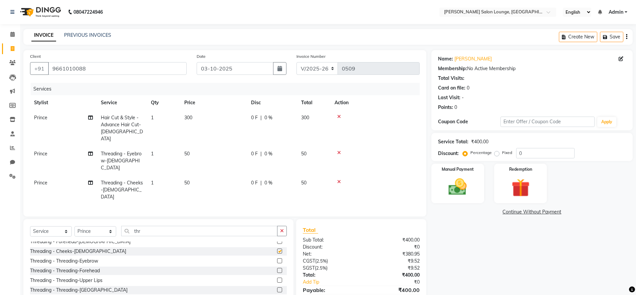
checkbox input "false"
click at [519, 154] on input "0" at bounding box center [545, 153] width 58 height 10
type input "30"
click at [455, 252] on div "Name: [PERSON_NAME] Membership: No Active Membership Total Visits: Card on file…" at bounding box center [535, 184] width 206 height 268
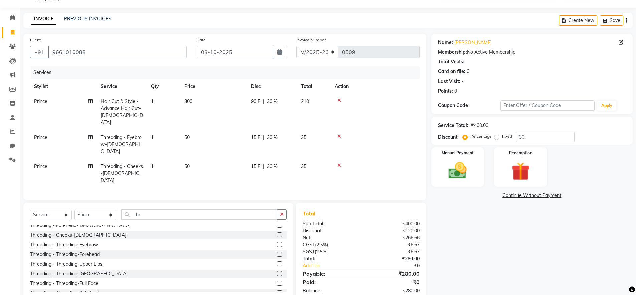
scroll to position [17, 0]
click at [455, 174] on img at bounding box center [458, 170] width 31 height 22
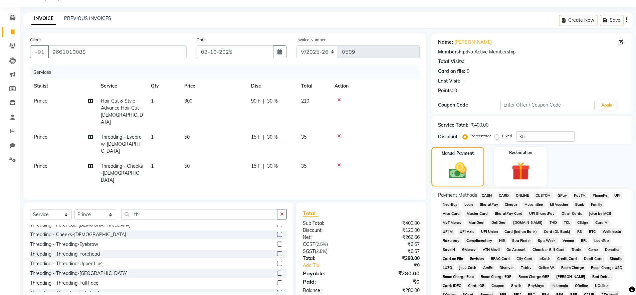
click at [615, 193] on span "UPI" at bounding box center [617, 196] width 10 height 8
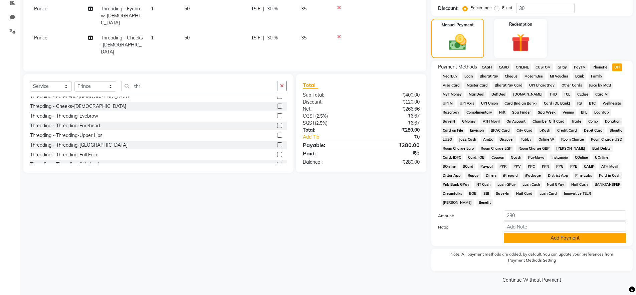
click at [590, 236] on button "Add Payment" at bounding box center [565, 238] width 122 height 10
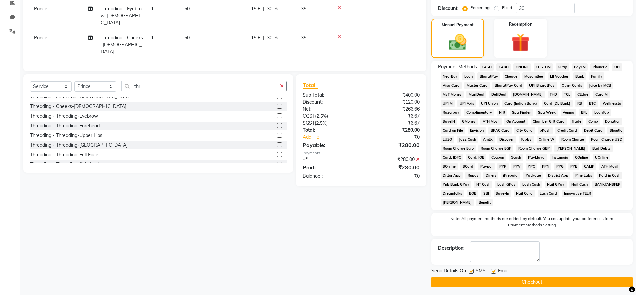
click at [488, 279] on button "Checkout" at bounding box center [532, 282] width 201 height 10
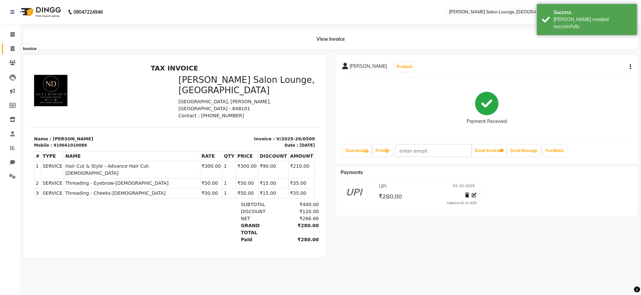
click at [13, 50] on icon at bounding box center [13, 48] width 4 height 5
select select "service"
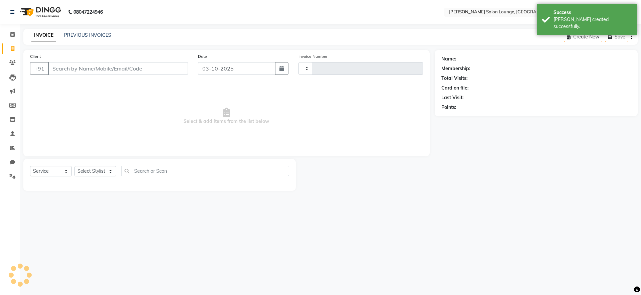
type input "0510"
select select "8909"
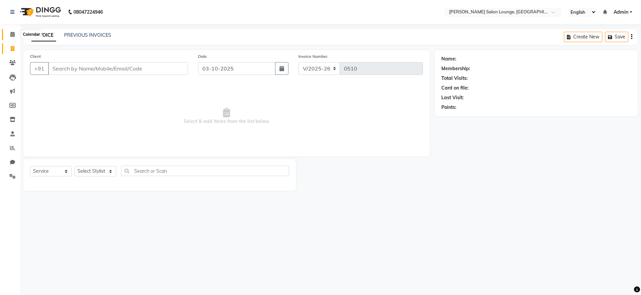
click at [14, 37] on span at bounding box center [13, 35] width 12 height 8
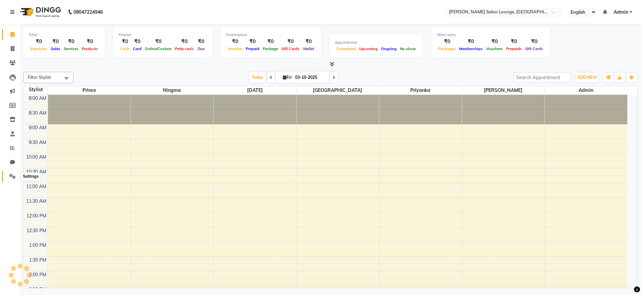
click at [12, 179] on span at bounding box center [13, 177] width 12 height 8
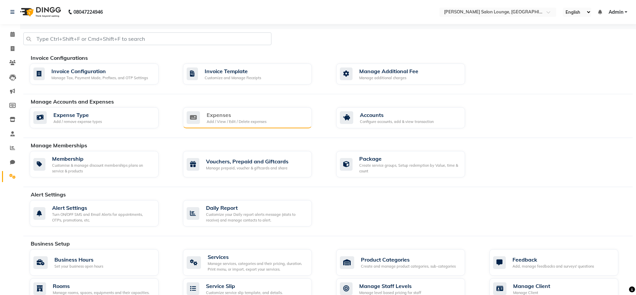
click at [252, 120] on div "Add / View / Edit / Delete expenses" at bounding box center [237, 122] width 60 height 6
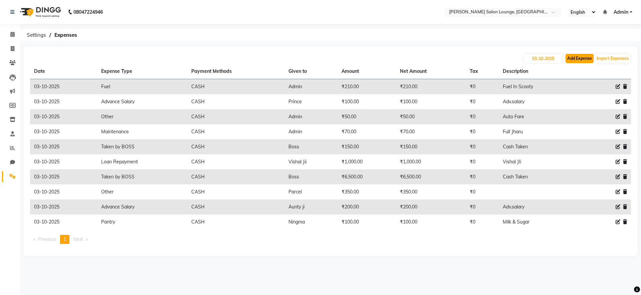
click at [575, 59] on button "Add Expense" at bounding box center [580, 58] width 28 height 9
select select "1"
select select "8135"
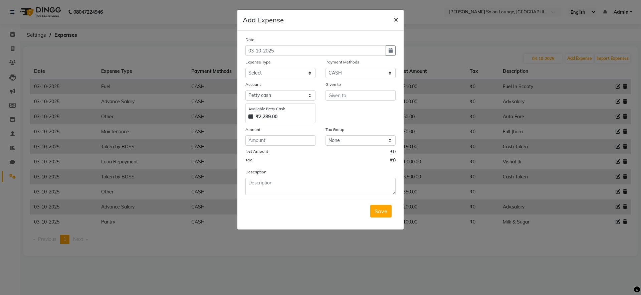
click at [397, 21] on span "×" at bounding box center [396, 19] width 5 height 10
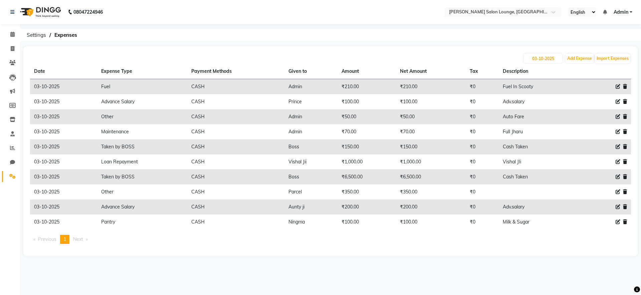
click at [617, 162] on icon at bounding box center [618, 161] width 5 height 5
select select "24431"
select select "1"
select select "8135"
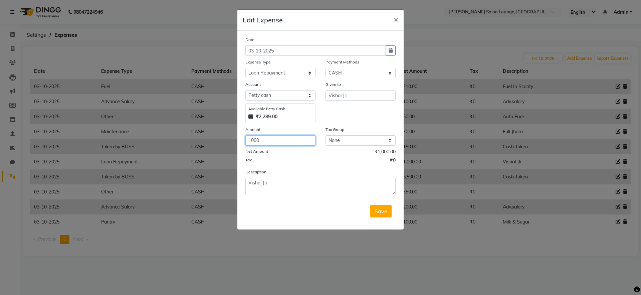
click at [254, 140] on input "1000" at bounding box center [280, 140] width 70 height 10
type input "2400"
click at [384, 217] on button "Save" at bounding box center [380, 211] width 21 height 13
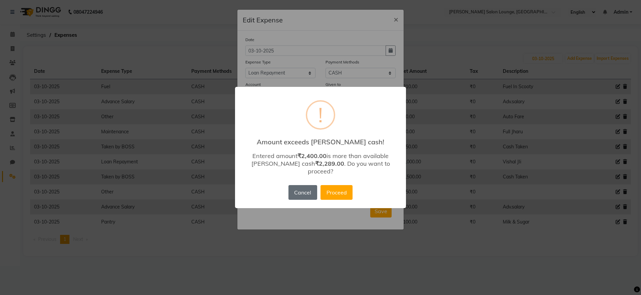
click at [297, 189] on button "Cancel" at bounding box center [303, 192] width 29 height 15
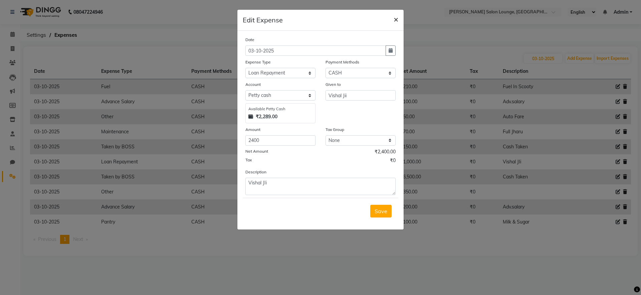
click at [397, 20] on span "×" at bounding box center [396, 19] width 5 height 10
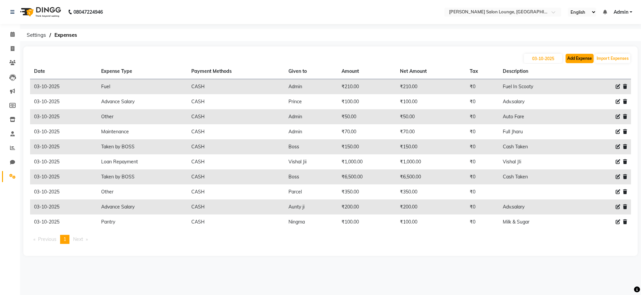
click at [576, 57] on button "Add Expense" at bounding box center [580, 58] width 28 height 9
select select "1"
select select "8135"
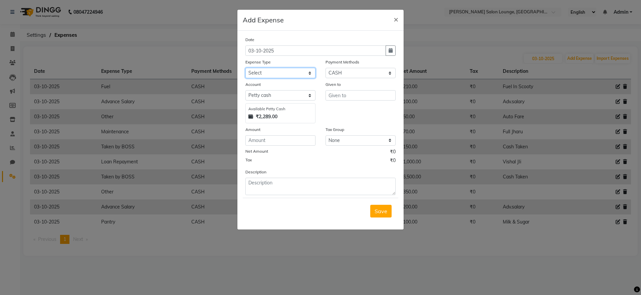
click at [303, 73] on select "Select Advance Salary Bank charges Car maintenance Cash transfer to bank Cash t…" at bounding box center [280, 73] width 70 height 10
select select "24431"
click at [245, 68] on select "Select Advance Salary Bank charges Car maintenance Cash transfer to bank Cash t…" at bounding box center [280, 73] width 70 height 10
click at [354, 95] on input "text" at bounding box center [361, 95] width 70 height 10
type input "Vishal ji"
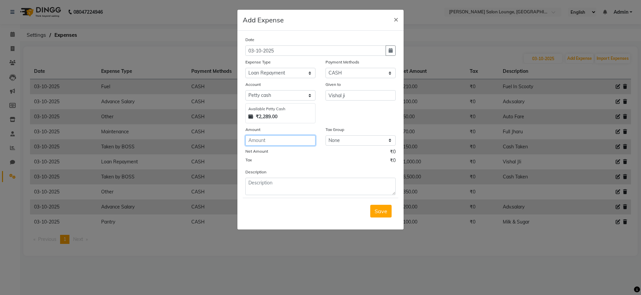
click at [288, 142] on input "number" at bounding box center [280, 140] width 70 height 10
type input "1400"
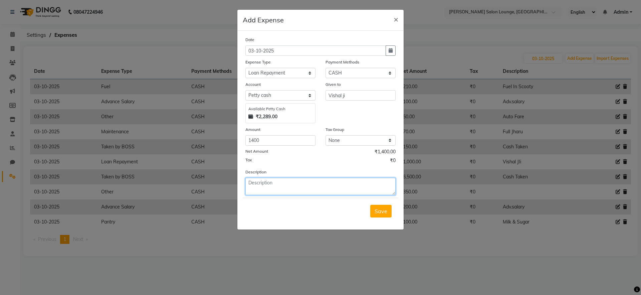
click at [268, 182] on textarea at bounding box center [320, 186] width 150 height 17
type textarea "V"
type textarea "Payment to Vishal Jii"
click at [387, 210] on span "Save" at bounding box center [381, 211] width 13 height 7
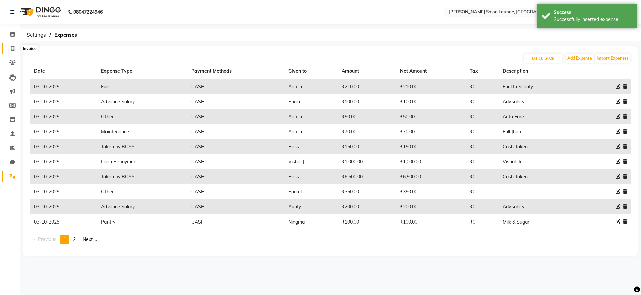
click at [11, 50] on icon at bounding box center [13, 48] width 4 height 5
select select "service"
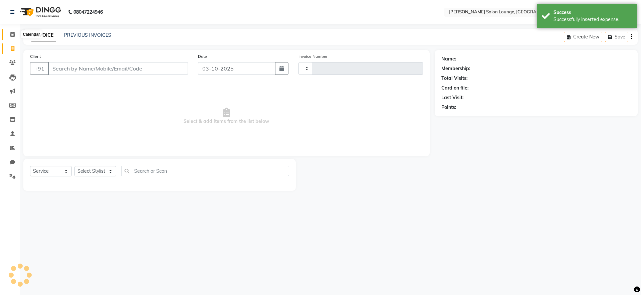
click at [15, 35] on span at bounding box center [13, 35] width 12 height 8
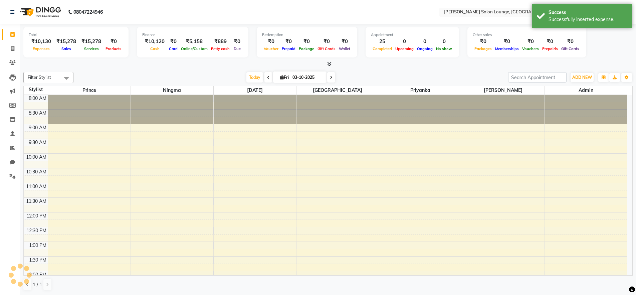
scroll to position [189, 0]
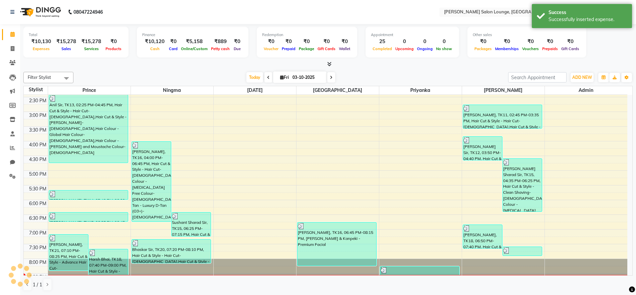
click at [208, 69] on div "Filter Stylist Select All [PERSON_NAME] Admin Ningma [PERSON_NAME] [PERSON_NAME…" at bounding box center [328, 181] width 610 height 224
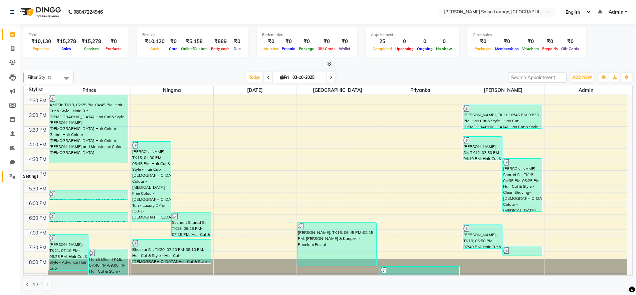
click at [15, 175] on icon at bounding box center [12, 176] width 6 height 5
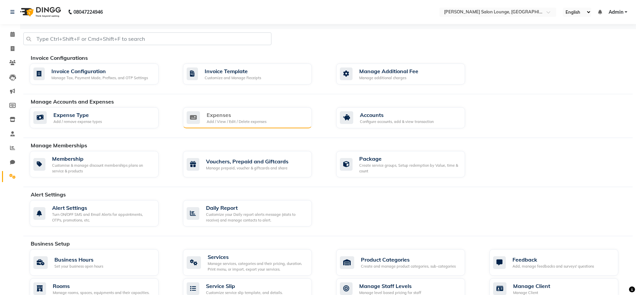
click at [222, 114] on div "Expenses" at bounding box center [237, 115] width 60 height 8
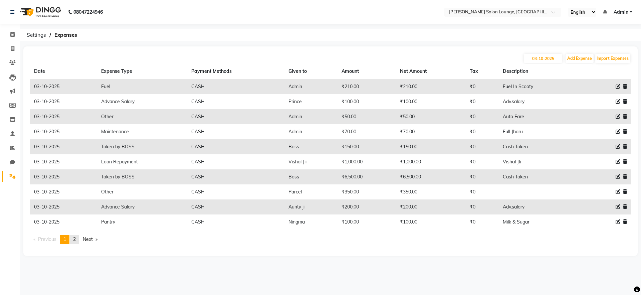
click at [77, 241] on link "page 2" at bounding box center [74, 239] width 9 height 9
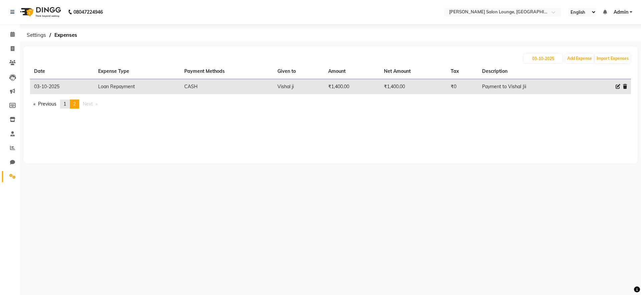
click at [68, 105] on link "page 1" at bounding box center [64, 104] width 9 height 9
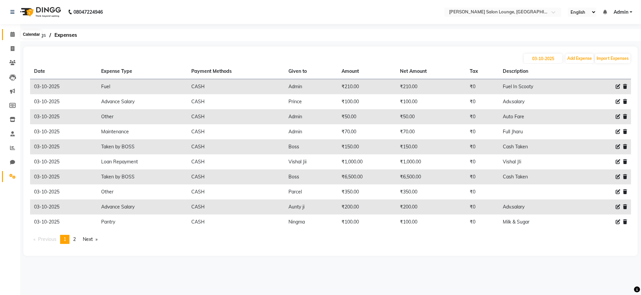
click at [9, 35] on span at bounding box center [13, 35] width 12 height 8
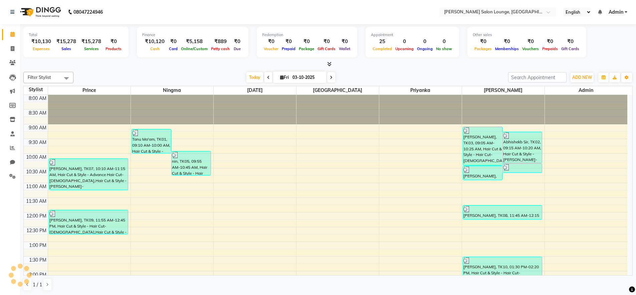
click at [48, 53] on div "Total ₹10,130 Expenses ₹15,278 Sales ₹15,278 Services ₹0 Products" at bounding box center [75, 42] width 105 height 31
click at [623, 11] on span "Admin" at bounding box center [616, 12] width 15 height 7
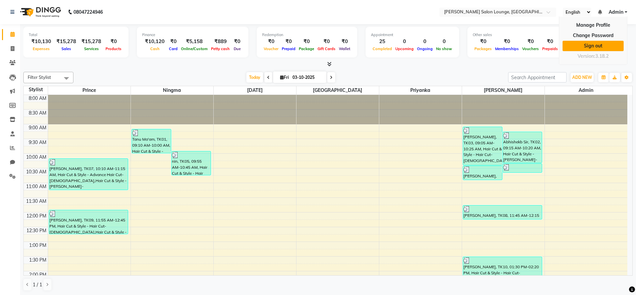
click at [591, 49] on link "Sign out" at bounding box center [593, 46] width 61 height 10
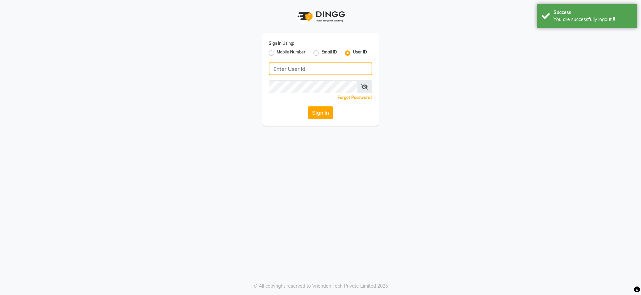
type input "neeldavid"
drag, startPoint x: 304, startPoint y: 68, endPoint x: 239, endPoint y: 63, distance: 64.3
click at [239, 63] on div "Sign In Using: Mobile Number Email ID User ID neeldavid Remember me Forgot Pass…" at bounding box center [320, 63] width 381 height 126
click at [331, 68] on input "Username" at bounding box center [321, 68] width 104 height 13
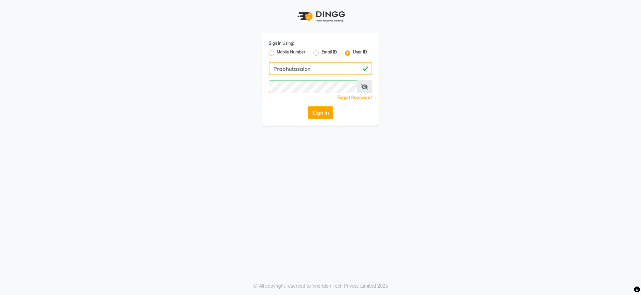
type input "Prabhutasalon"
click at [463, 100] on div "Sign In Using: Mobile Number Email ID User ID Prabhutasalon Remember me Forgot …" at bounding box center [320, 63] width 381 height 126
click at [330, 111] on button "Sign In" at bounding box center [320, 112] width 25 height 13
